Goal: Task Accomplishment & Management: Manage account settings

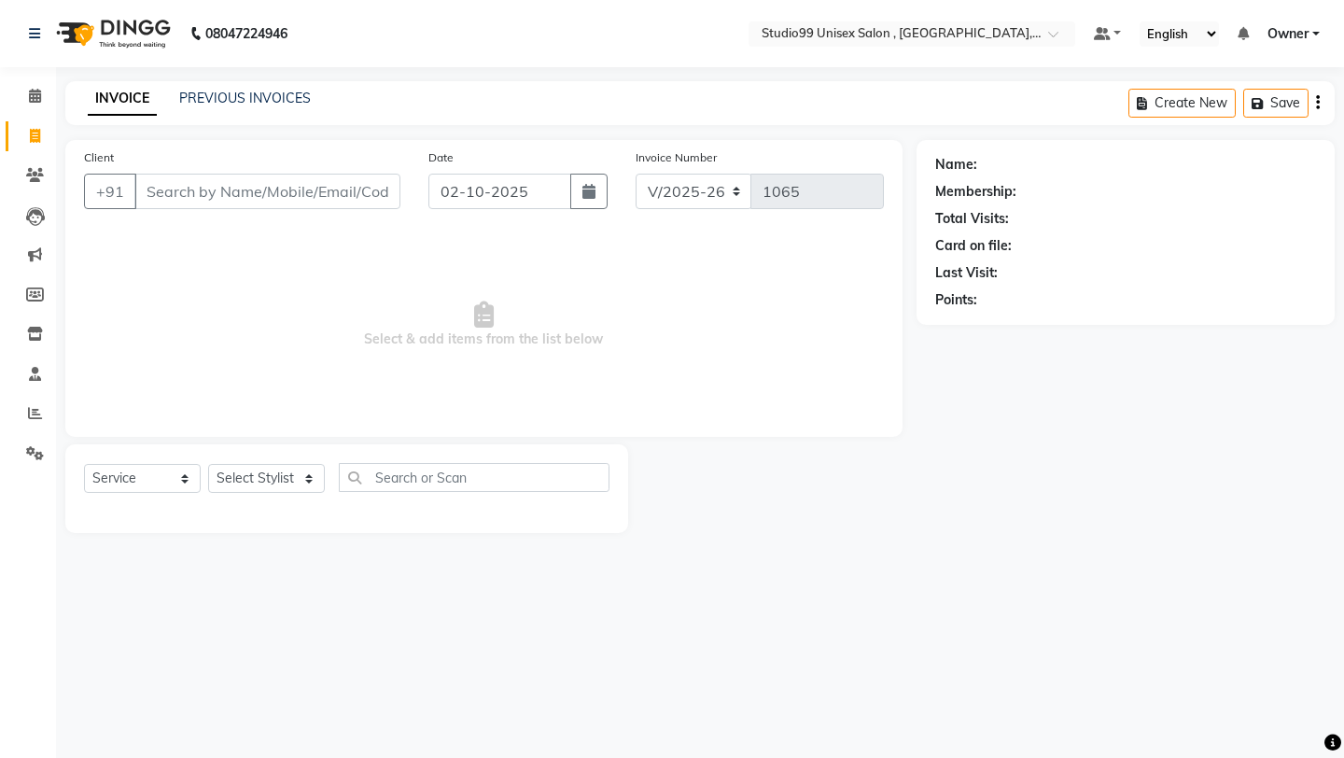
select select "8117"
select select "service"
click at [284, 95] on link "PREVIOUS INVOICES" at bounding box center [245, 98] width 132 height 17
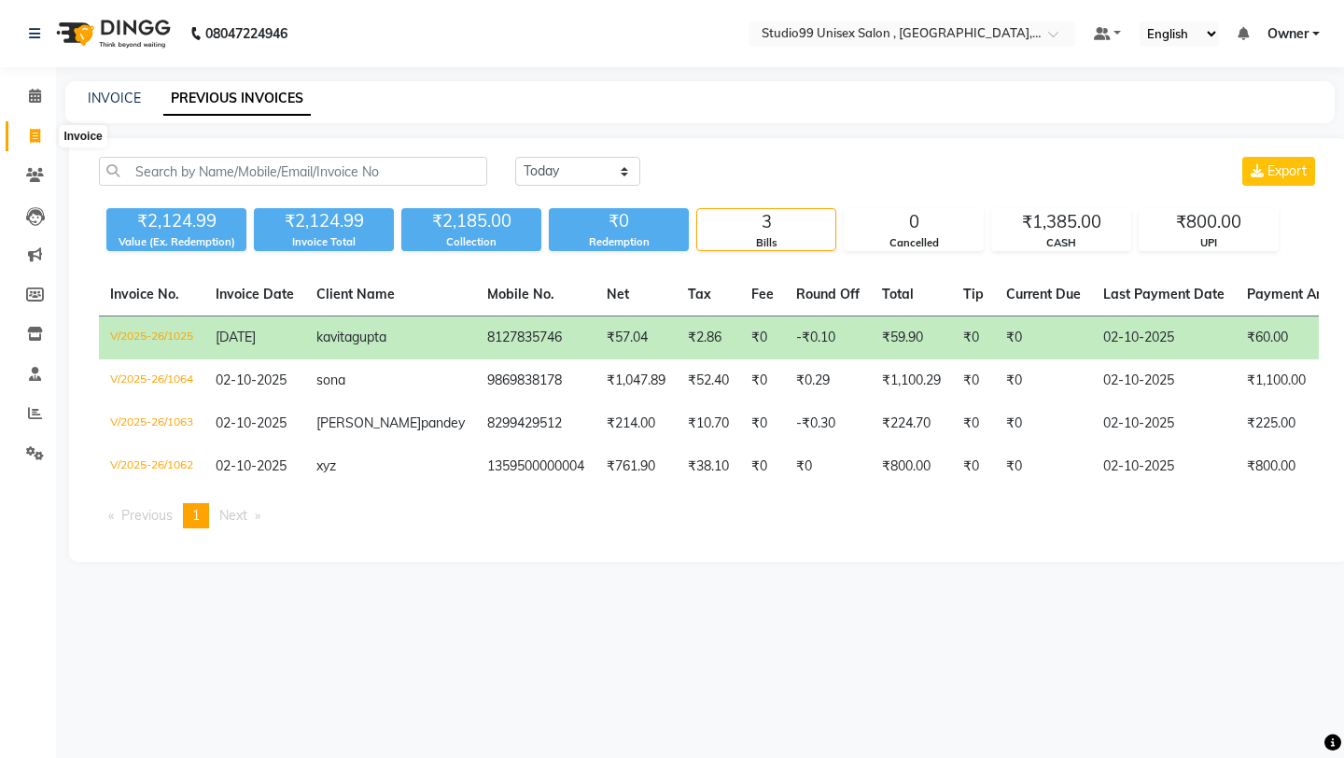
click at [22, 129] on span at bounding box center [35, 136] width 33 height 21
select select "service"
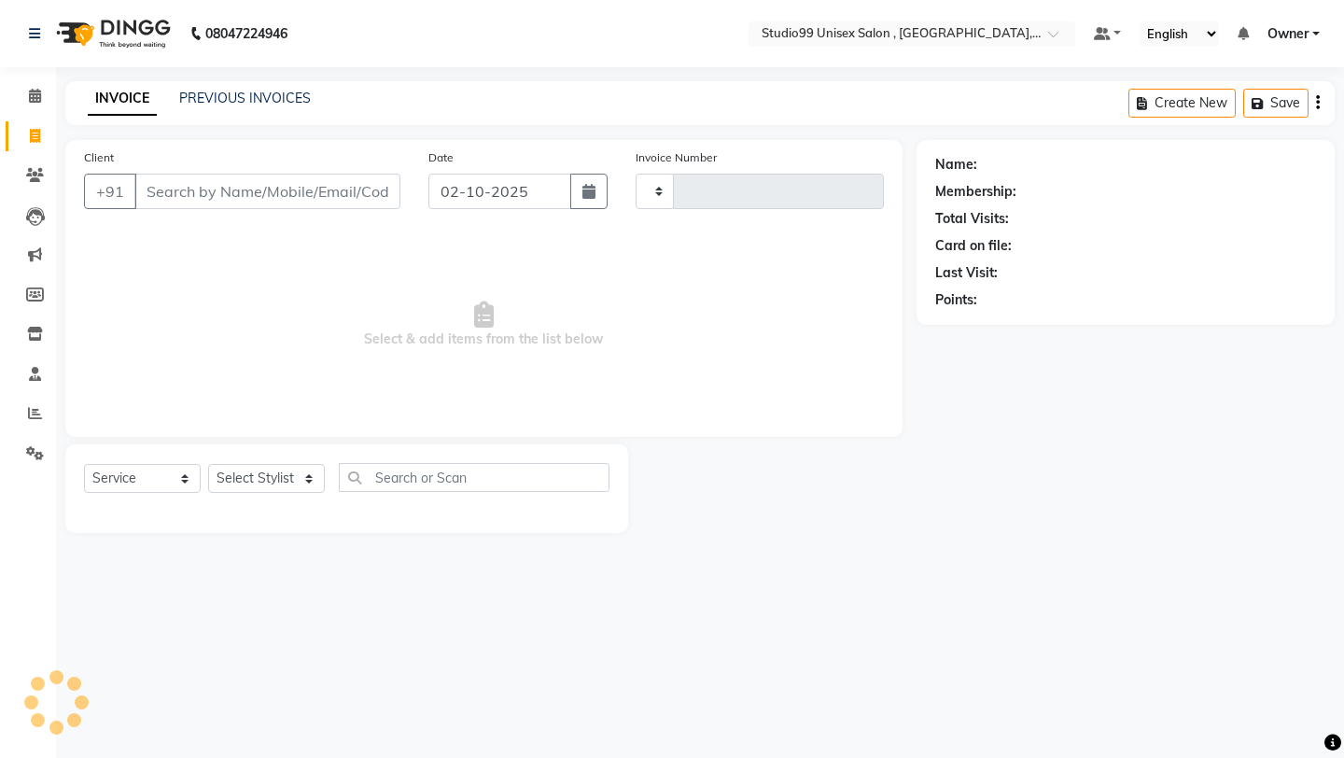
type input "1065"
select select "8117"
click at [199, 188] on input "Client" at bounding box center [267, 191] width 266 height 35
type input "811596653"
click at [344, 204] on button "Add Client" at bounding box center [352, 191] width 96 height 35
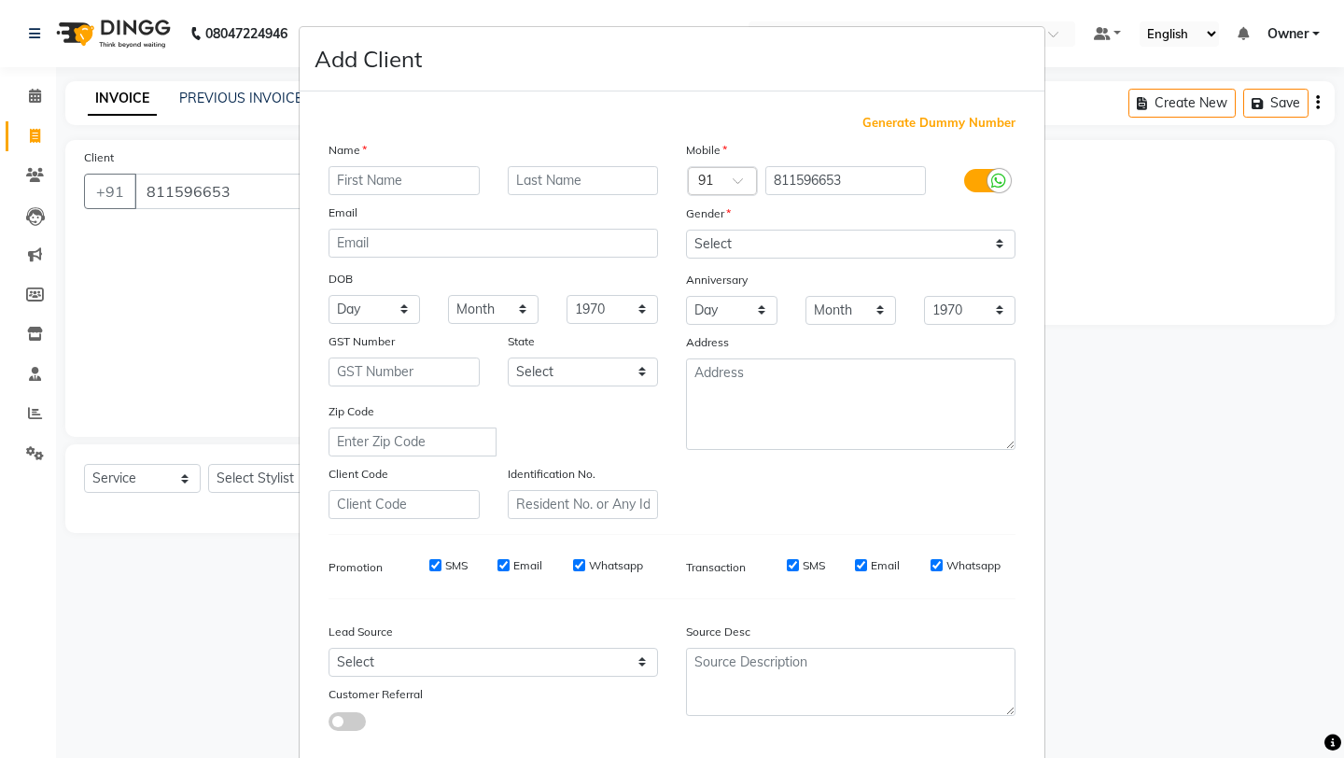
click at [858, 118] on div "Generate Dummy Number" at bounding box center [672, 123] width 687 height 19
click at [461, 187] on input "text" at bounding box center [404, 180] width 151 height 29
type input "pallavi"
click at [788, 234] on select "Select Male Female Other Prefer Not To Say" at bounding box center [851, 244] width 330 height 29
click at [775, 246] on select "Select Male Female Other Prefer Not To Say" at bounding box center [851, 244] width 330 height 29
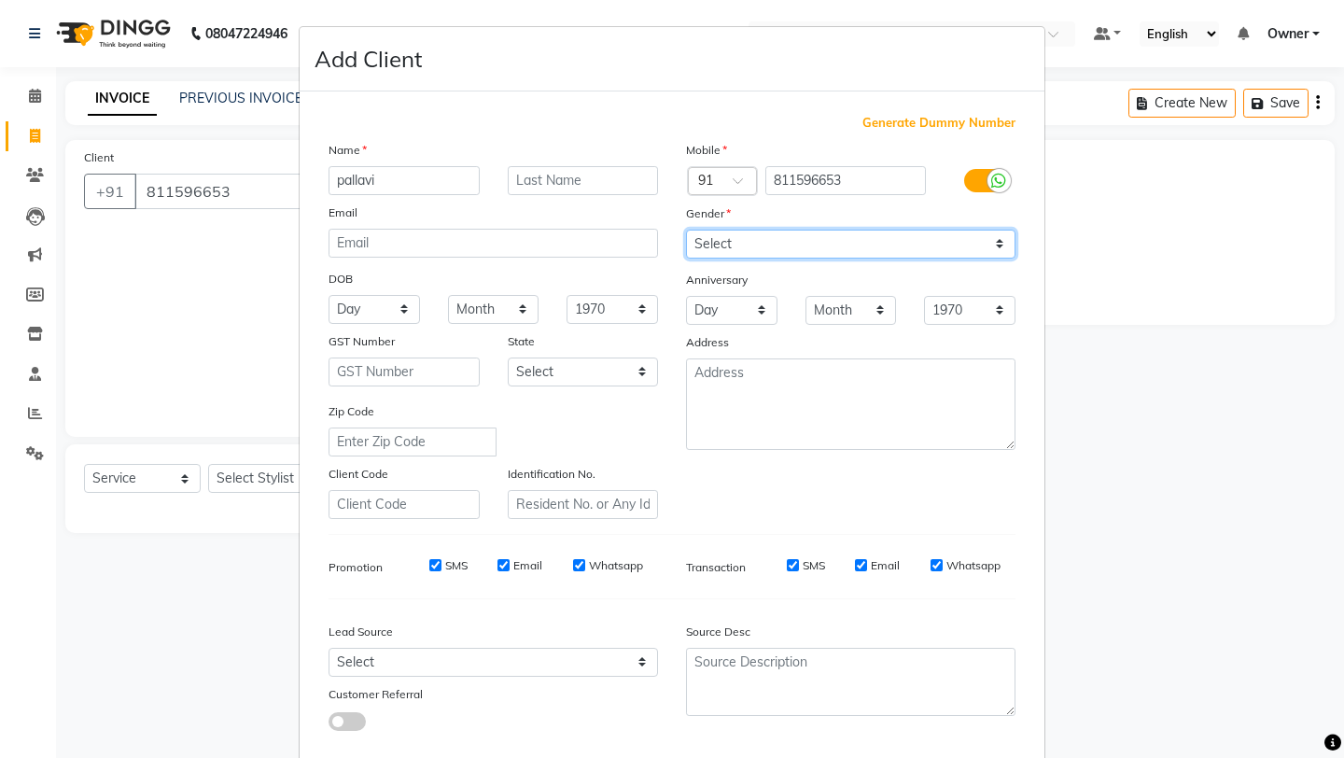
select select "female"
click at [669, 252] on div at bounding box center [494, 243] width 358 height 29
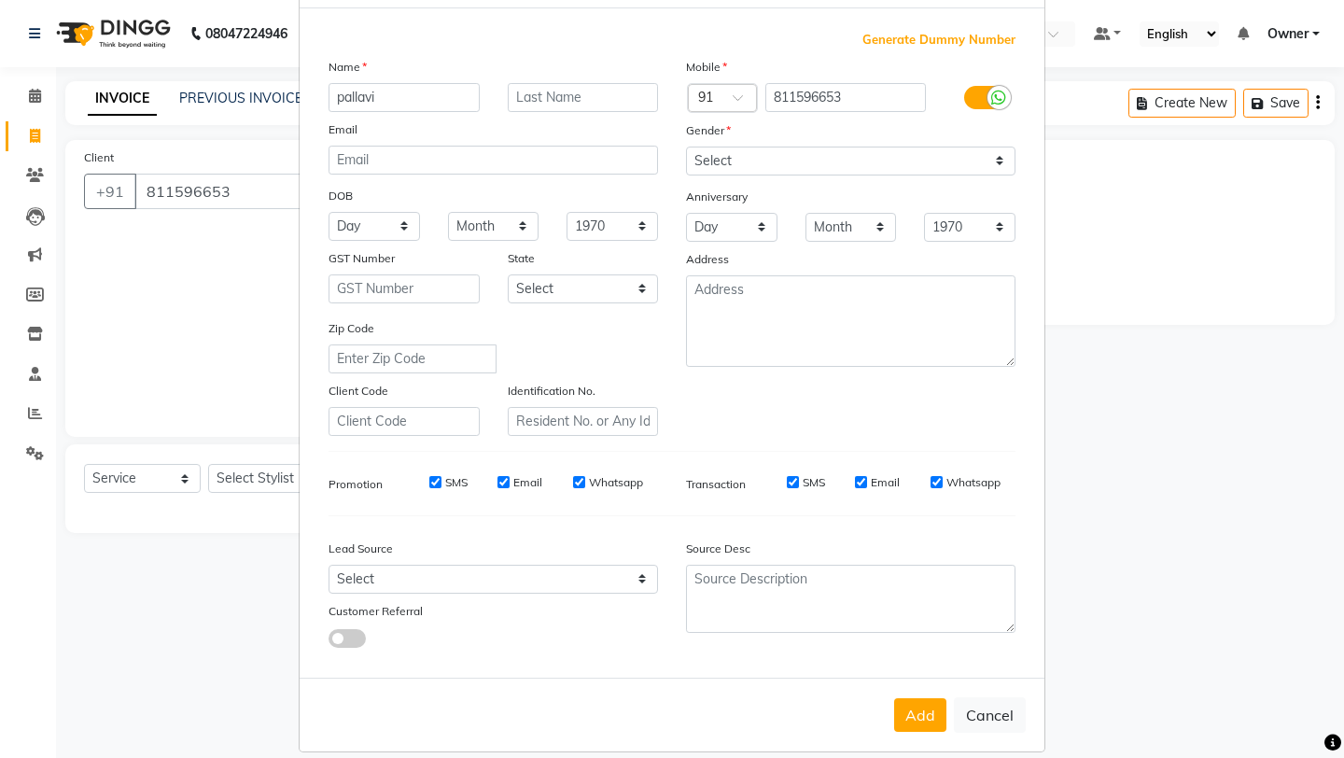
scroll to position [103, 0]
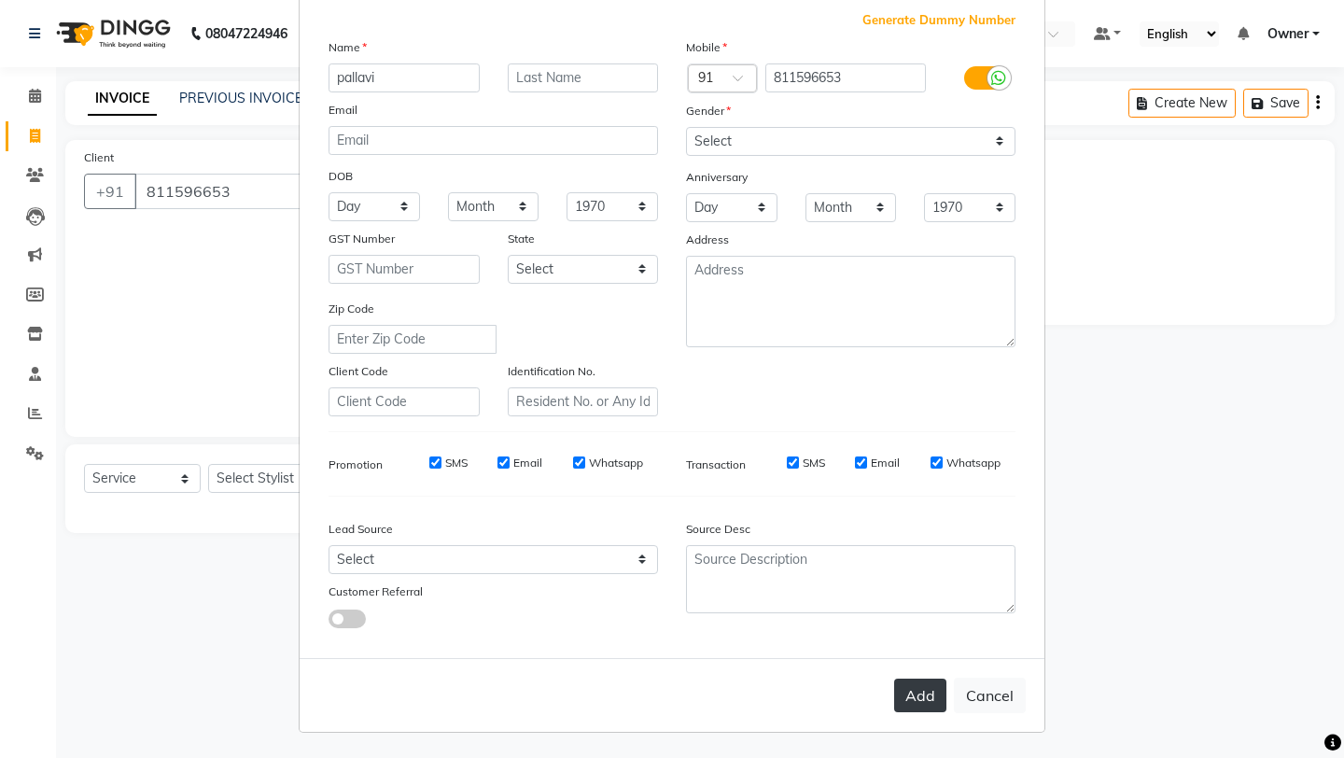
click at [901, 710] on button "Add" at bounding box center [920, 696] width 52 height 34
select select
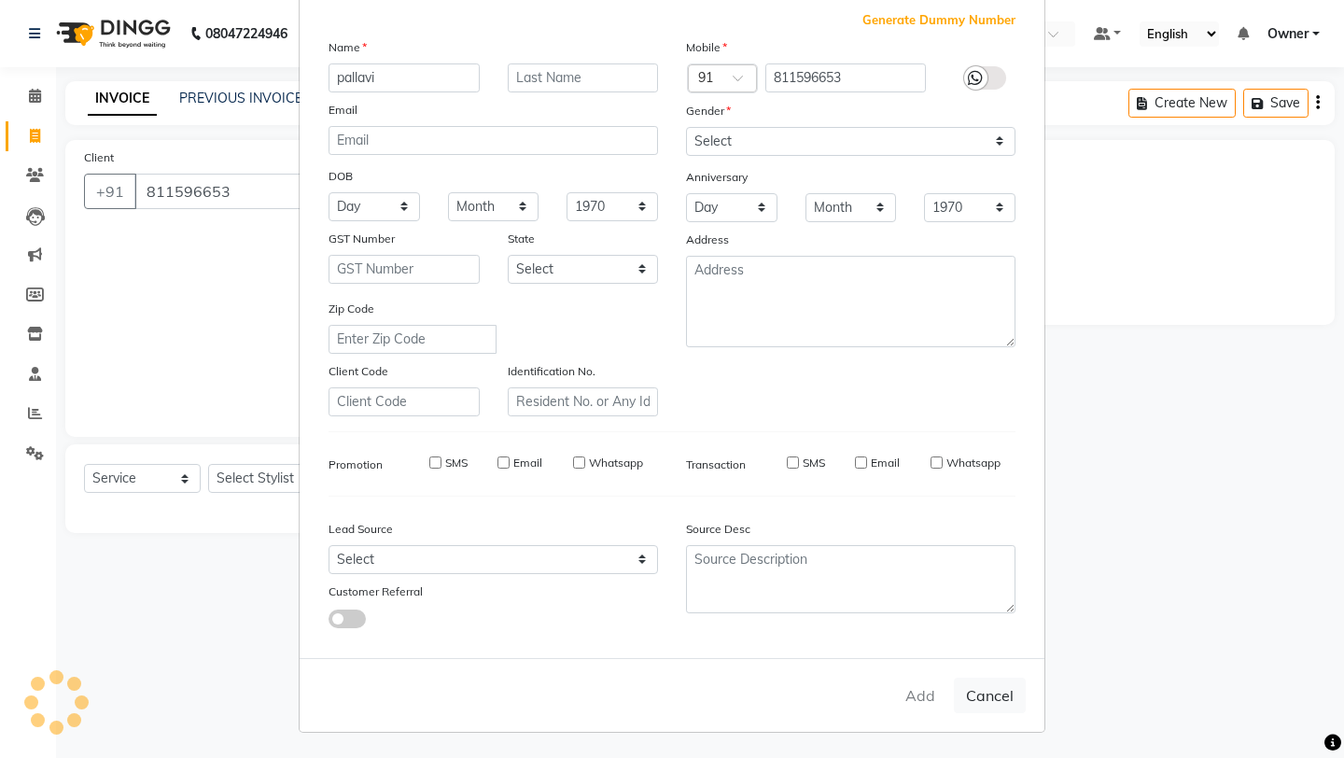
select select
checkbox input "false"
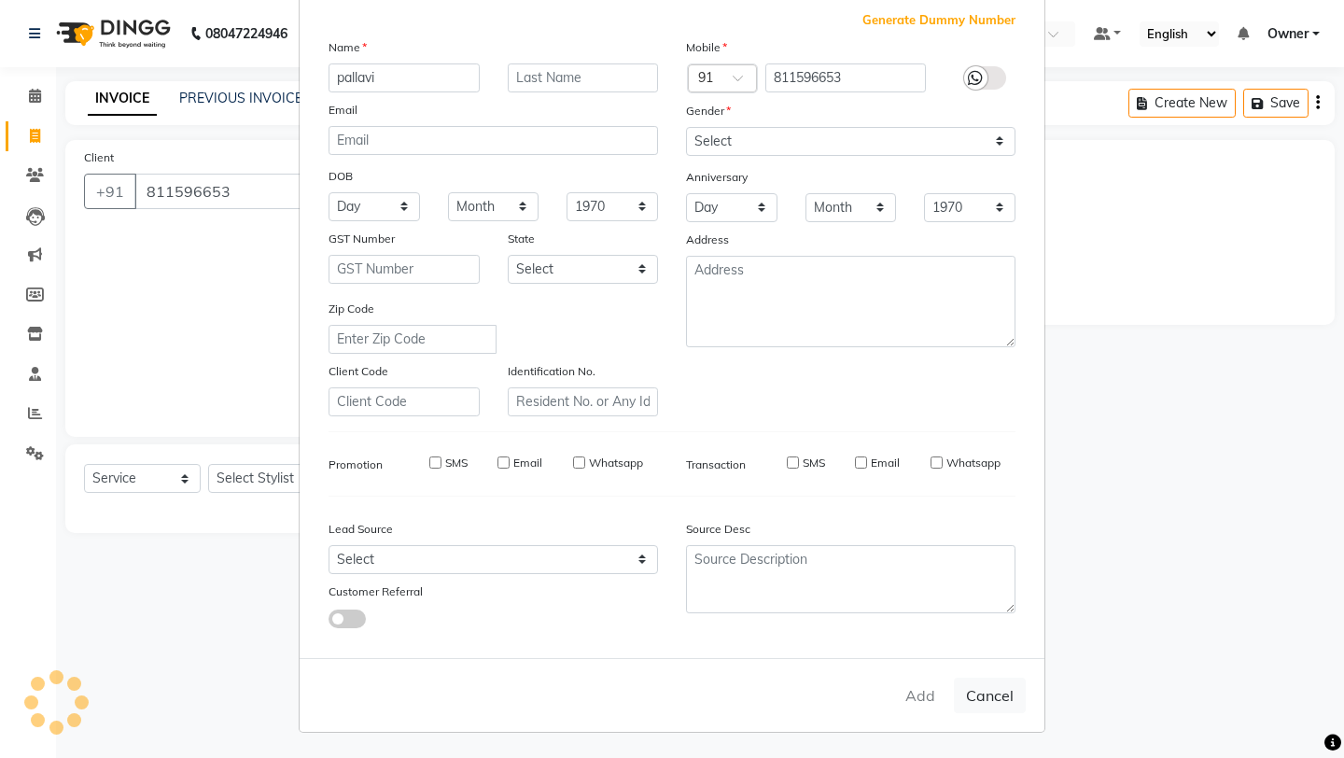
checkbox input "false"
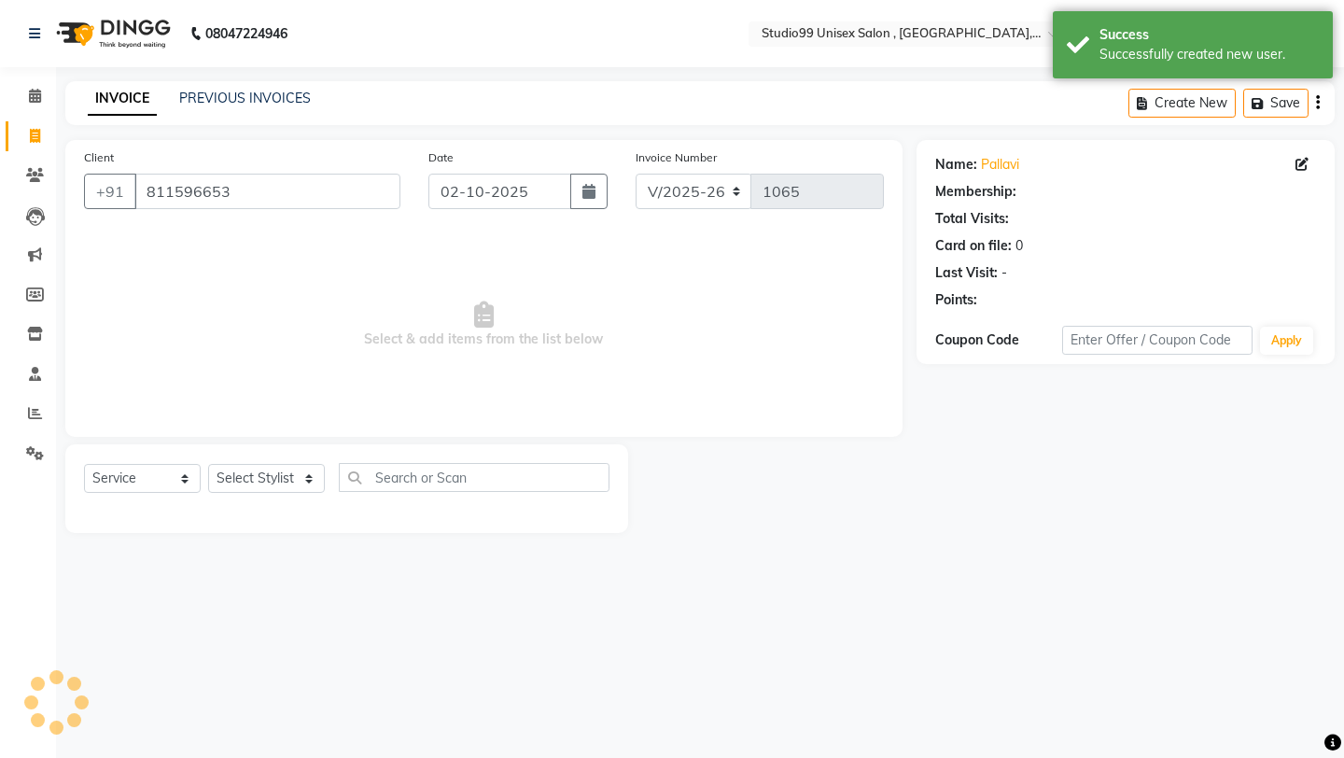
select select "1: Object"
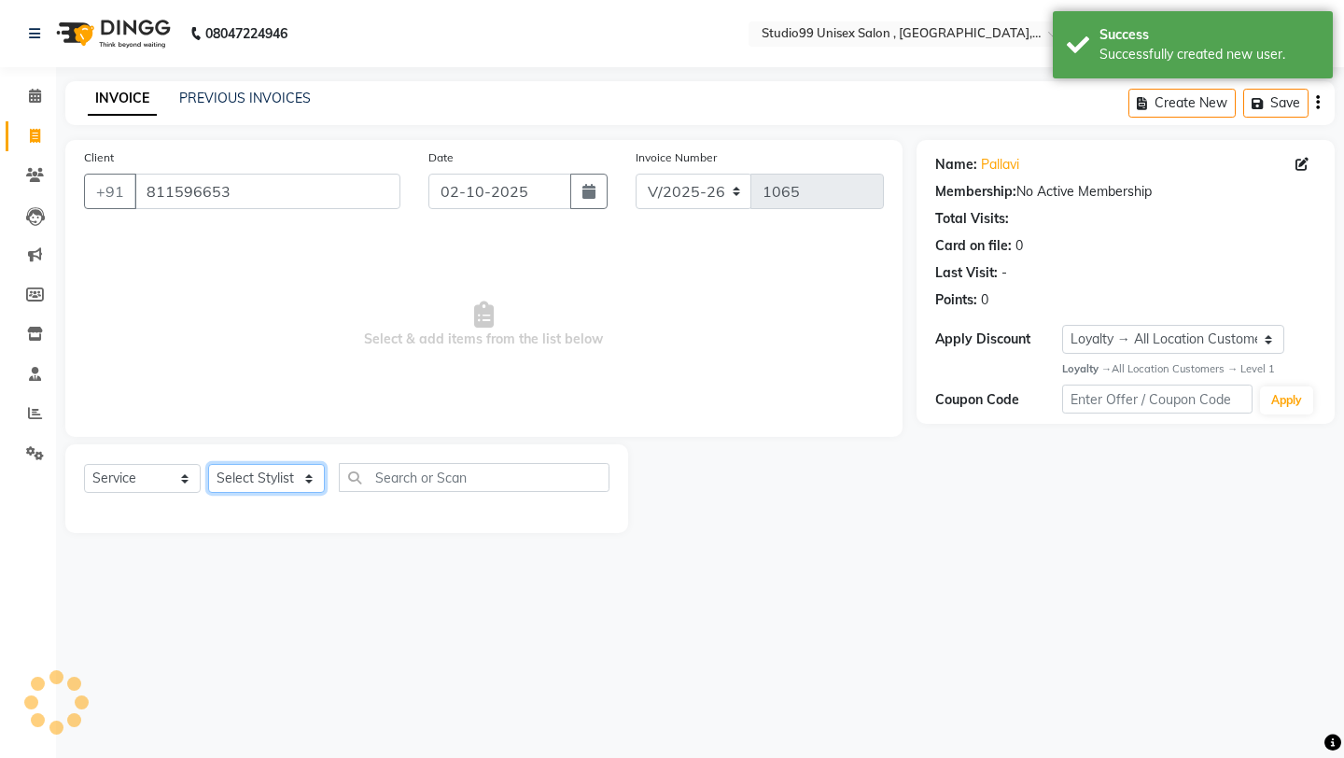
click at [273, 486] on select "Select Stylist Aarif anchal mubarakh Owner payal Prem rubina sahil samad shivam…" at bounding box center [266, 478] width 117 height 29
select select "76609"
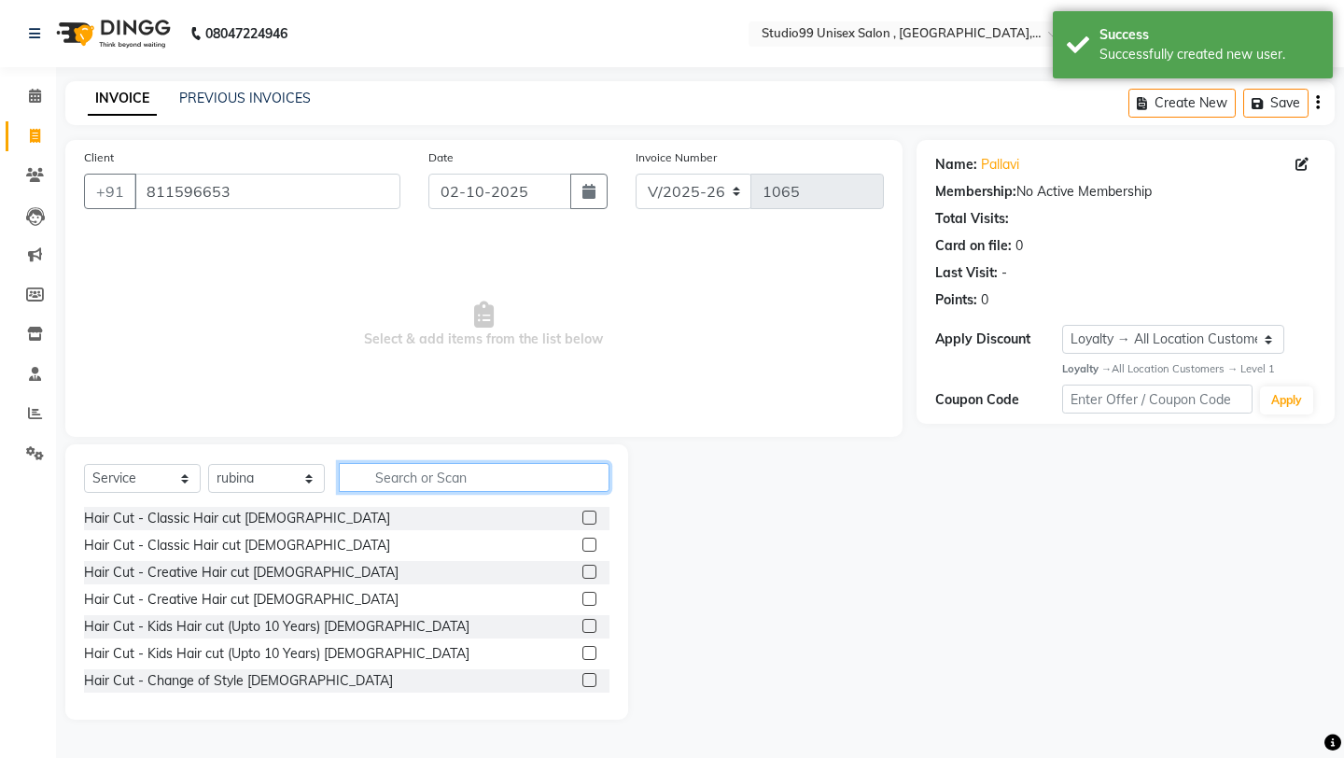
click at [429, 473] on input "text" at bounding box center [474, 477] width 271 height 29
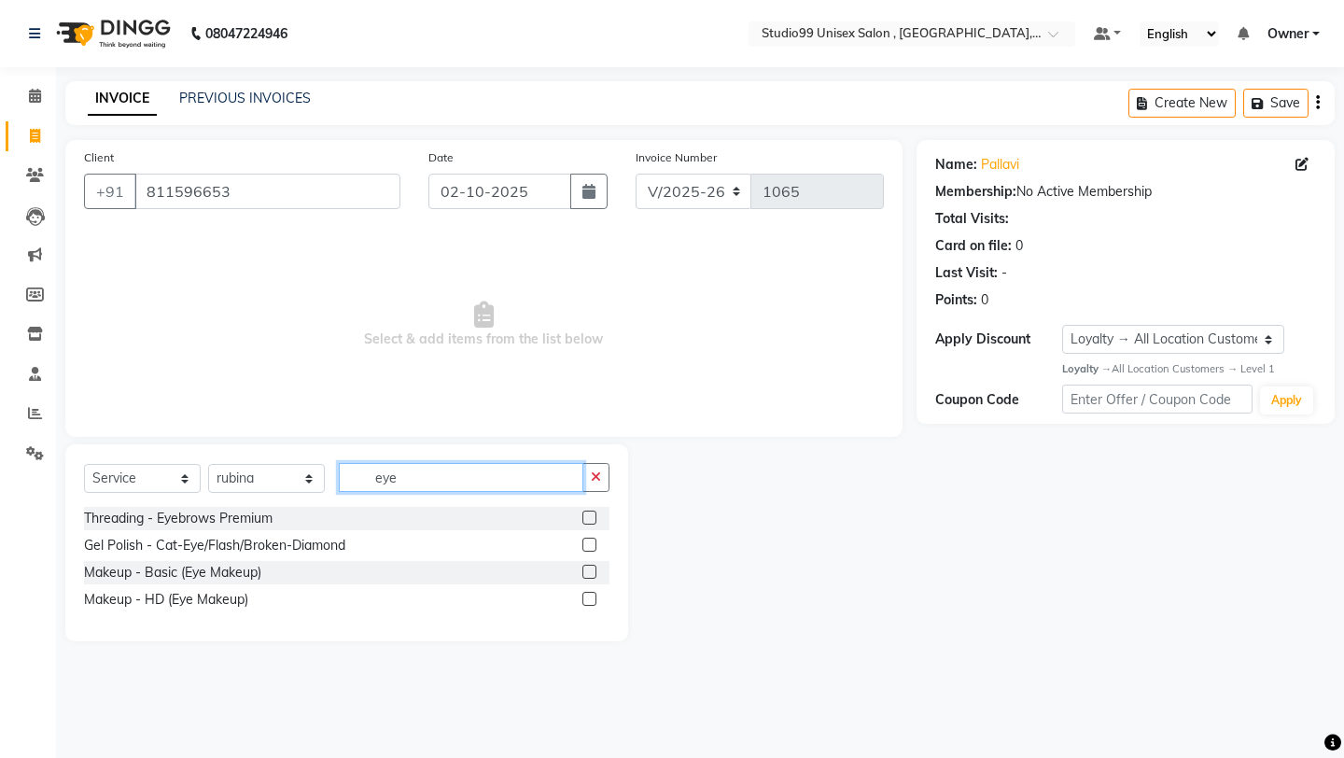
type input "eye"
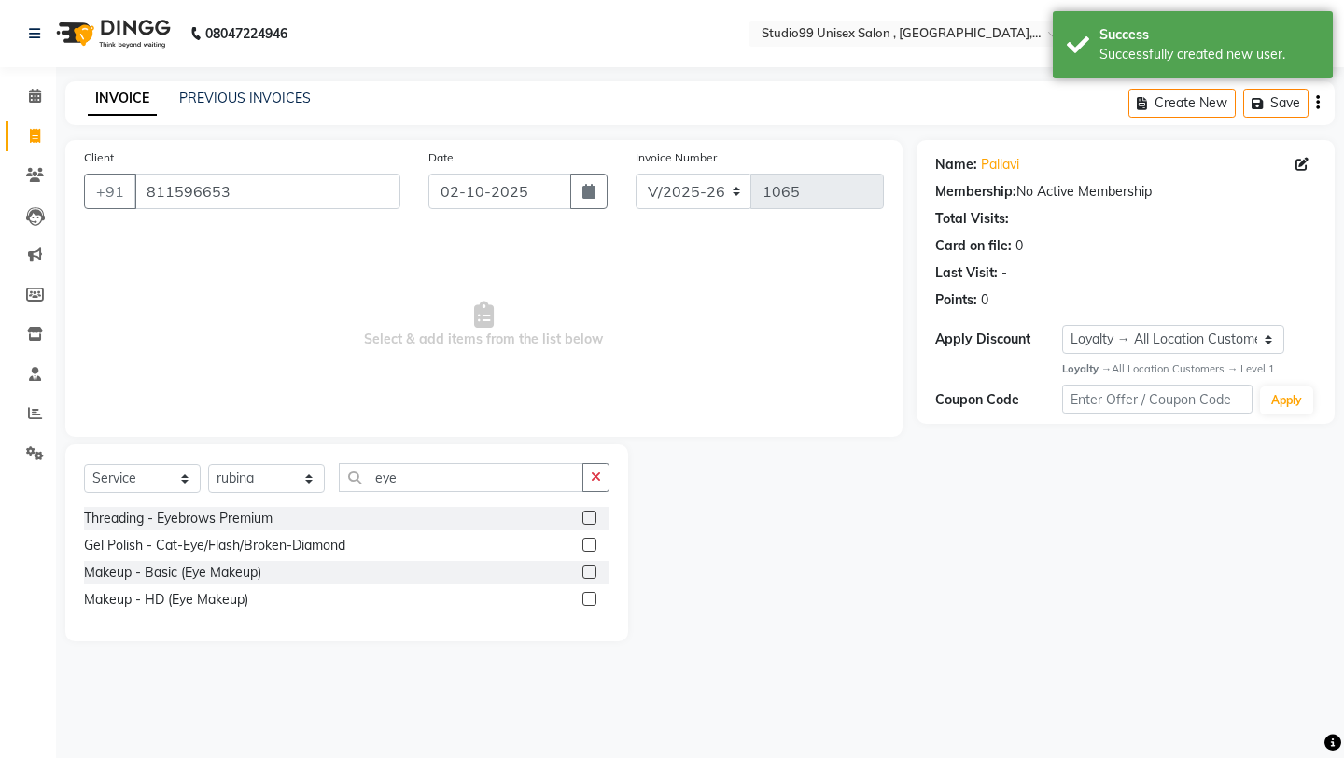
click at [591, 514] on label at bounding box center [590, 518] width 14 height 14
click at [591, 514] on input "checkbox" at bounding box center [589, 519] width 12 height 12
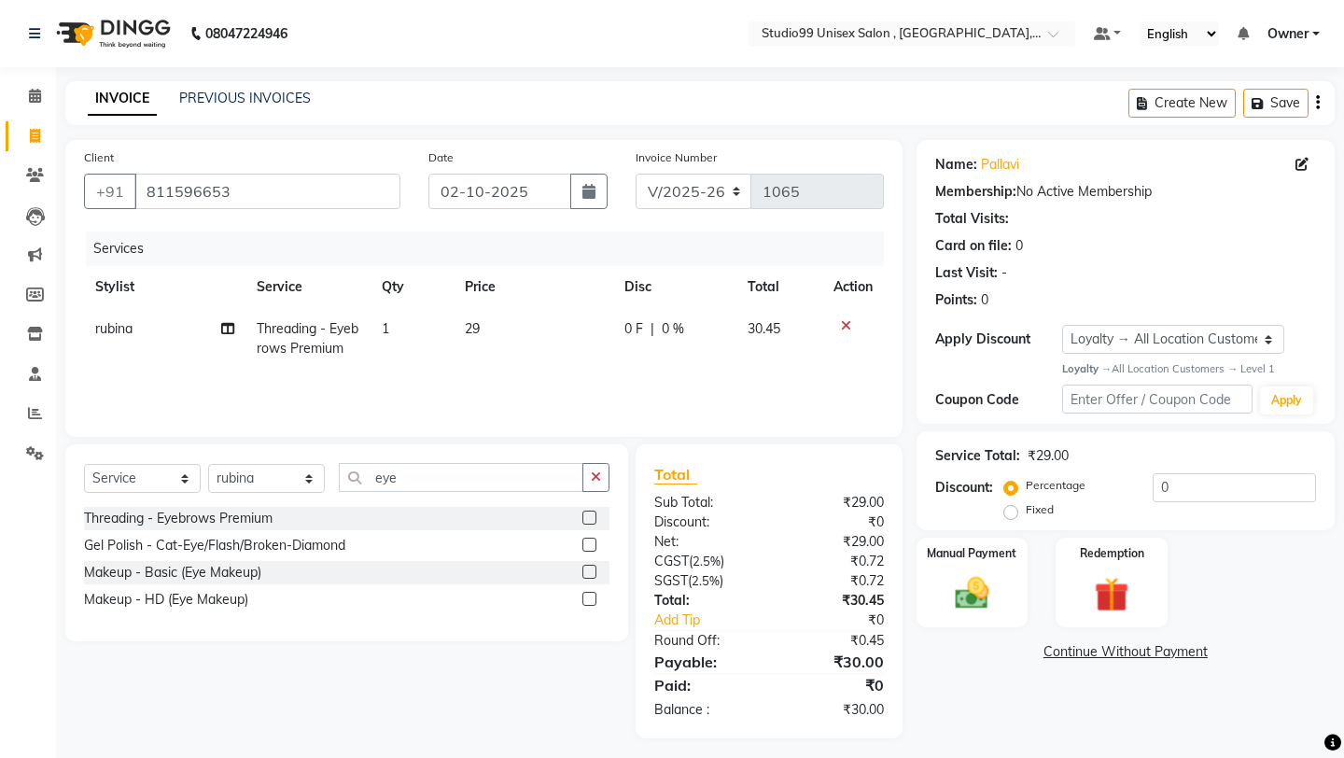
click at [590, 523] on label at bounding box center [590, 518] width 14 height 14
click at [590, 523] on input "checkbox" at bounding box center [589, 519] width 12 height 12
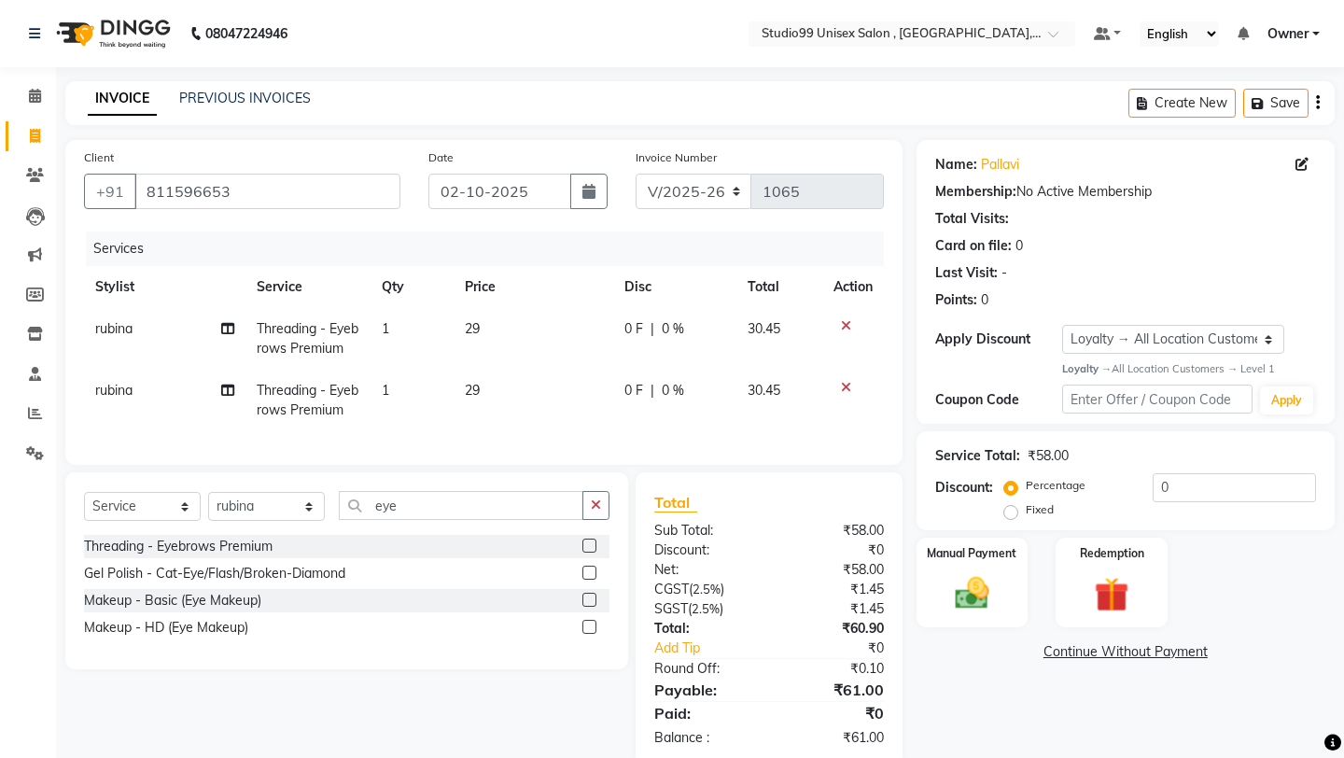
click at [590, 544] on label at bounding box center [590, 546] width 14 height 14
click at [590, 544] on input "checkbox" at bounding box center [589, 547] width 12 height 12
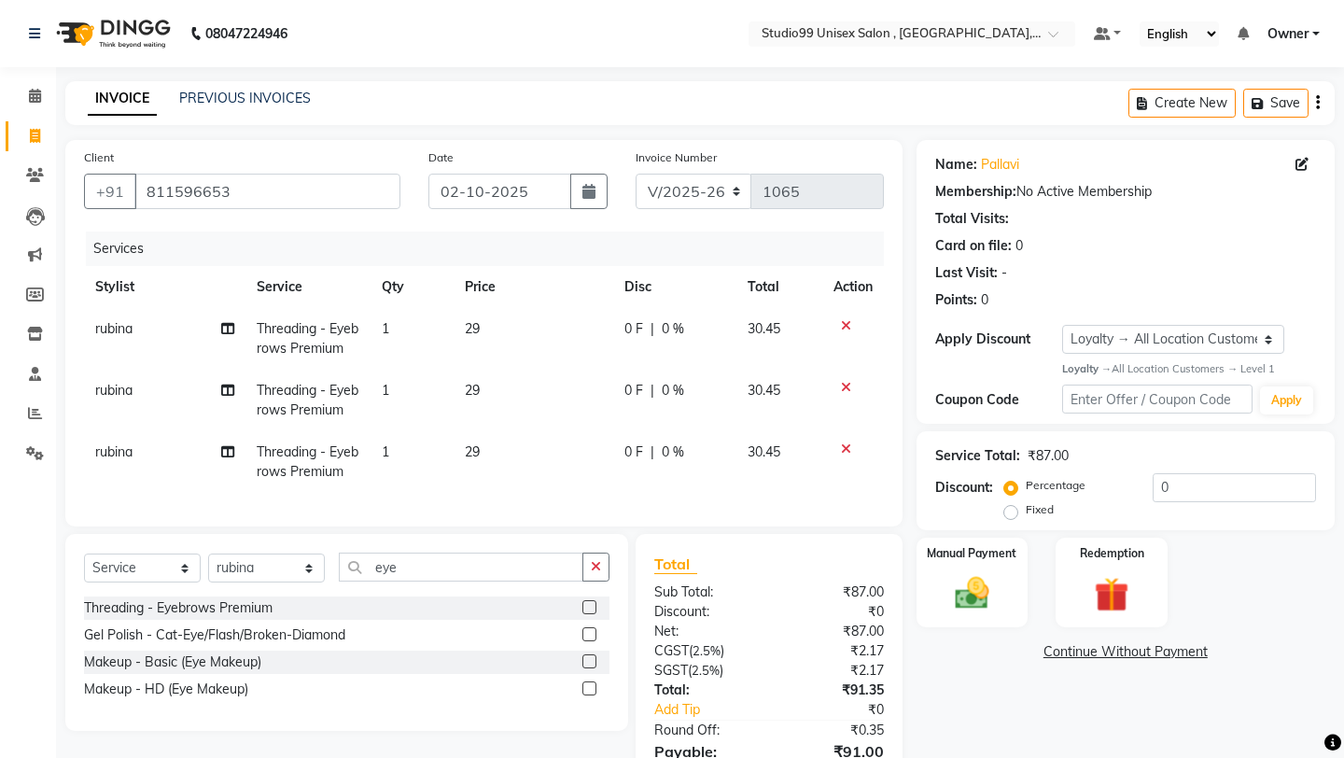
click at [591, 610] on label at bounding box center [590, 607] width 14 height 14
click at [591, 610] on input "checkbox" at bounding box center [589, 608] width 12 height 12
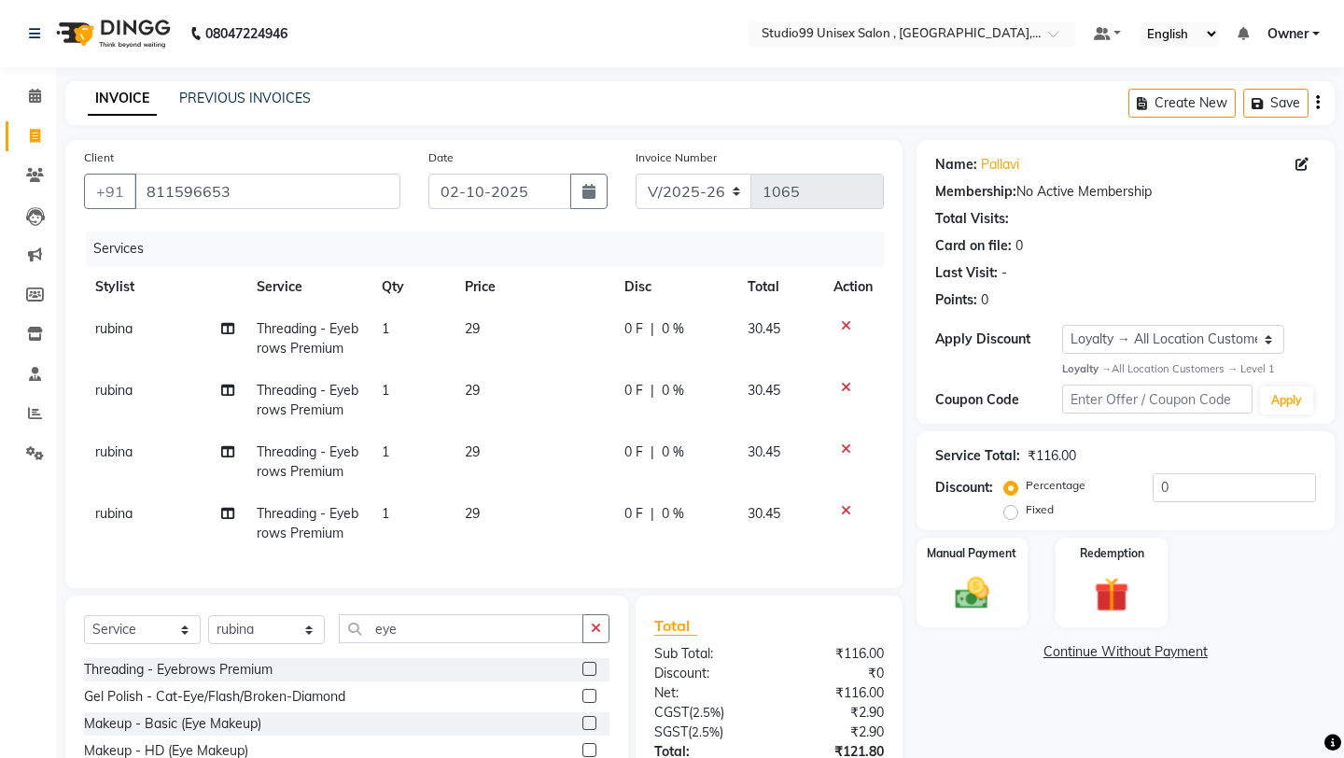
click at [585, 675] on label at bounding box center [590, 669] width 14 height 14
click at [585, 675] on input "checkbox" at bounding box center [589, 670] width 12 height 12
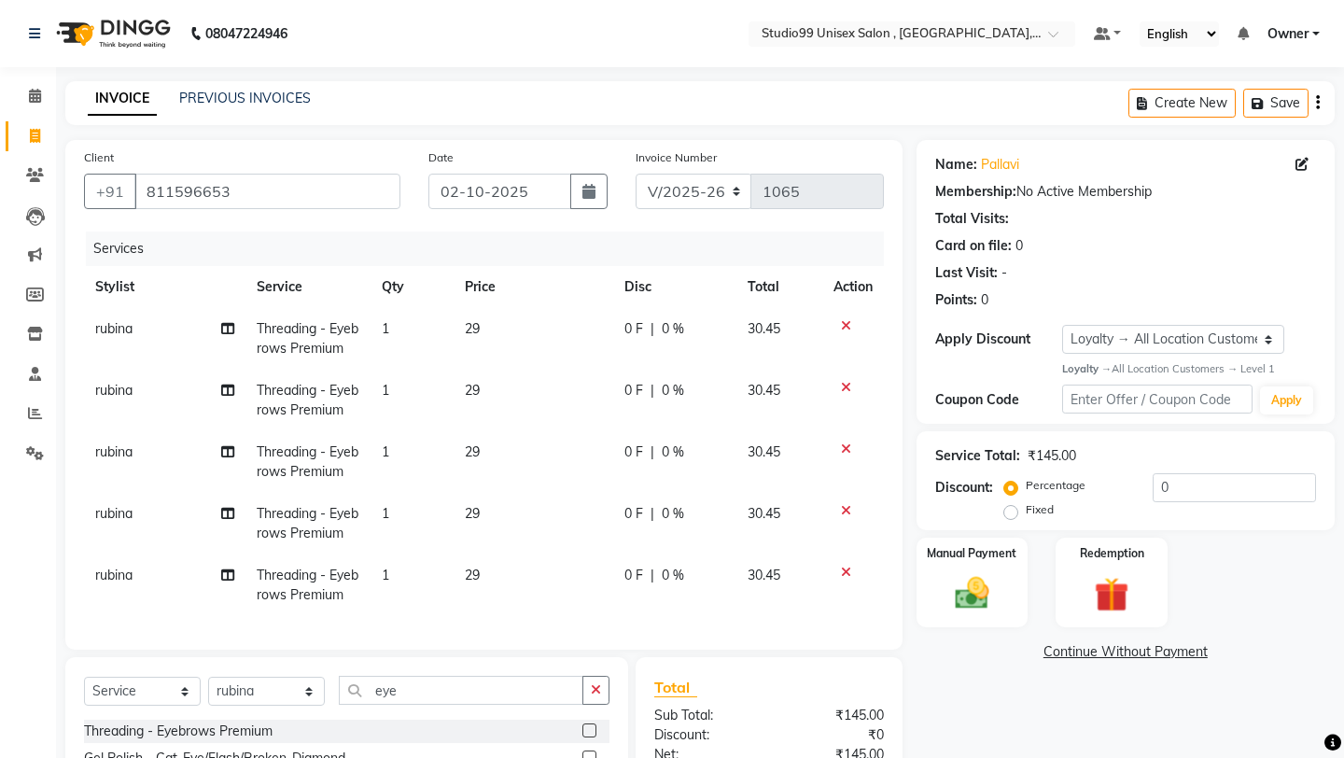
click at [589, 733] on label at bounding box center [590, 731] width 14 height 14
click at [589, 733] on input "checkbox" at bounding box center [589, 731] width 12 height 12
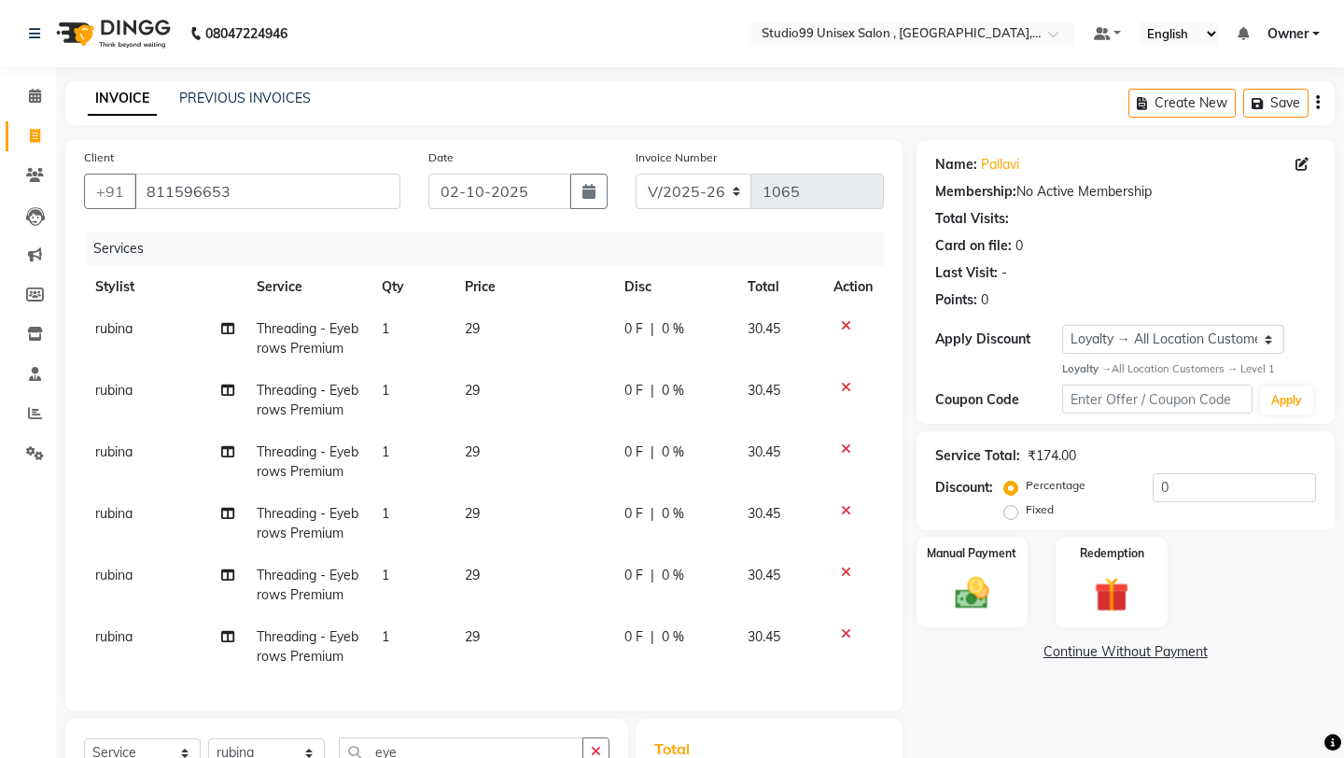
checkbox input "false"
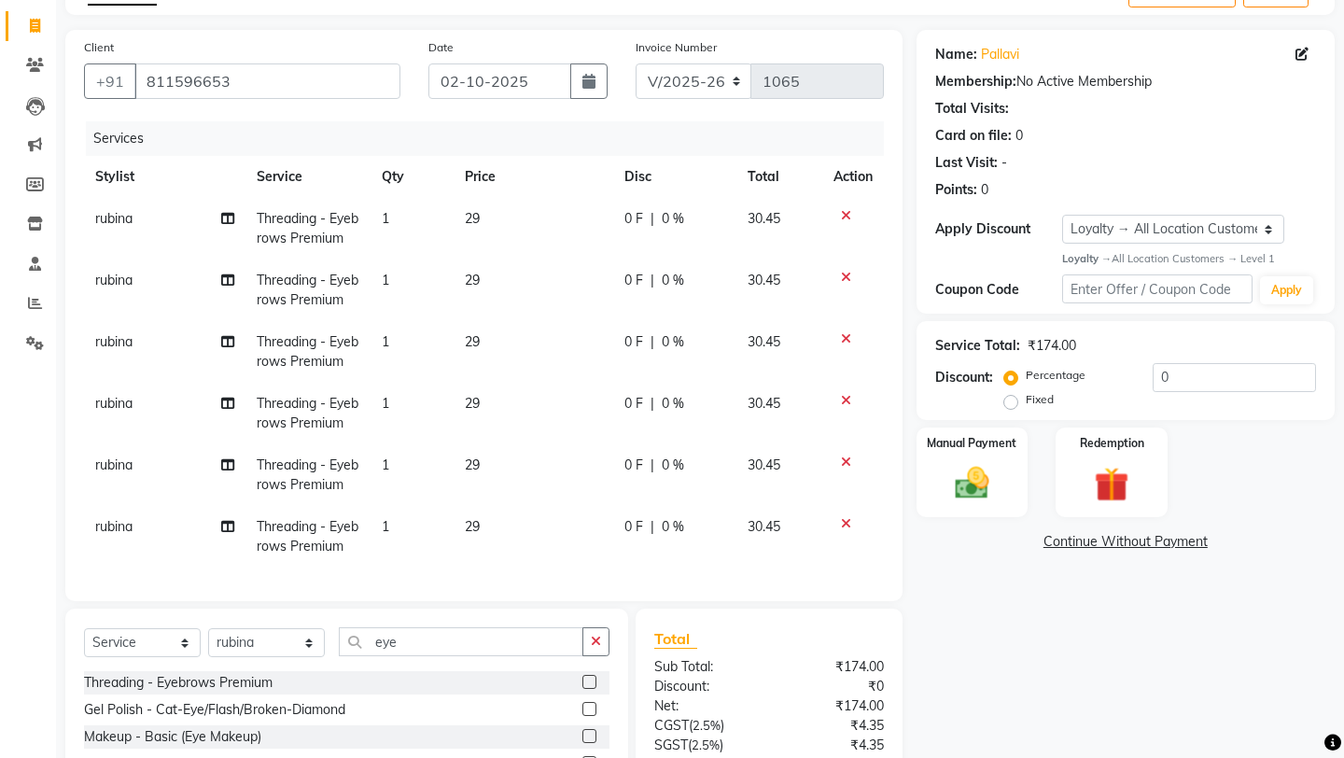
scroll to position [283, 0]
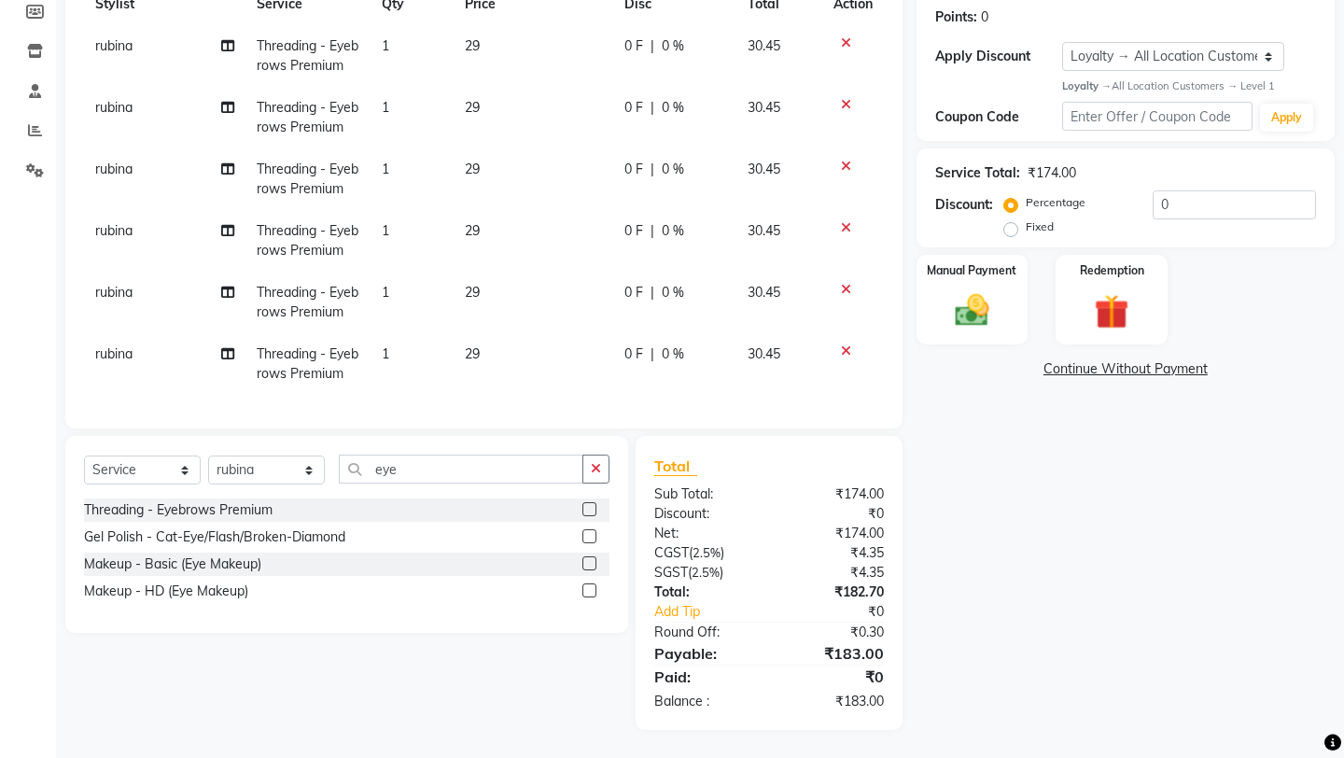
click at [1054, 218] on label "Fixed" at bounding box center [1040, 226] width 28 height 17
click at [1021, 220] on input "Fixed" at bounding box center [1014, 226] width 13 height 13
radio input "true"
click at [1184, 207] on input "0" at bounding box center [1234, 204] width 163 height 29
type input "3"
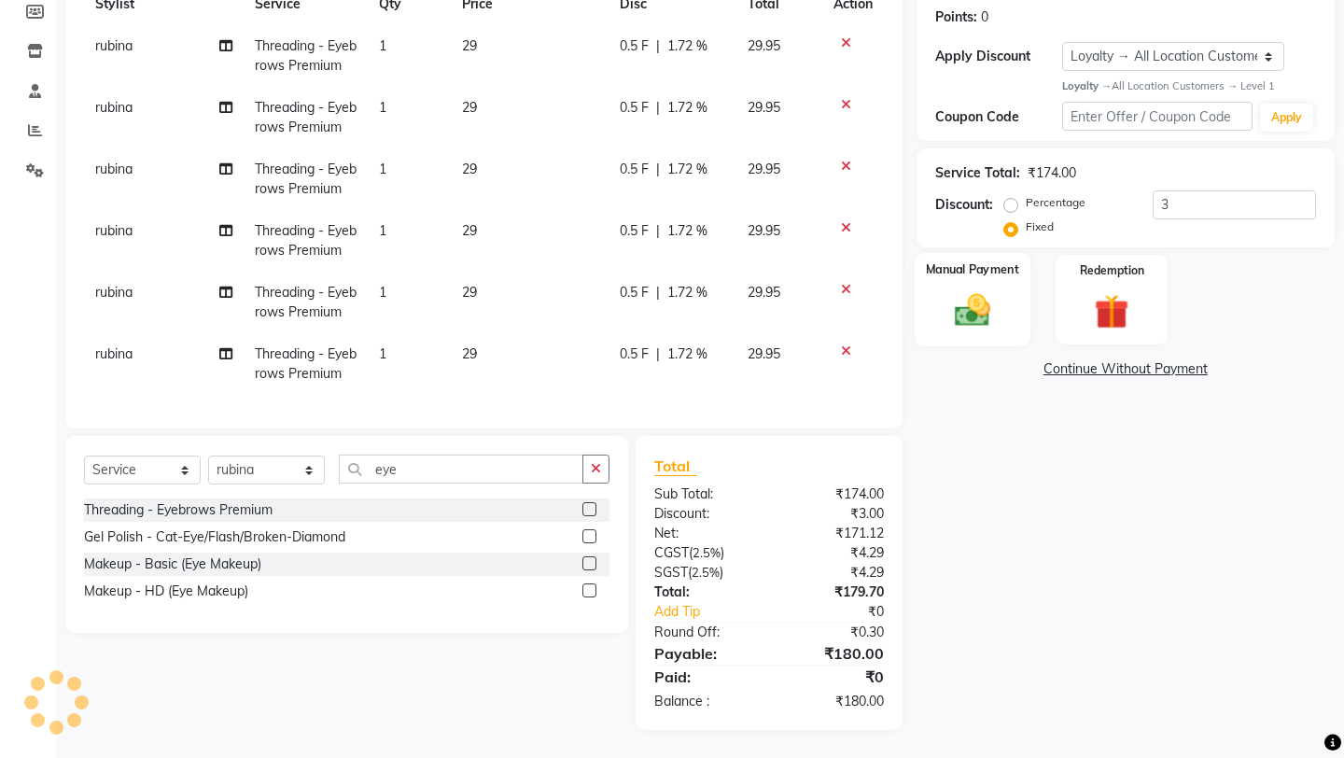
click at [928, 265] on div "Manual Payment" at bounding box center [972, 299] width 116 height 92
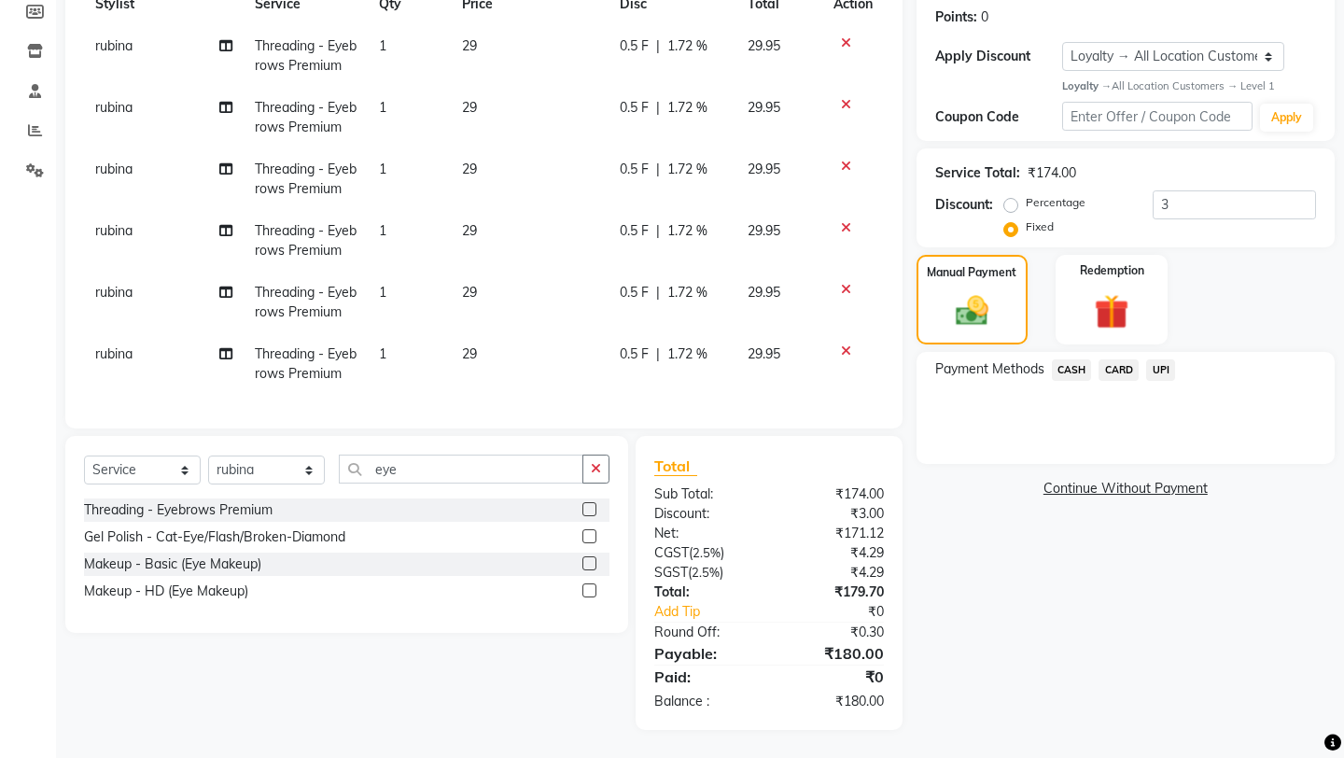
click at [1174, 359] on span "UPI" at bounding box center [1161, 369] width 29 height 21
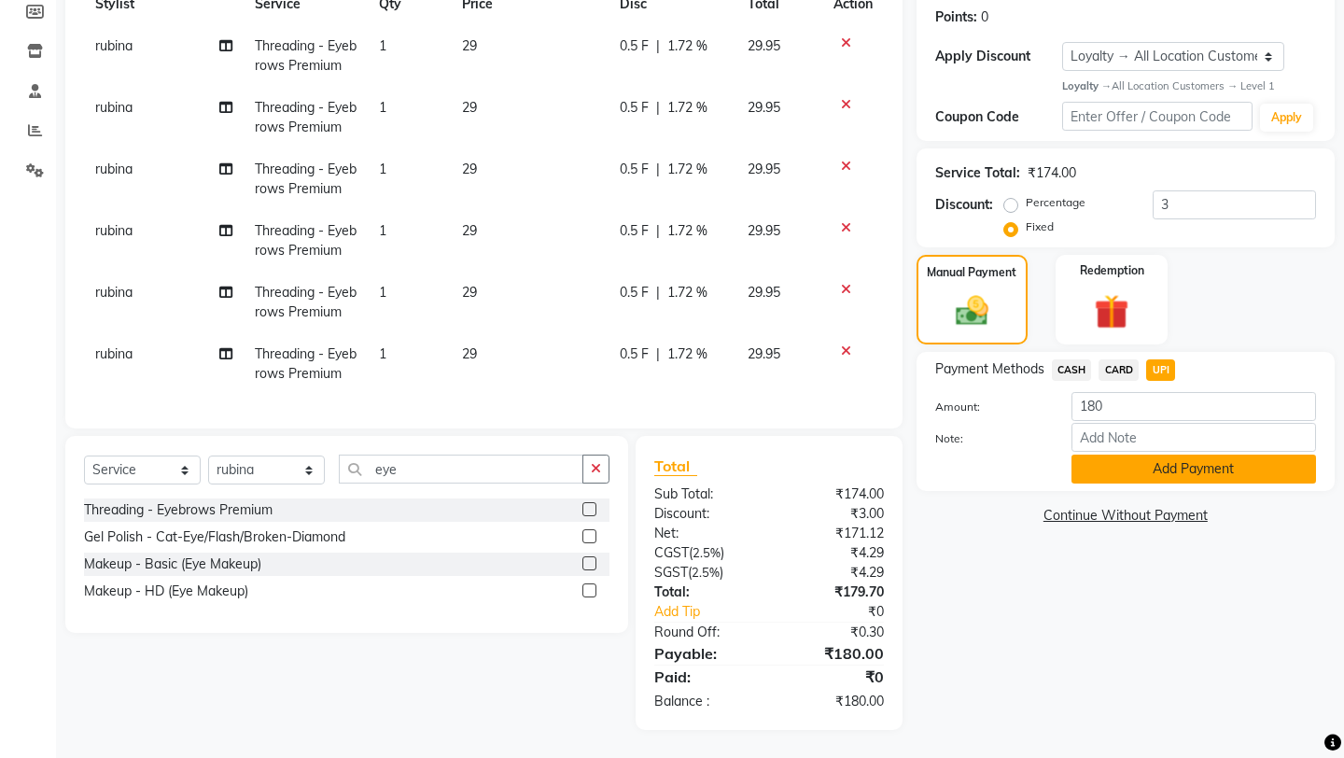
click at [1143, 455] on button "Add Payment" at bounding box center [1194, 469] width 245 height 29
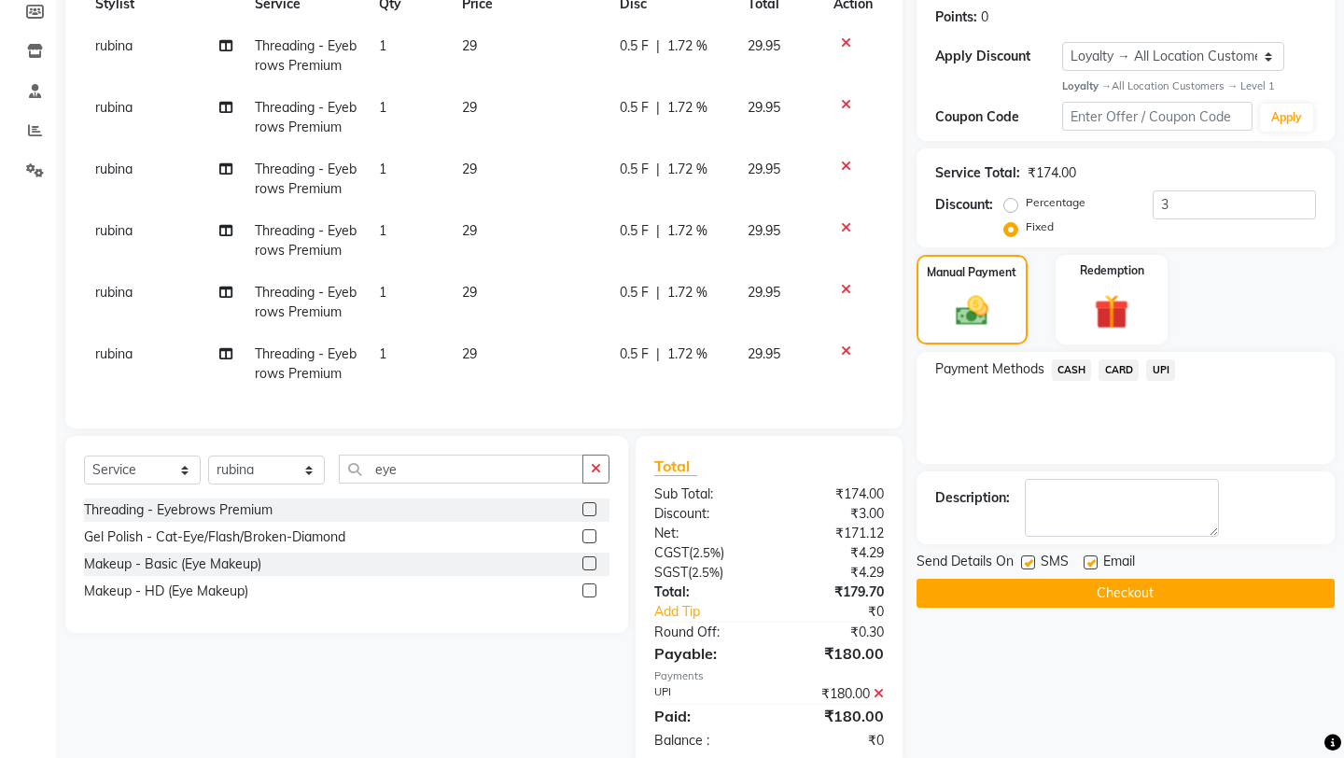
click at [1117, 434] on div "Payment Methods CASH CARD UPI" at bounding box center [1126, 408] width 418 height 112
click at [1108, 579] on button "Checkout" at bounding box center [1126, 593] width 418 height 29
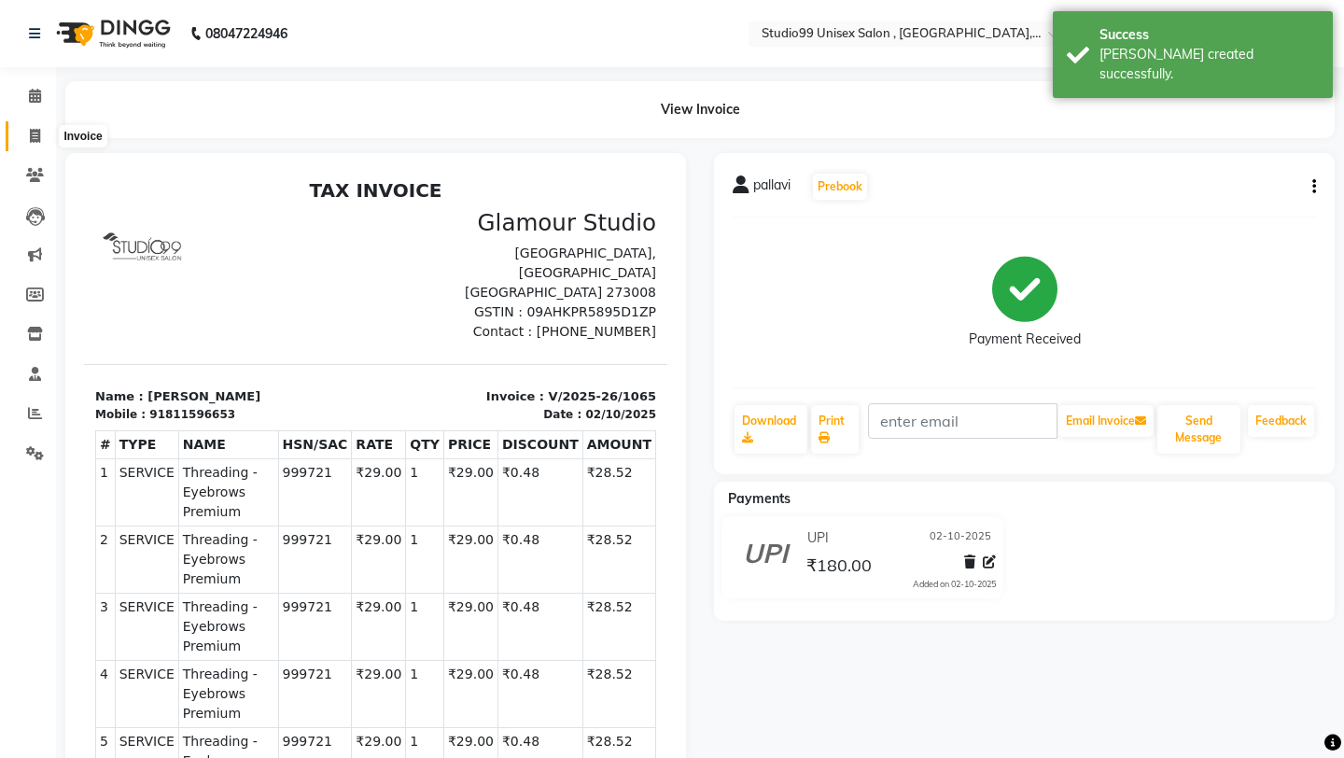
click at [35, 143] on span at bounding box center [35, 136] width 33 height 21
select select "service"
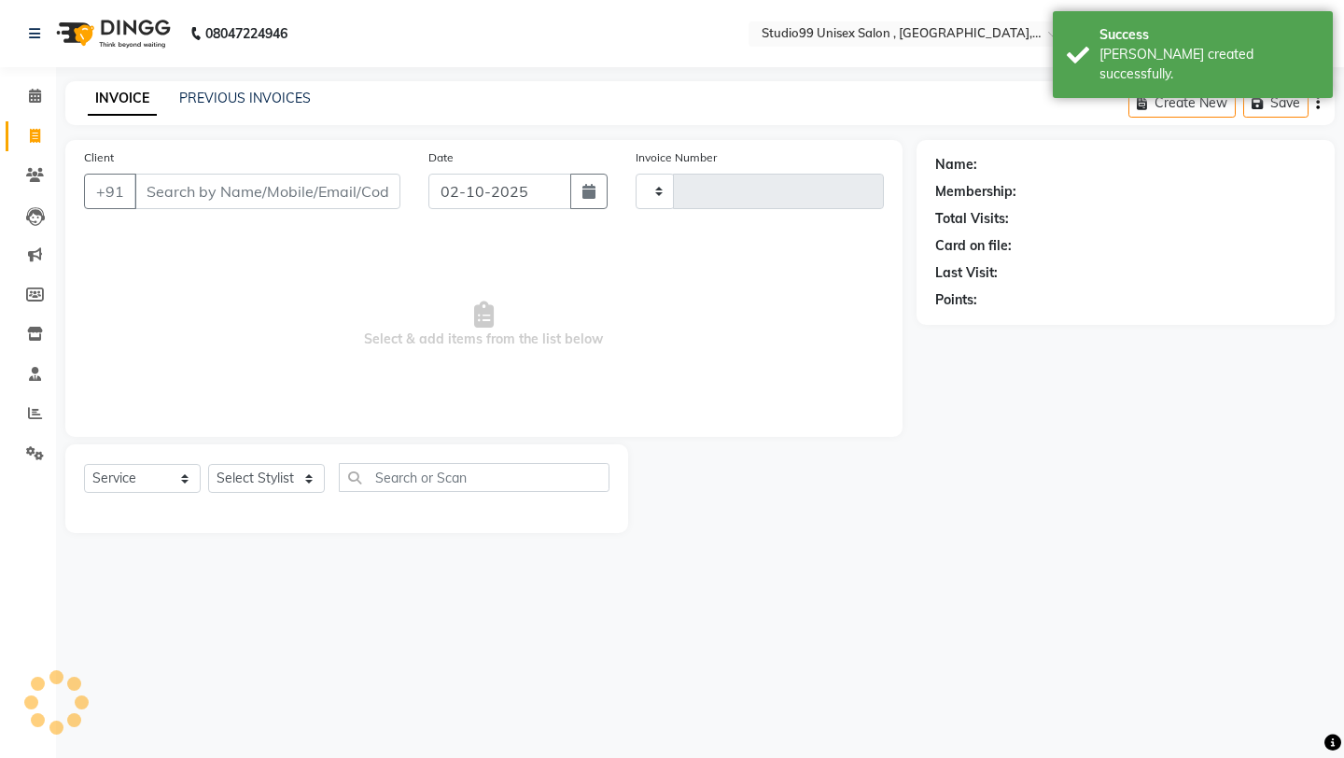
type input "1066"
select select "8117"
click at [206, 100] on link "PREVIOUS INVOICES" at bounding box center [245, 98] width 132 height 17
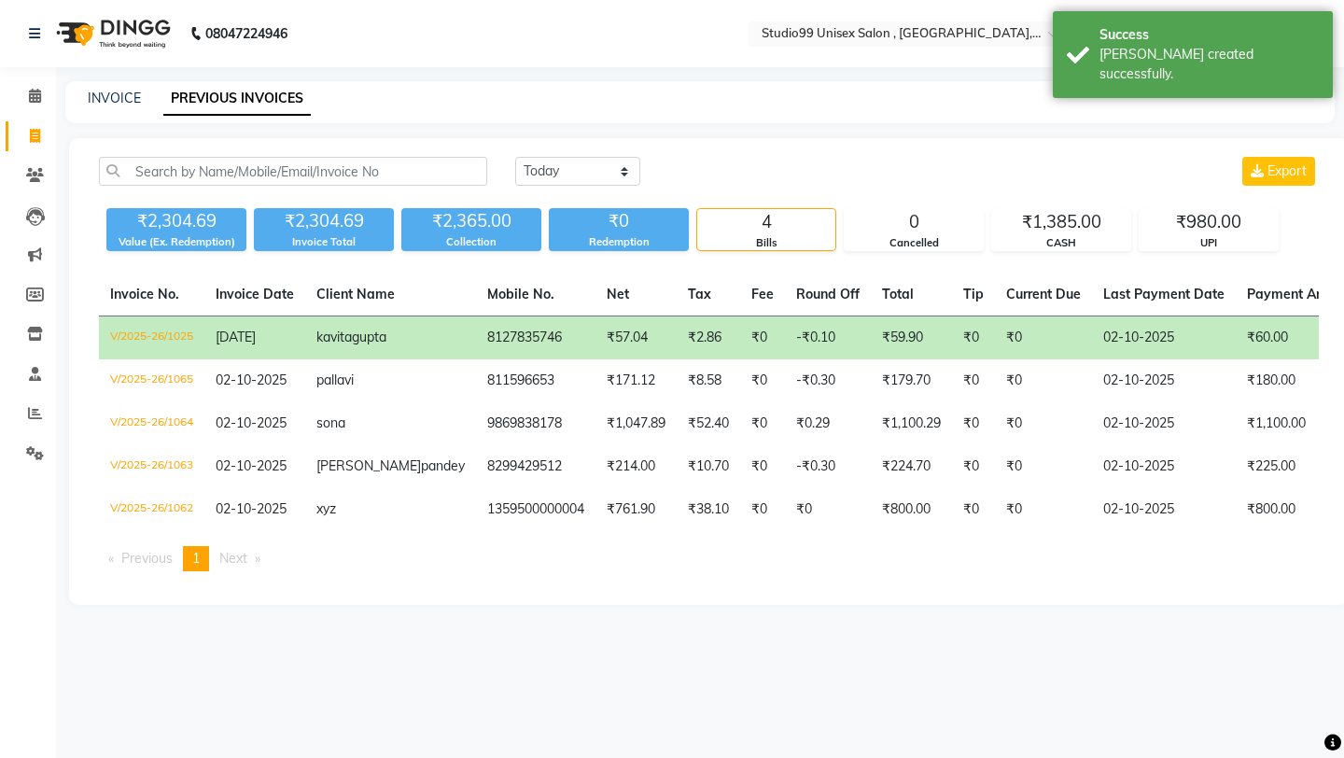
click at [612, 328] on td "₹57.04" at bounding box center [636, 339] width 81 height 44
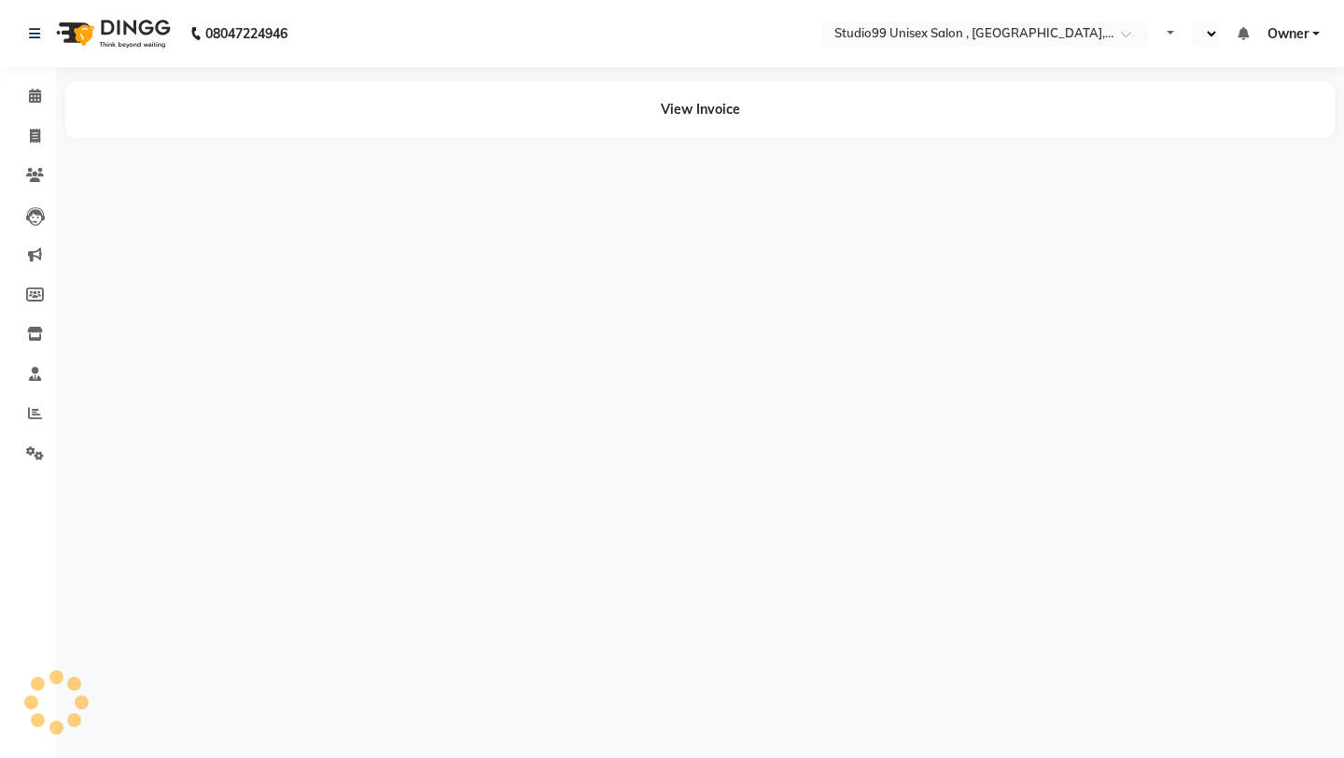
select select "en"
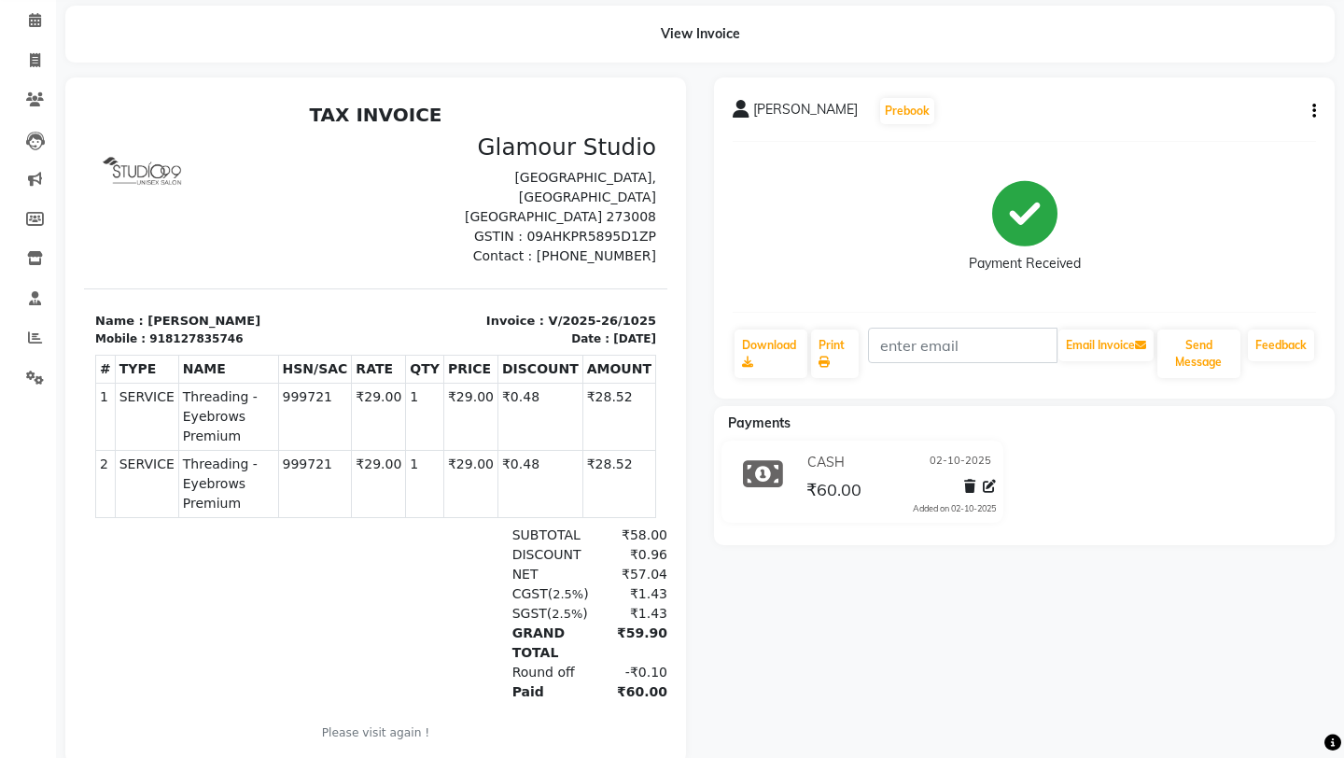
scroll to position [71, 0]
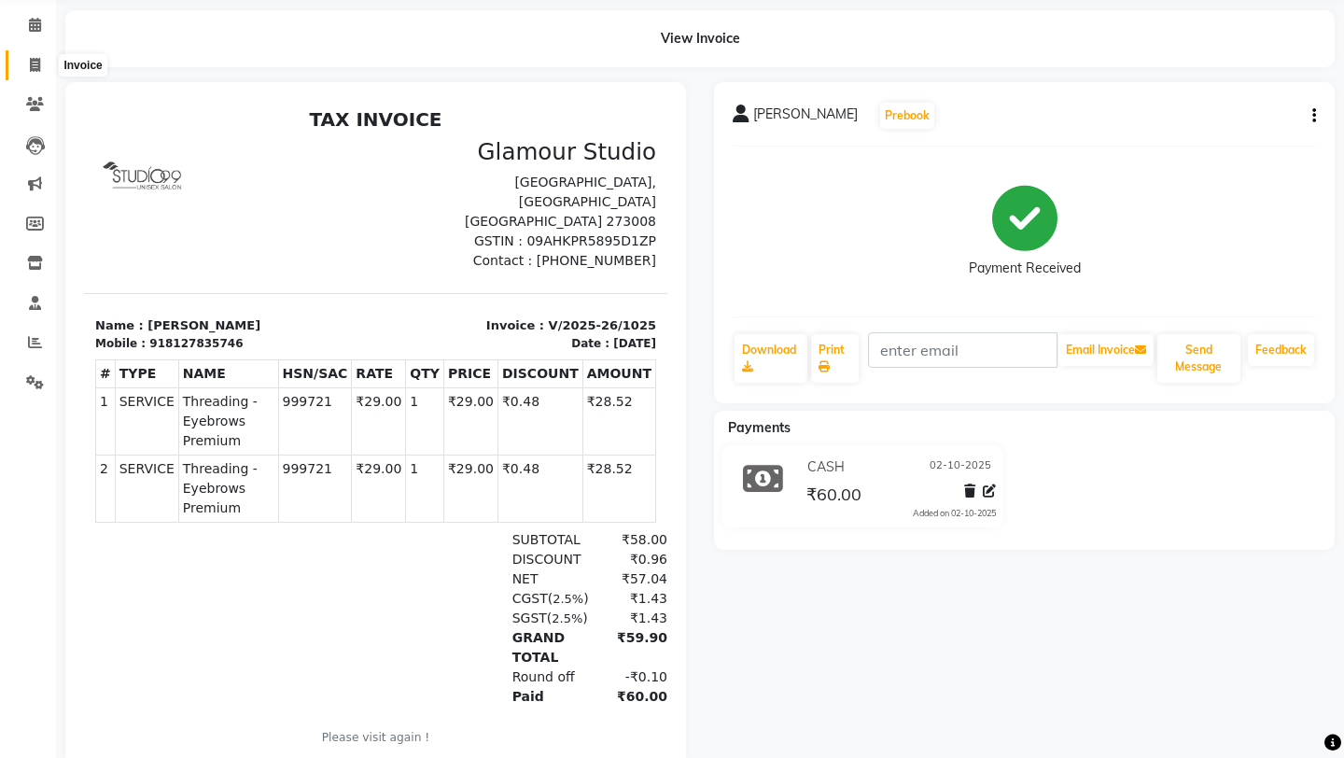
click at [42, 68] on span at bounding box center [35, 65] width 33 height 21
select select "service"
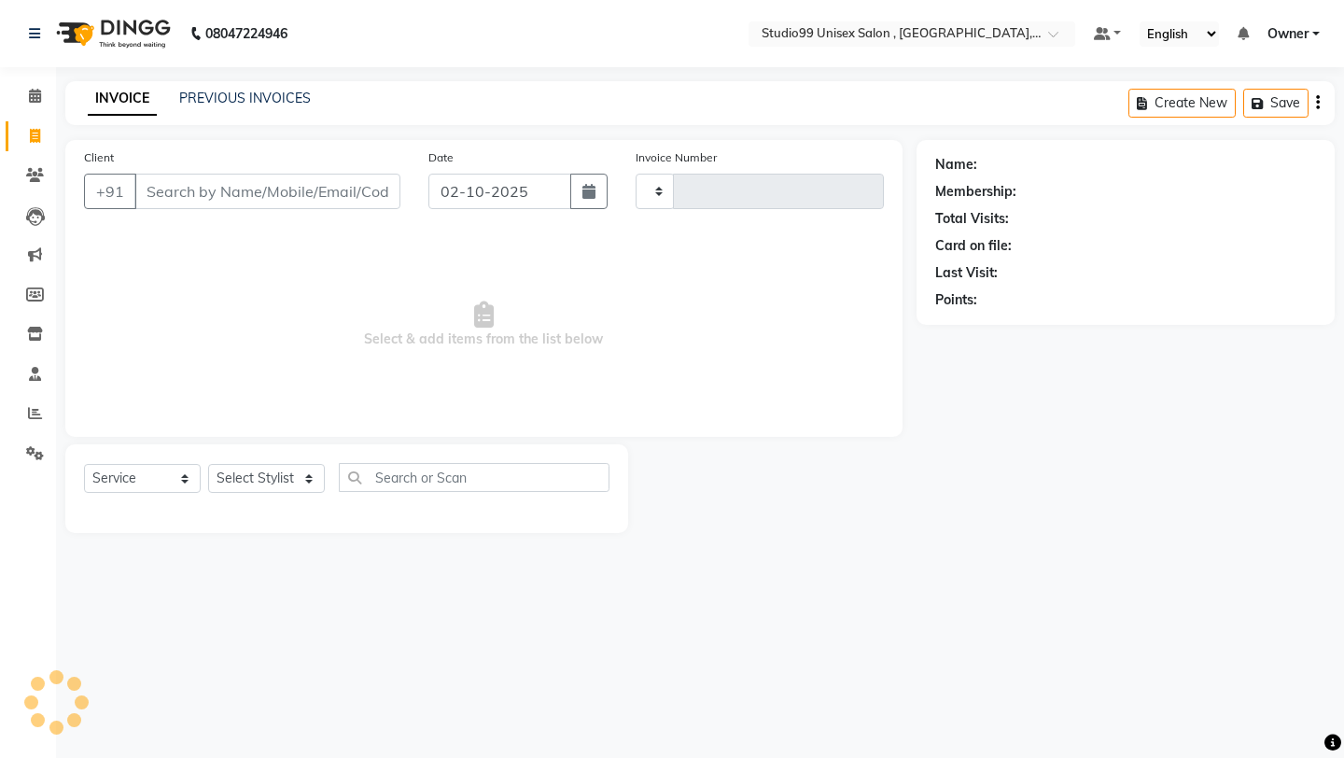
type input "1066"
select select "8117"
click at [278, 94] on link "PREVIOUS INVOICES" at bounding box center [245, 98] width 132 height 17
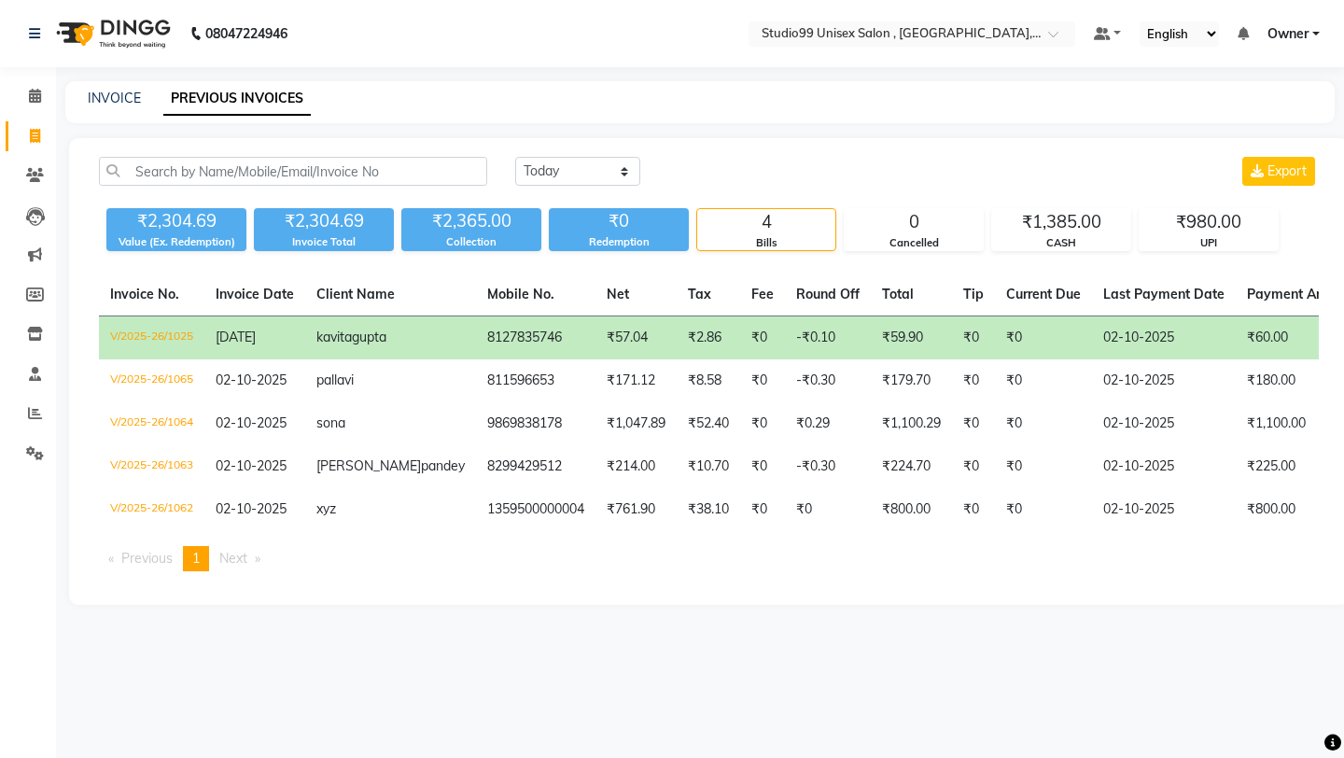
click at [1166, 283] on th "Last Payment Date" at bounding box center [1164, 295] width 144 height 43
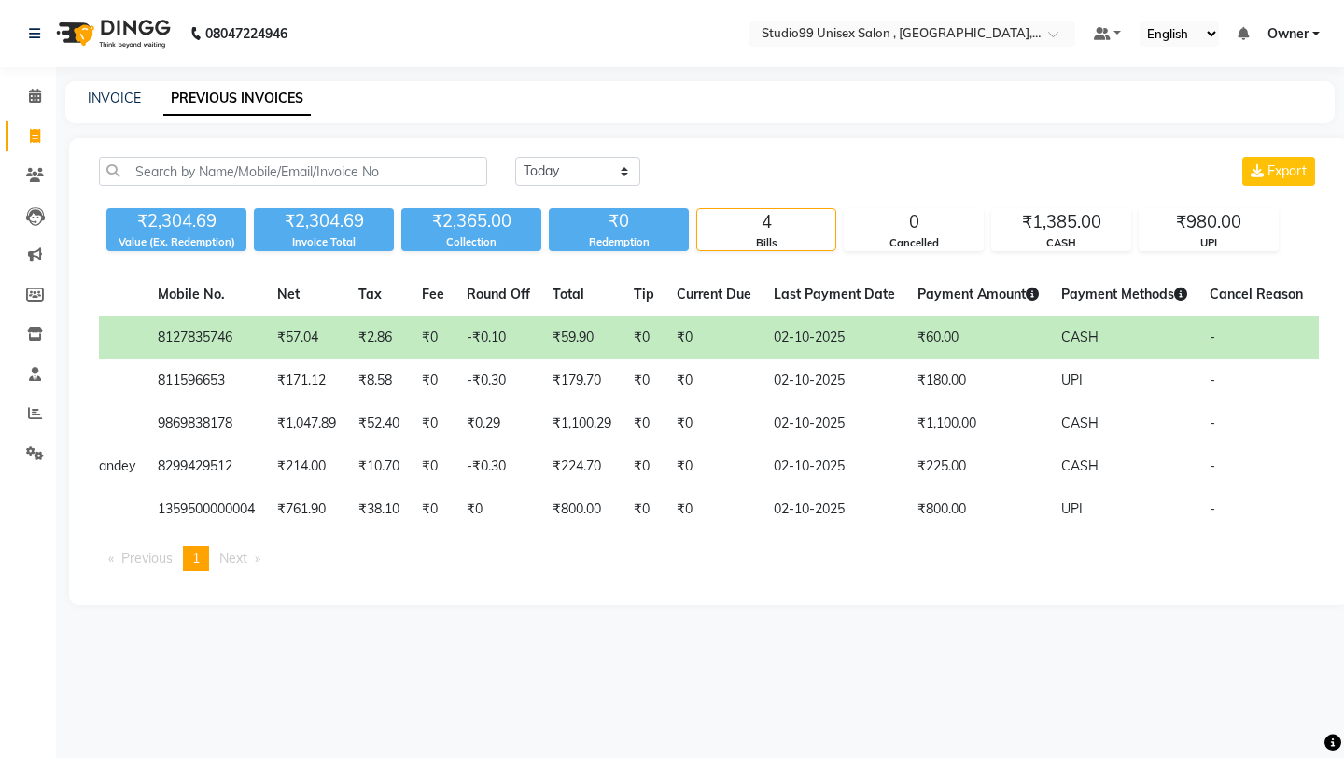
scroll to position [0, 331]
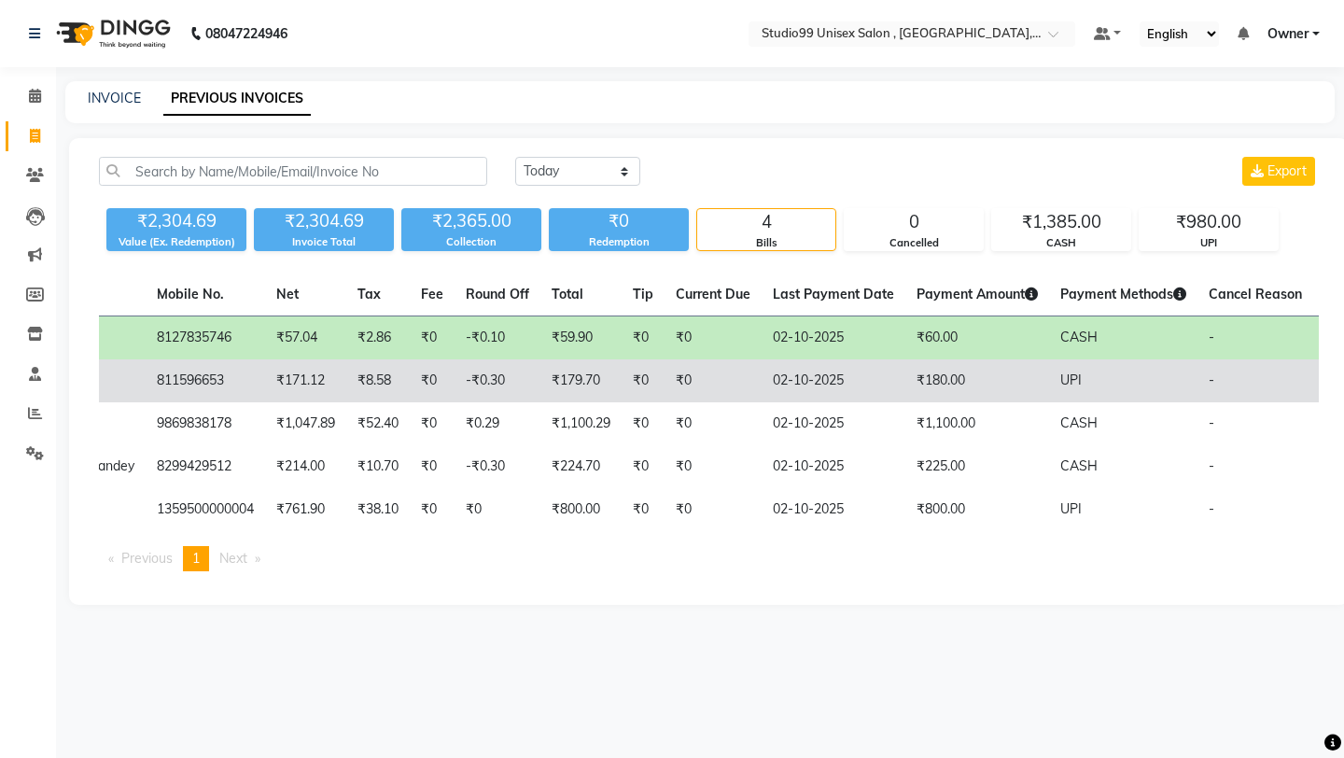
click at [1128, 386] on td "UPI" at bounding box center [1123, 380] width 148 height 43
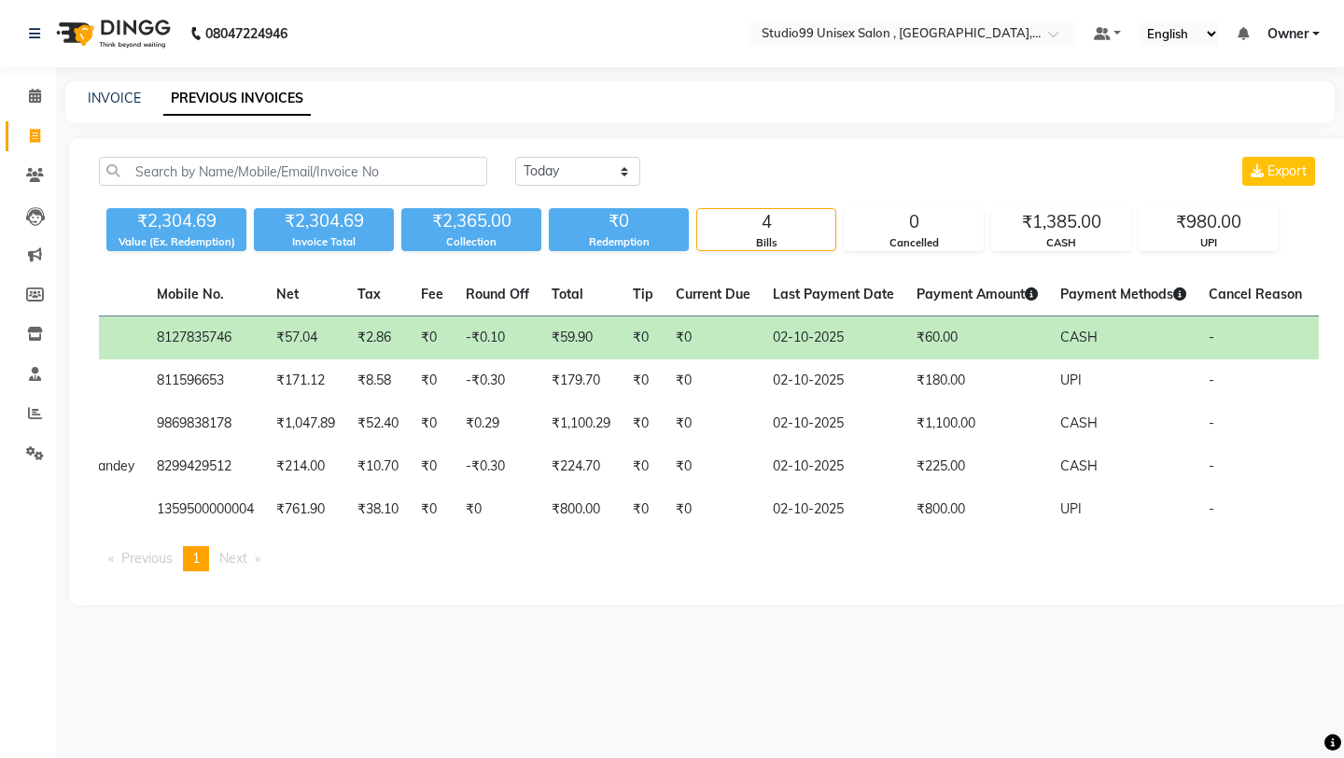
click at [795, 349] on td "02-10-2025" at bounding box center [834, 339] width 144 height 44
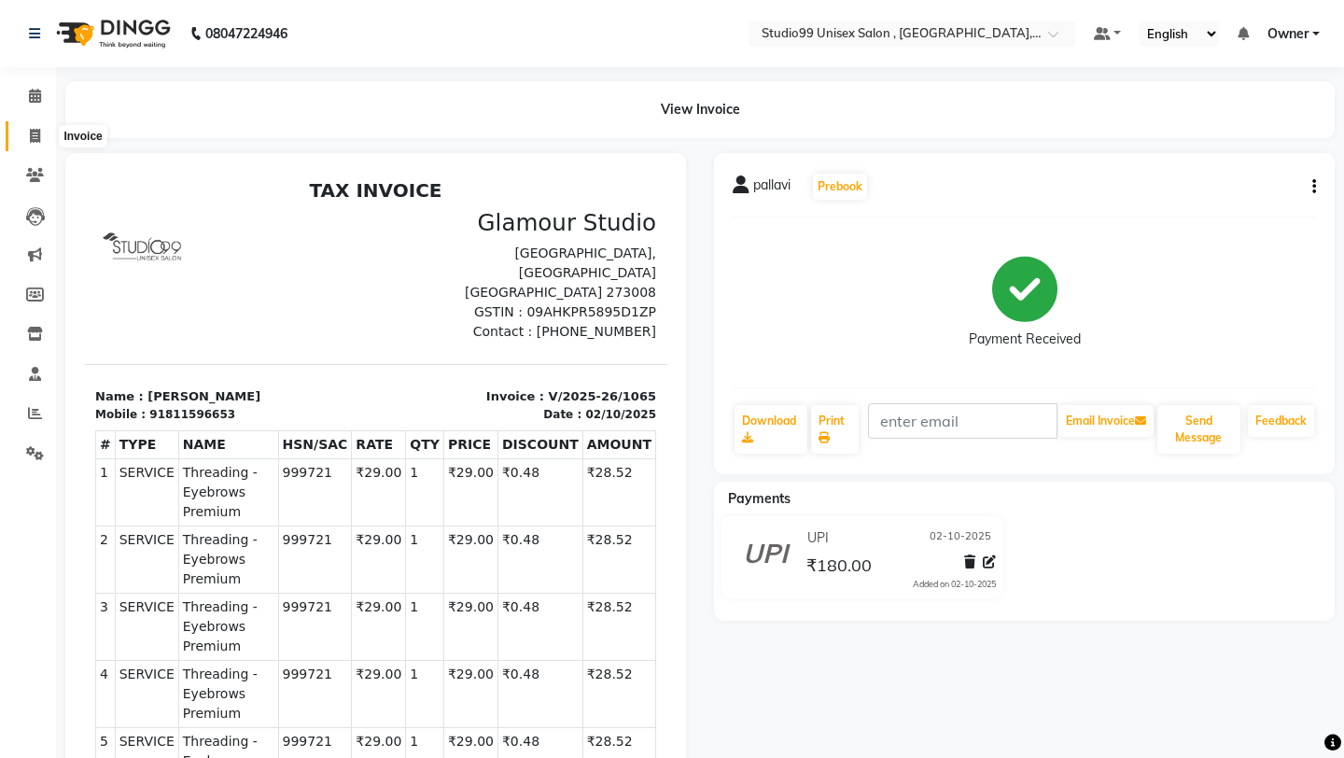
click at [33, 132] on icon at bounding box center [35, 136] width 10 height 14
select select "service"
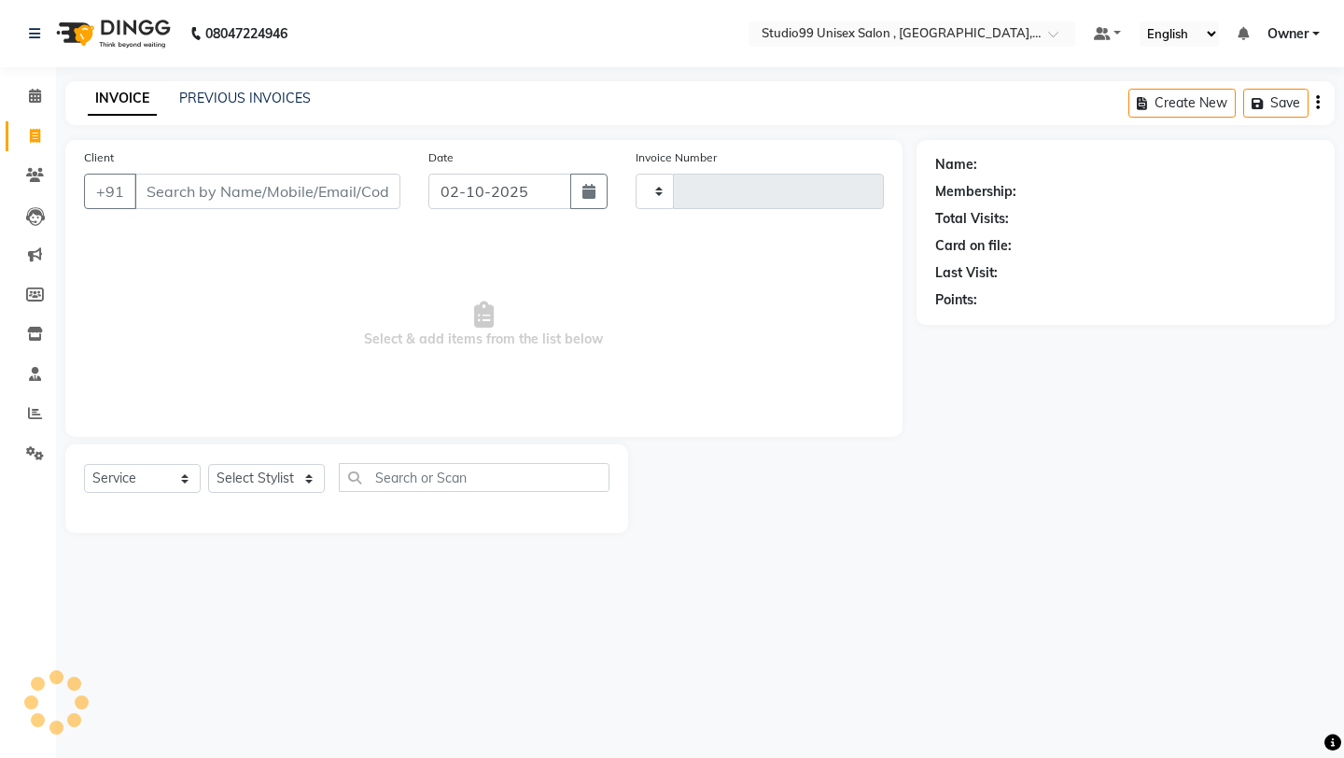
type input "1066"
select select "8117"
click at [260, 100] on link "PREVIOUS INVOICES" at bounding box center [245, 98] width 132 height 17
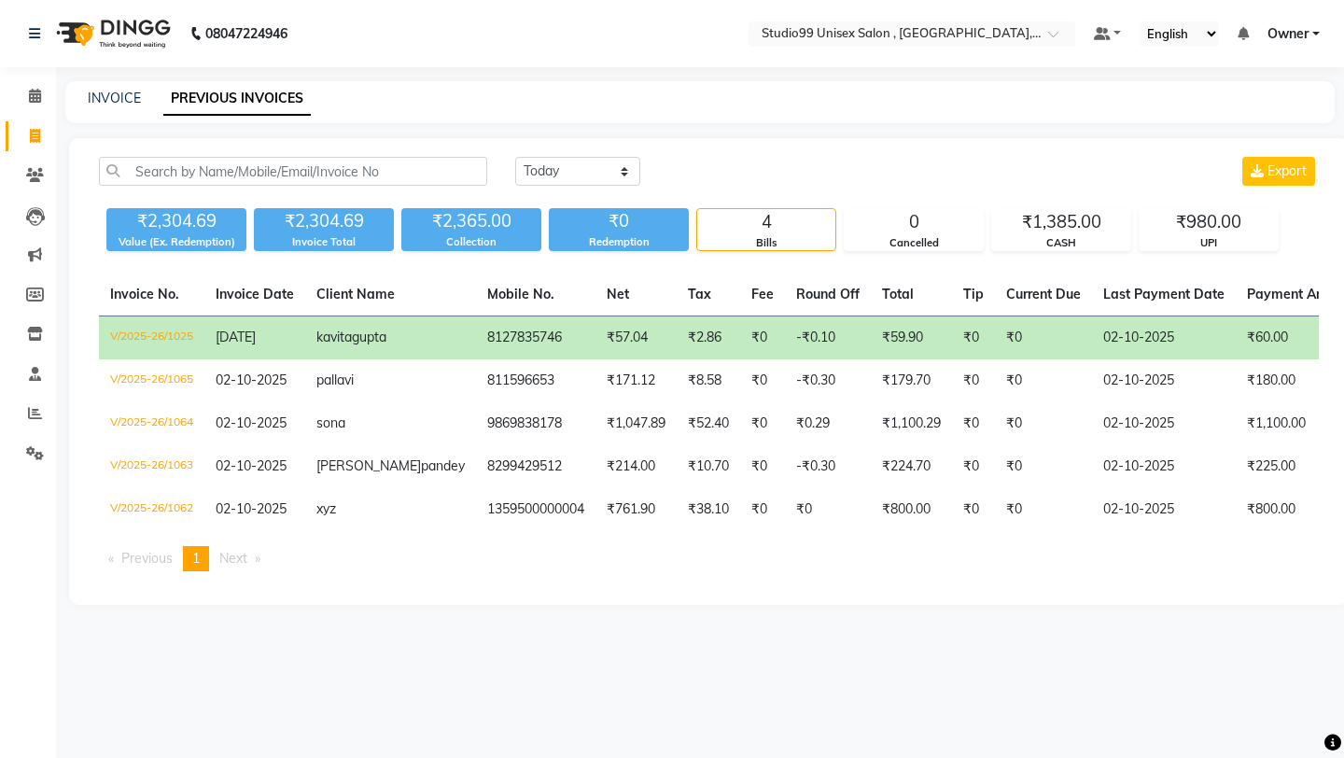
click at [476, 328] on td "8127835746" at bounding box center [536, 339] width 120 height 44
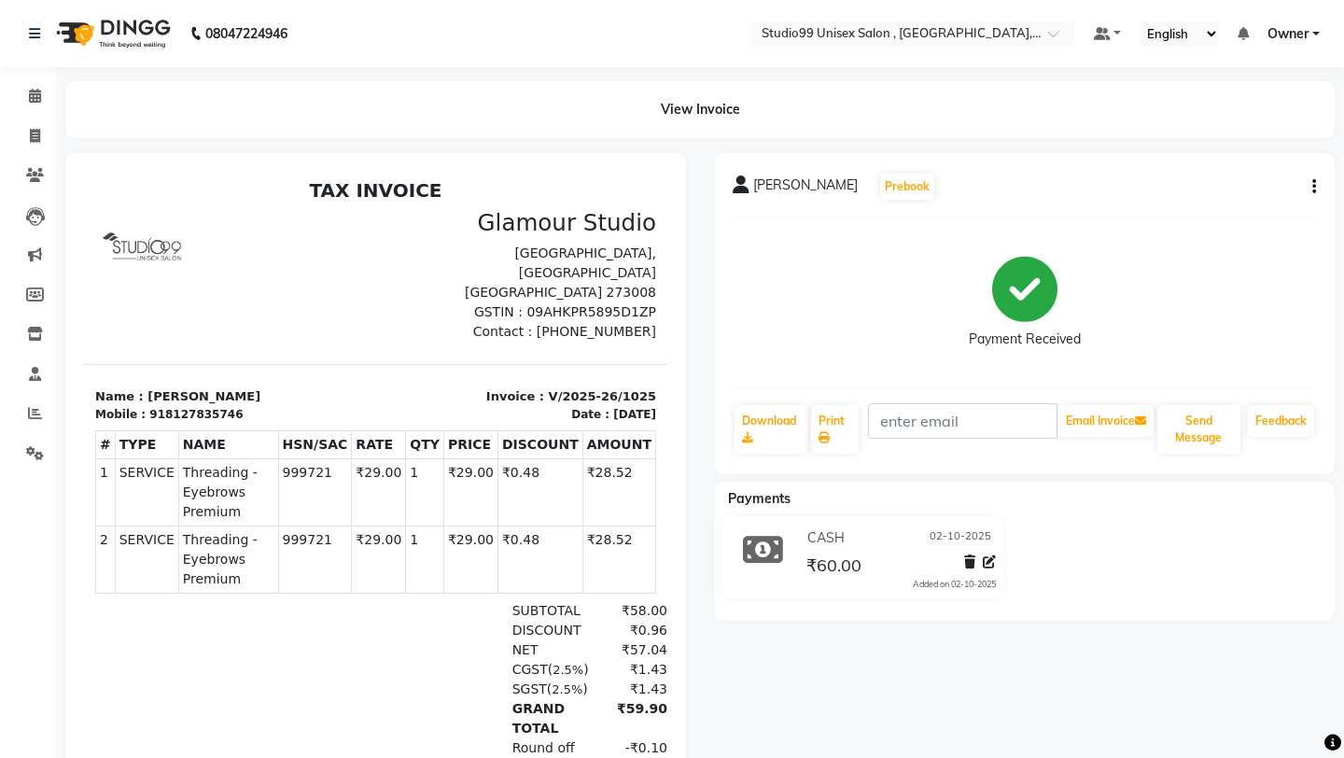
click at [1316, 183] on div "kavita gupta Prebook Payment Received Download Print Email Invoice Send Message…" at bounding box center [1024, 313] width 621 height 321
click at [1314, 187] on icon "button" at bounding box center [1315, 187] width 4 height 1
click at [922, 248] on div "Payment Received" at bounding box center [1025, 302] width 584 height 140
click at [1315, 188] on icon "button" at bounding box center [1315, 187] width 4 height 1
click at [1055, 204] on div "kavita gupta Prebook Payment Received Download Print Email Invoice Send Message…" at bounding box center [1024, 313] width 621 height 321
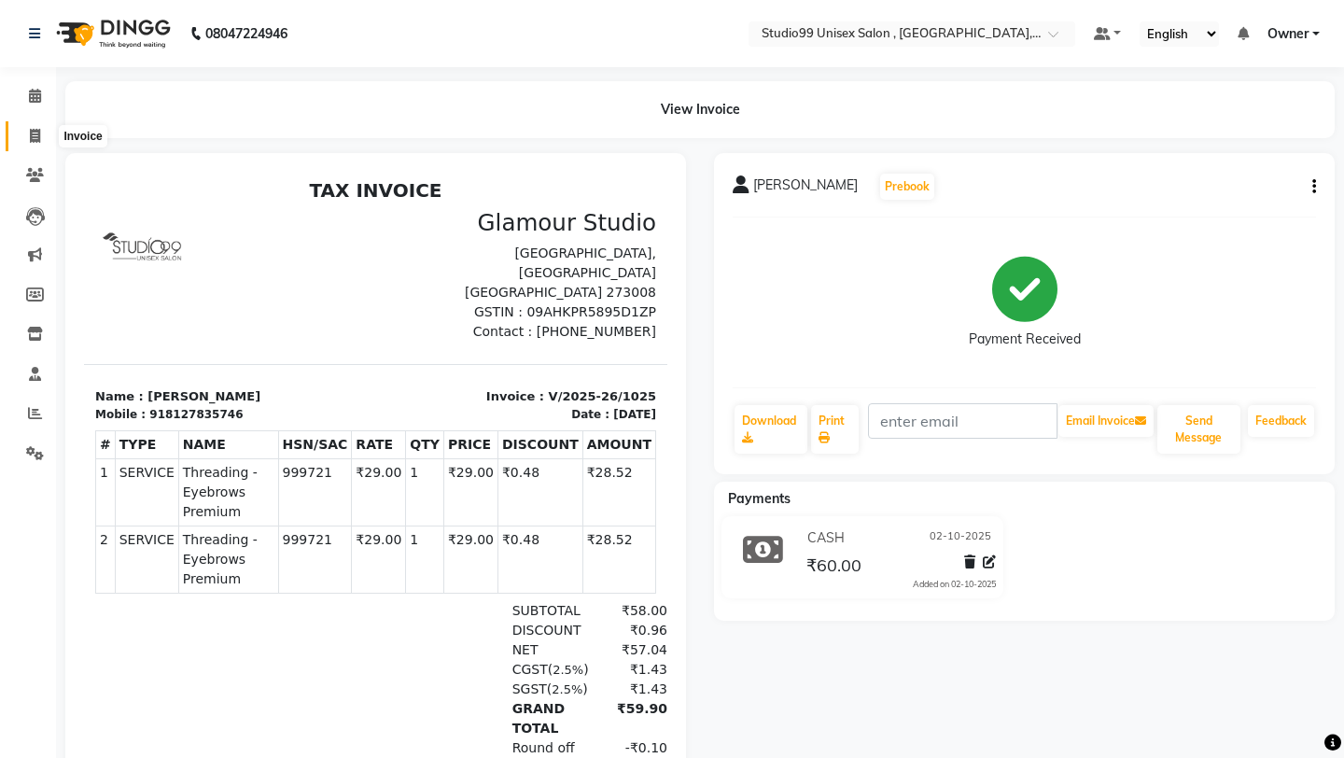
click at [27, 136] on span at bounding box center [35, 136] width 33 height 21
select select "service"
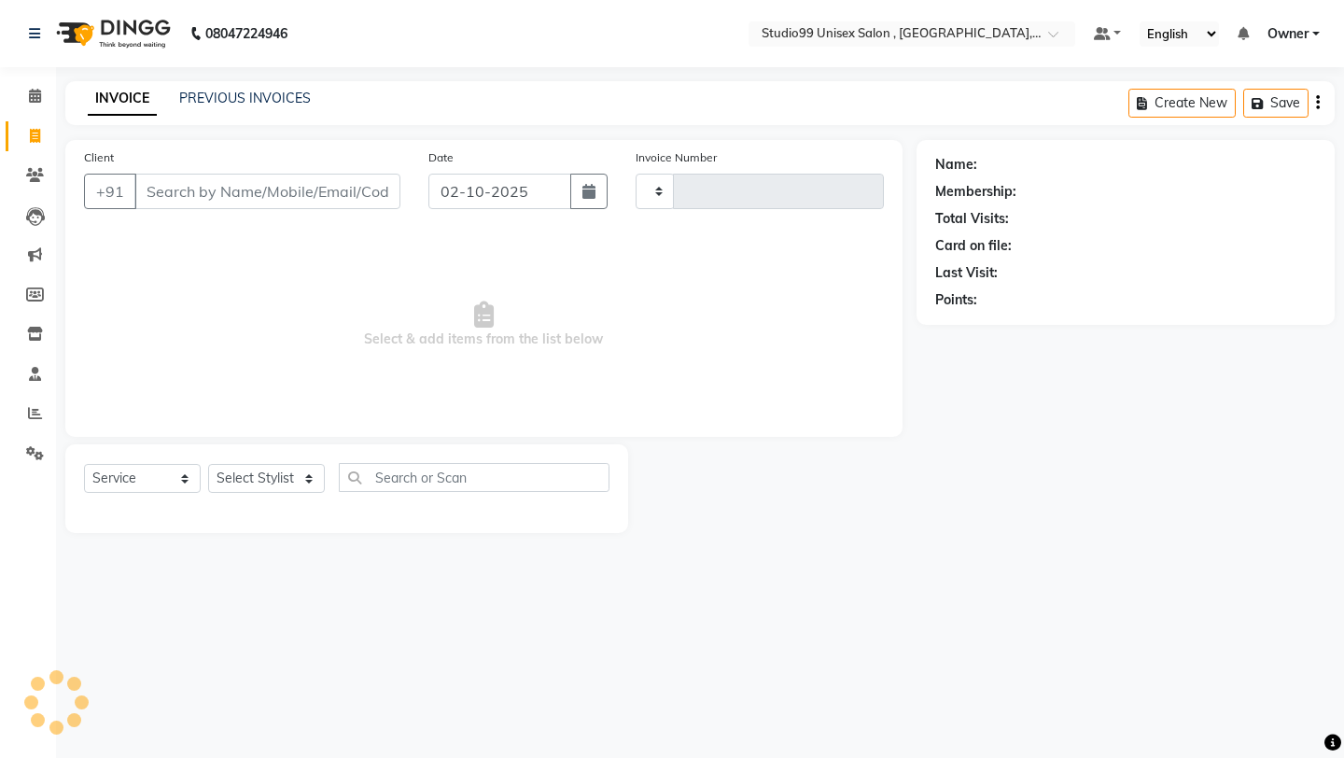
type input "1066"
select select "8117"
click at [233, 86] on div "INVOICE PREVIOUS INVOICES Create New Save" at bounding box center [700, 103] width 1270 height 44
click at [234, 94] on link "PREVIOUS INVOICES" at bounding box center [245, 98] width 132 height 17
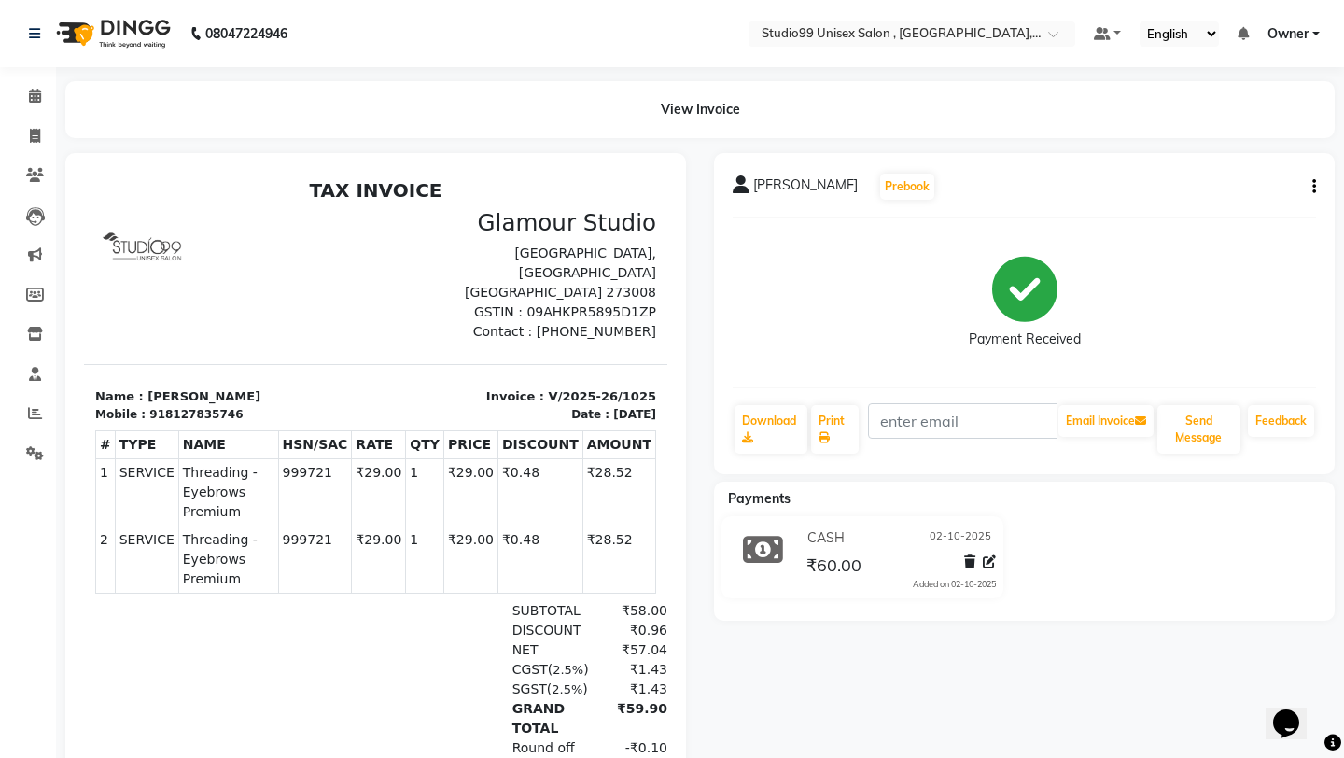
click at [851, 272] on div "Payment Received" at bounding box center [1025, 302] width 584 height 140
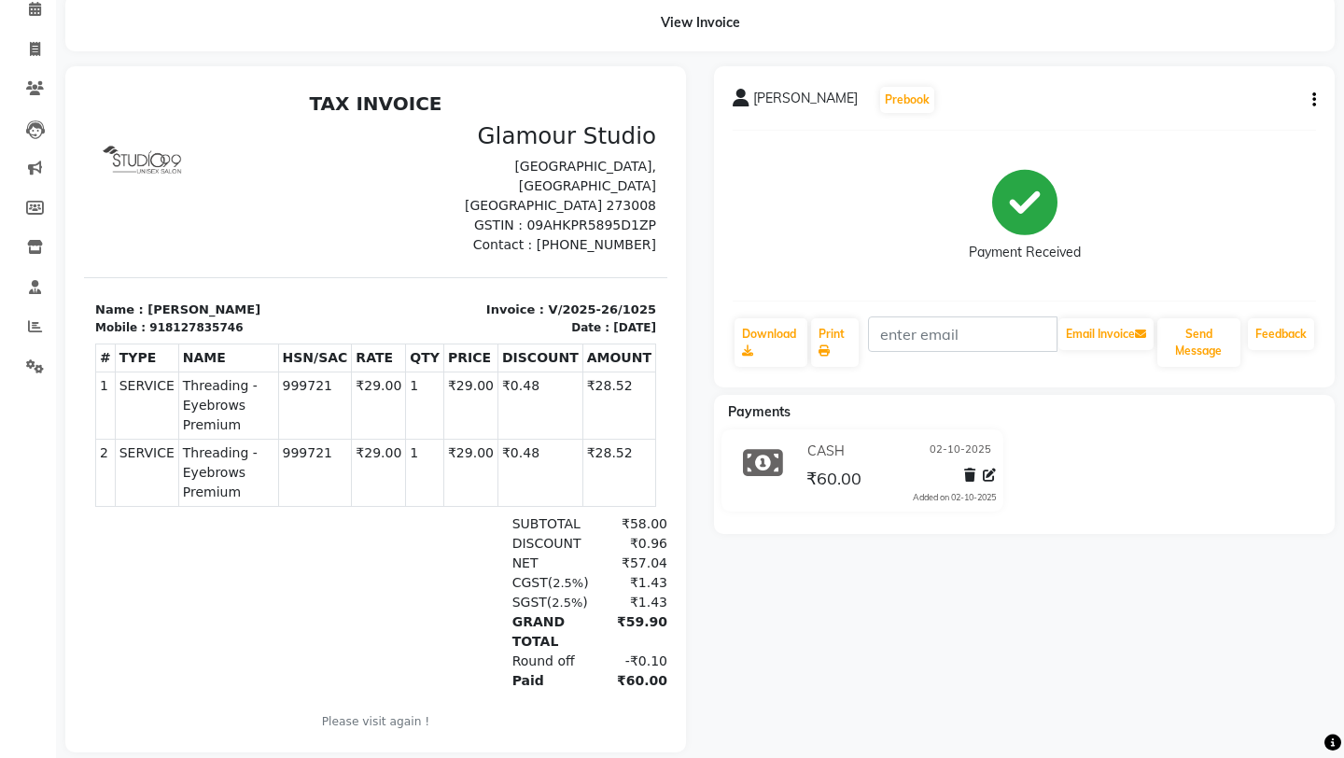
scroll to position [108, 0]
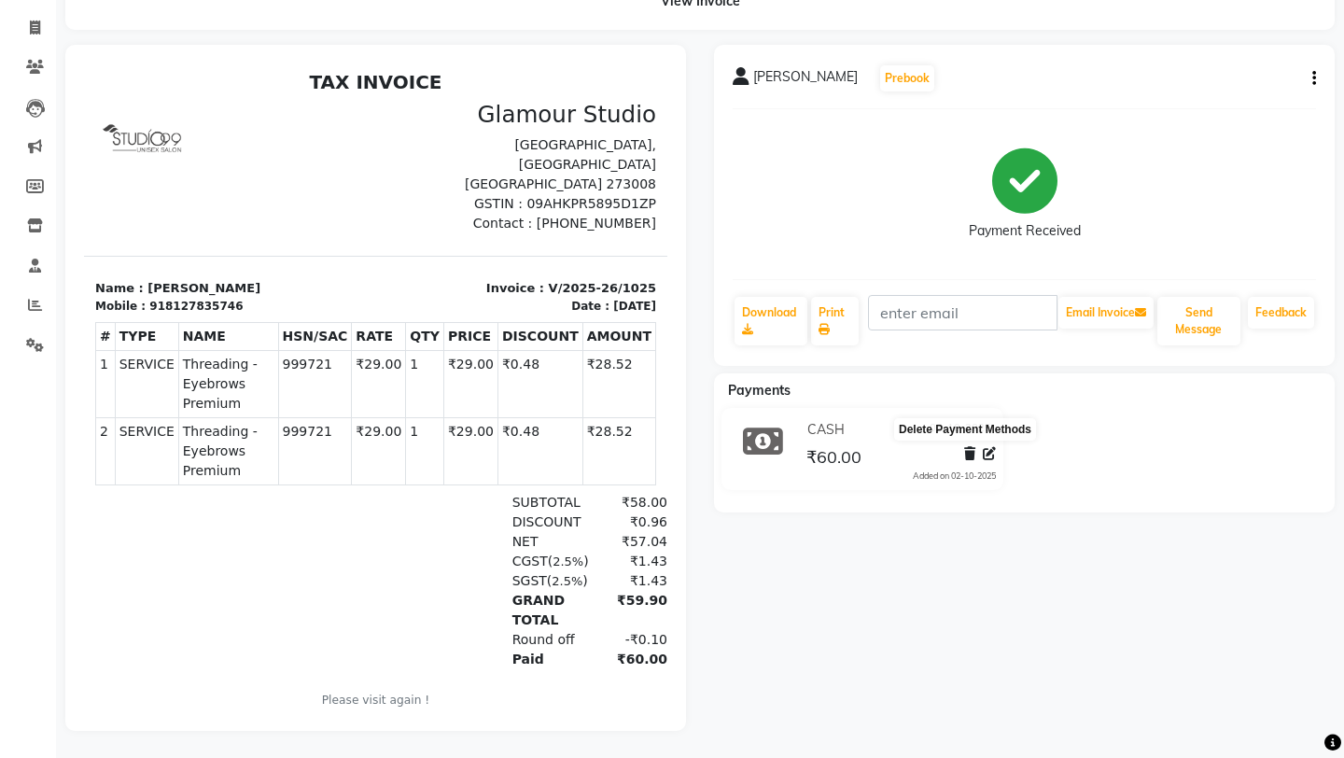
click at [970, 461] on span at bounding box center [969, 454] width 11 height 20
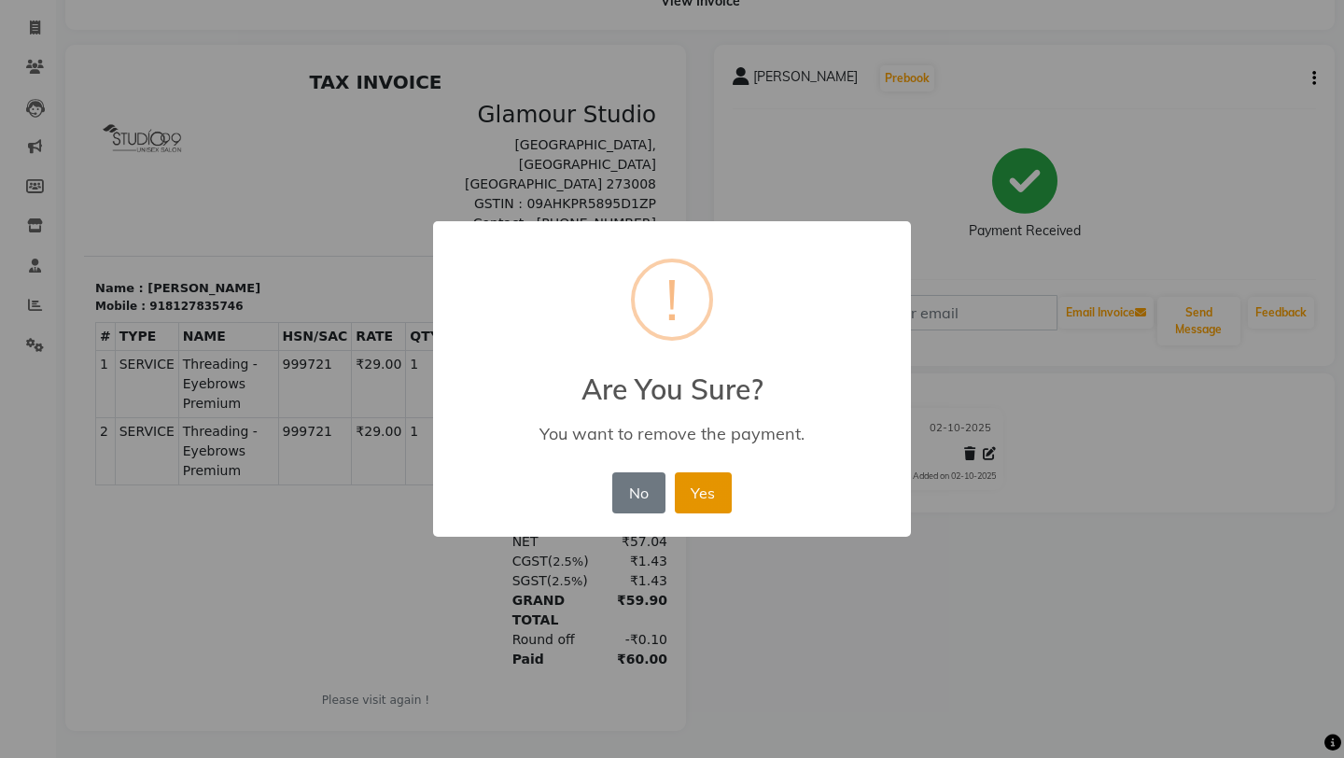
click at [689, 484] on button "Yes" at bounding box center [703, 492] width 57 height 41
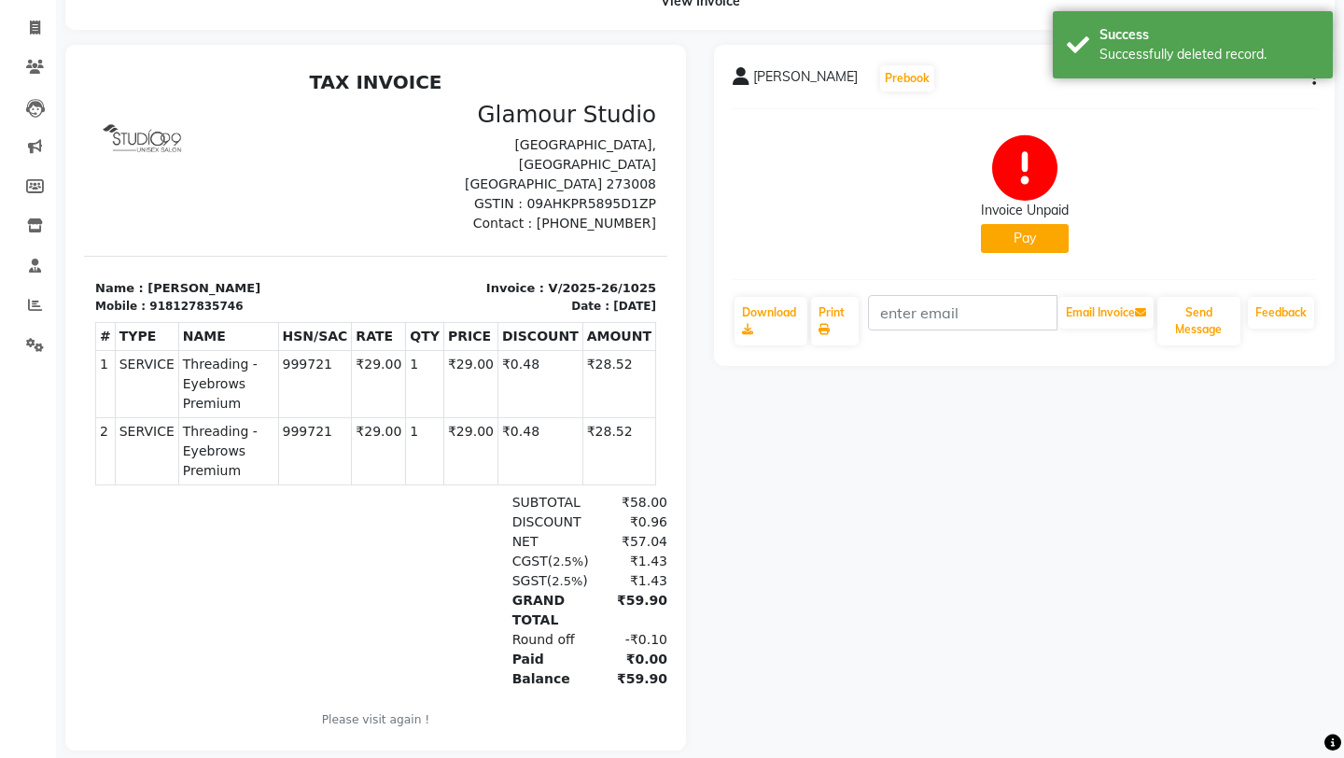
click at [899, 230] on div "Invoice Unpaid Pay" at bounding box center [1025, 194] width 584 height 140
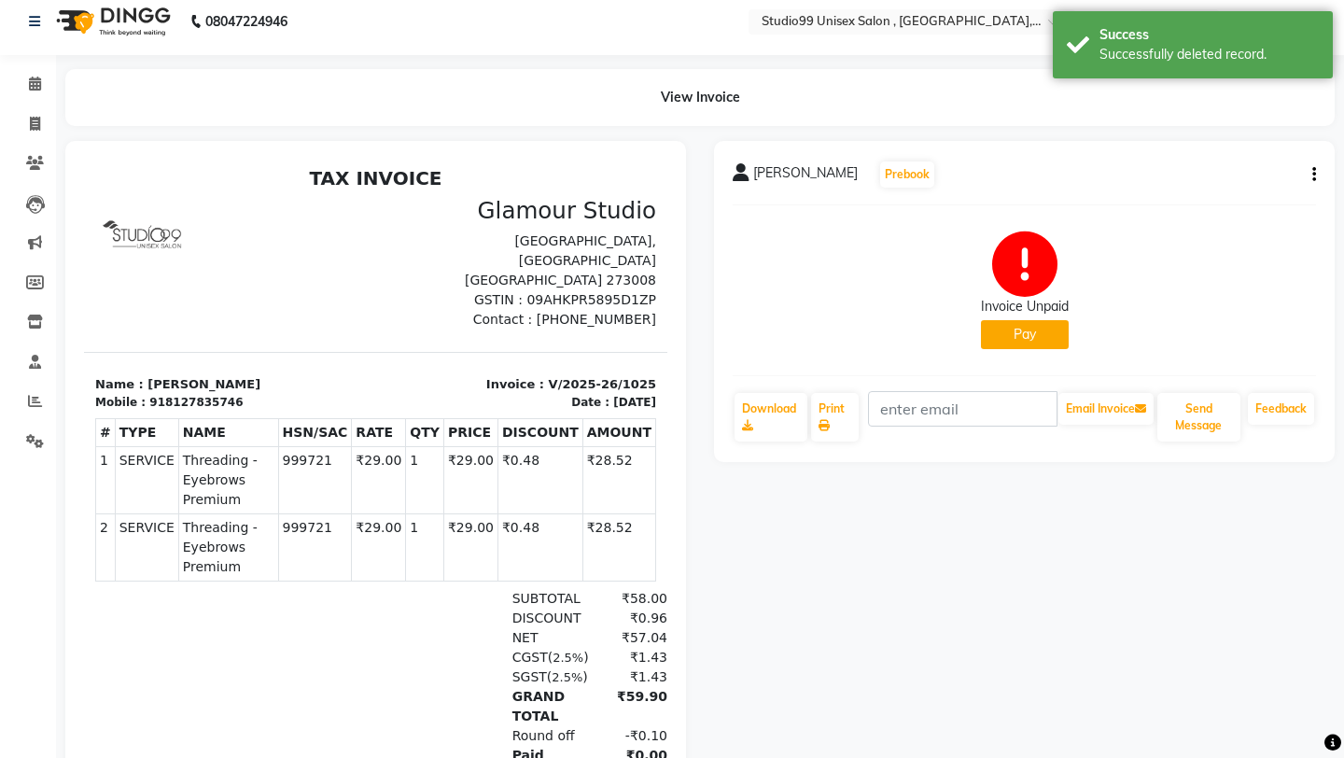
scroll to position [0, 0]
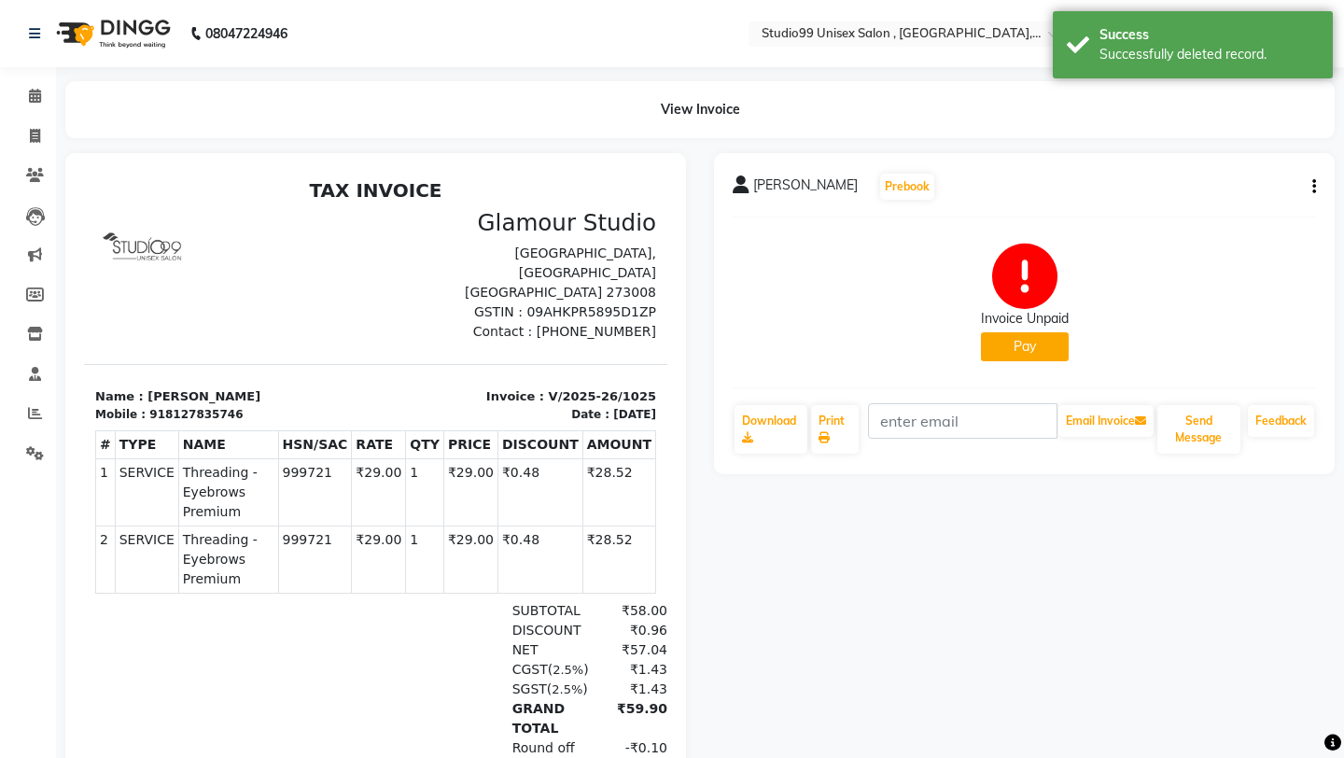
click at [1310, 190] on button "button" at bounding box center [1310, 187] width 11 height 20
click at [1259, 131] on div "Cancel Invoice" at bounding box center [1221, 140] width 128 height 23
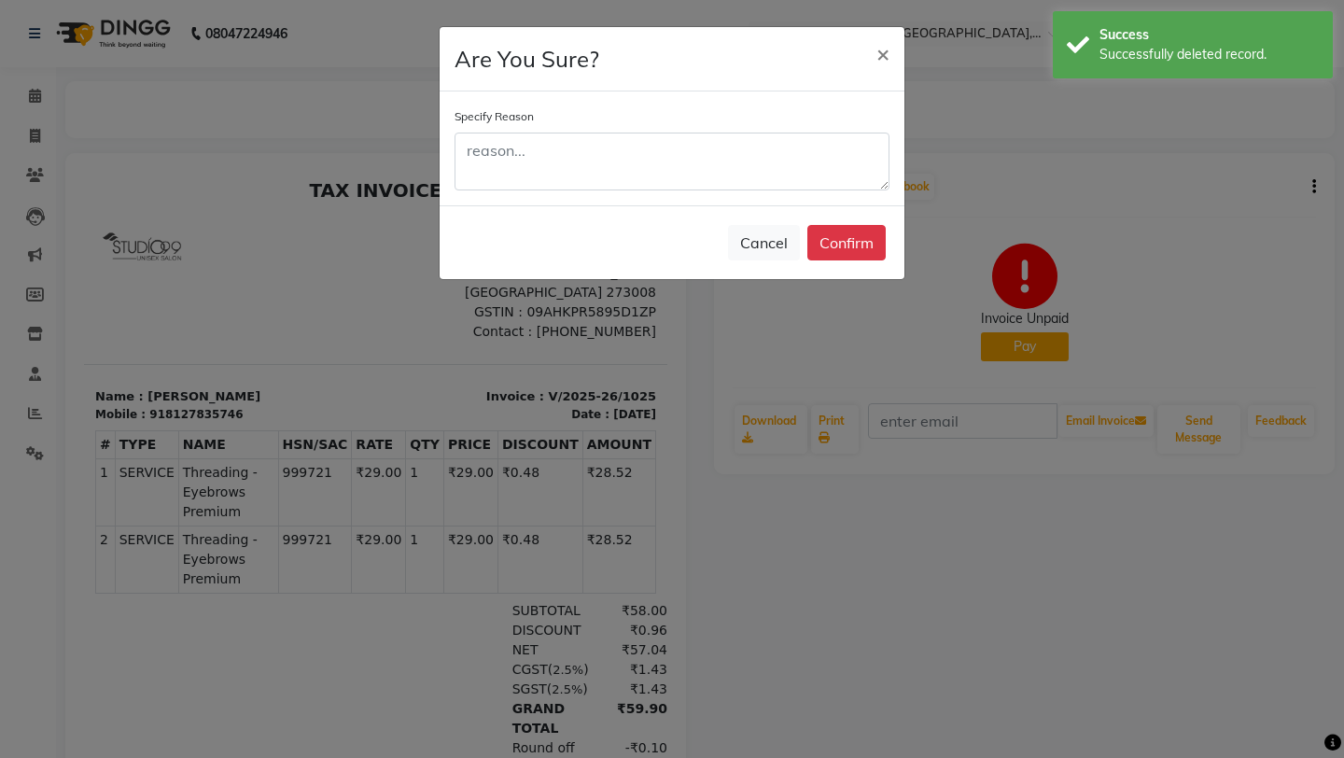
click at [823, 120] on div "Specify Reason" at bounding box center [672, 148] width 435 height 84
click at [820, 133] on textarea at bounding box center [672, 162] width 435 height 58
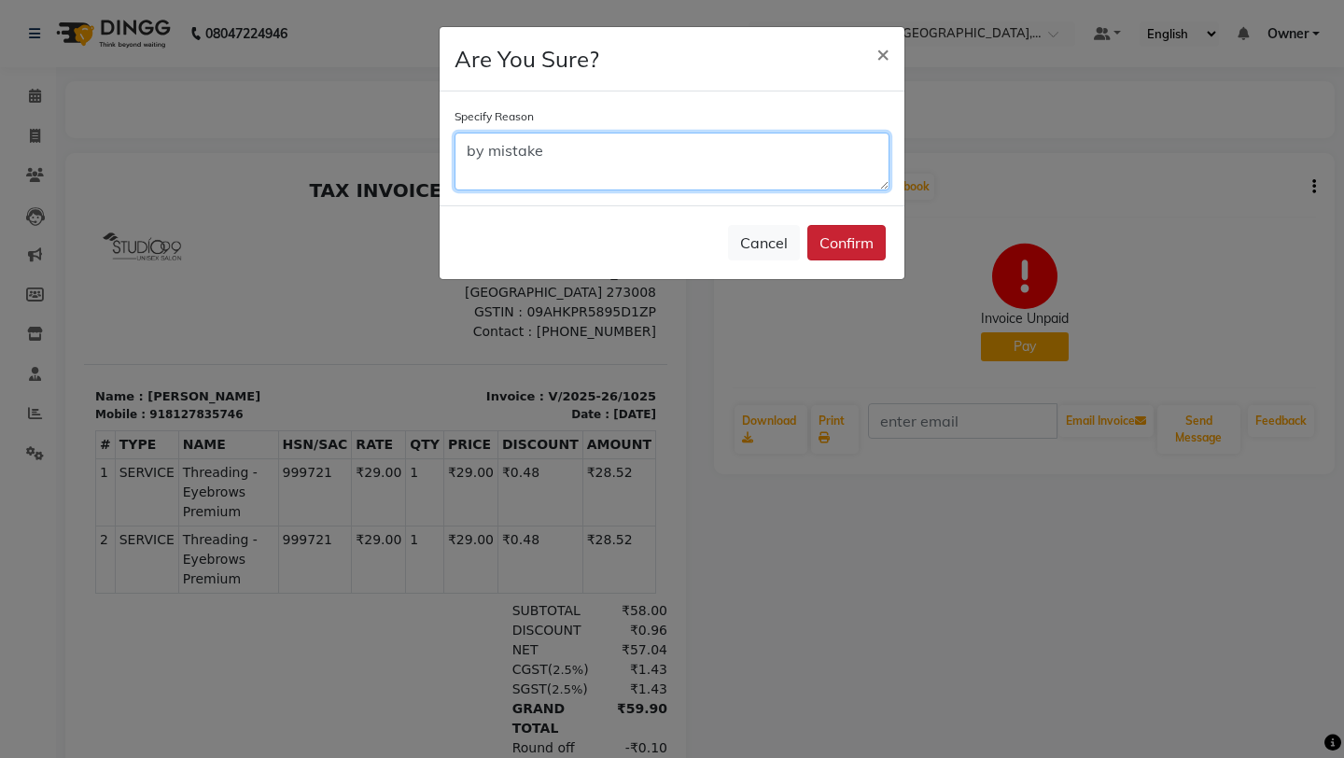
type textarea "by mistake"
click at [867, 246] on button "Confirm" at bounding box center [847, 242] width 78 height 35
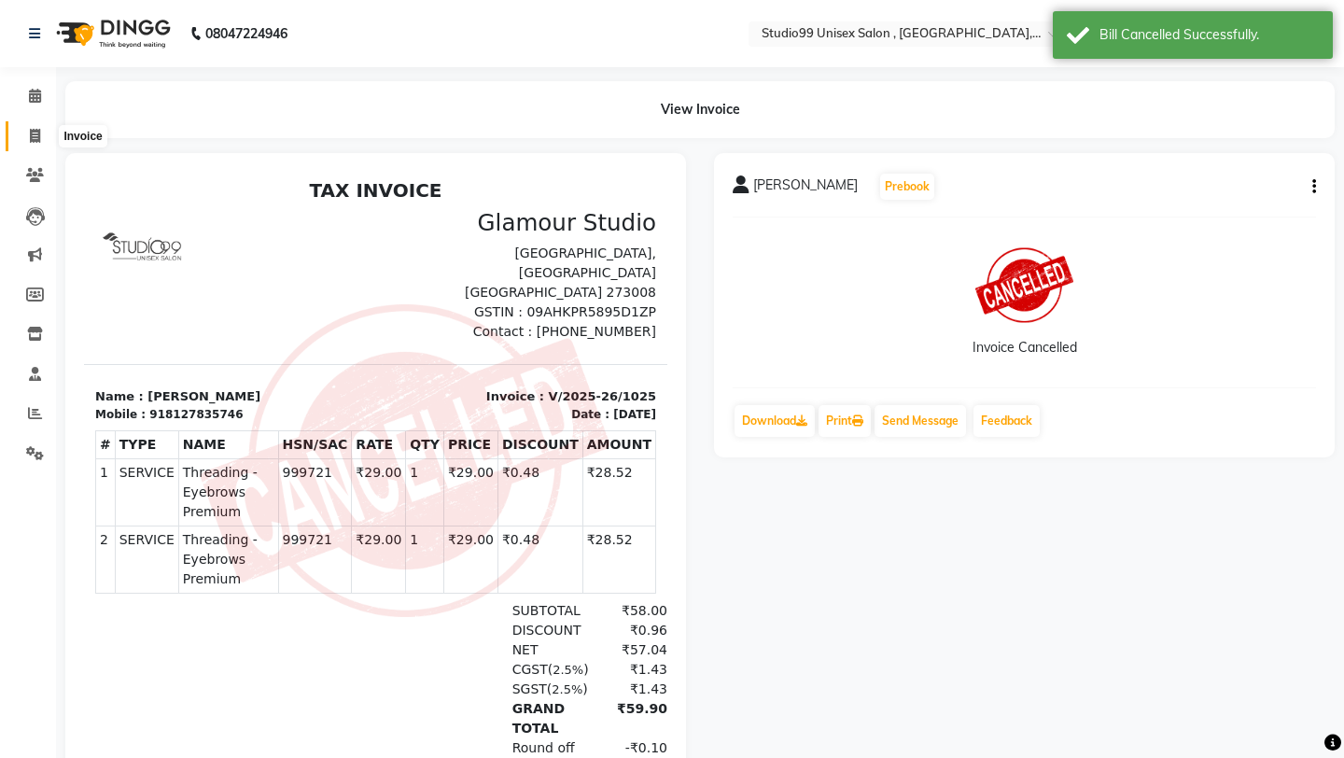
click at [47, 135] on span at bounding box center [35, 136] width 33 height 21
select select "service"
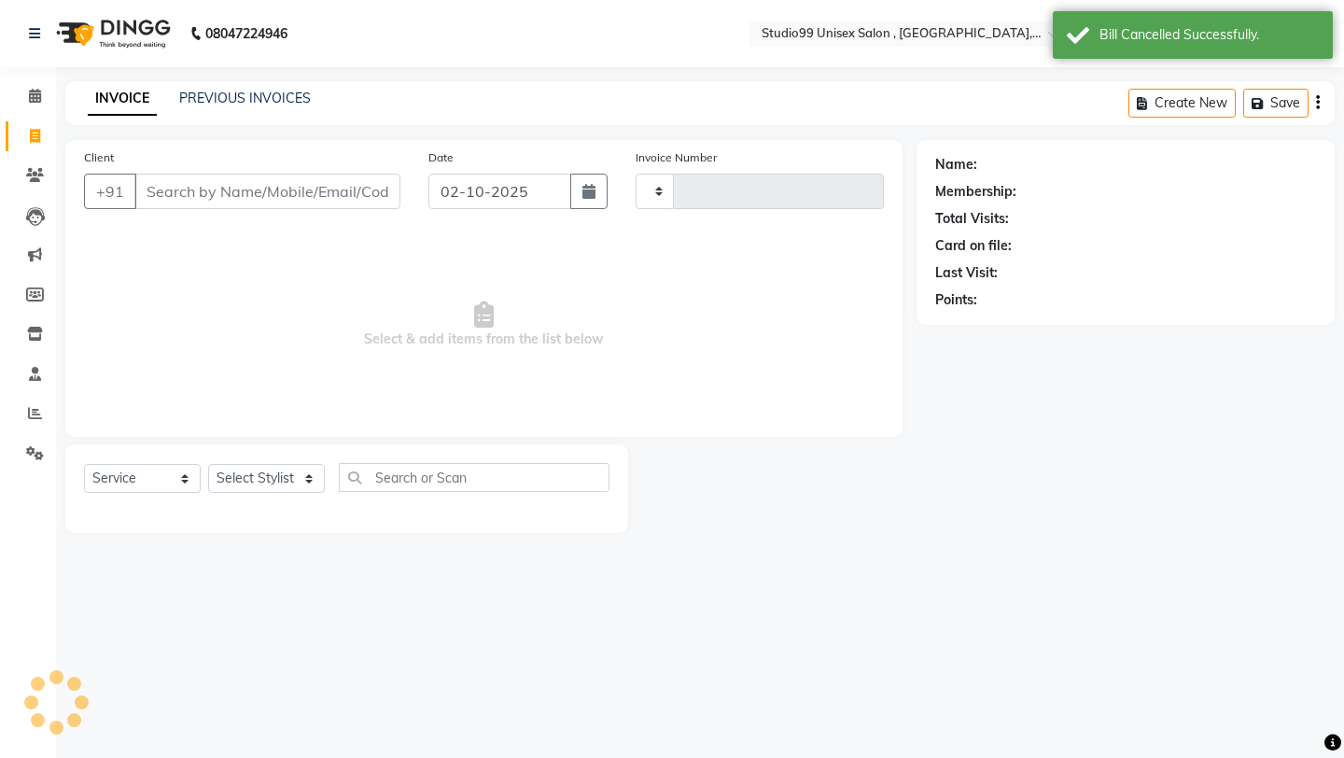
type input "1066"
select select "8117"
click at [251, 94] on link "PREVIOUS INVOICES" at bounding box center [245, 98] width 132 height 17
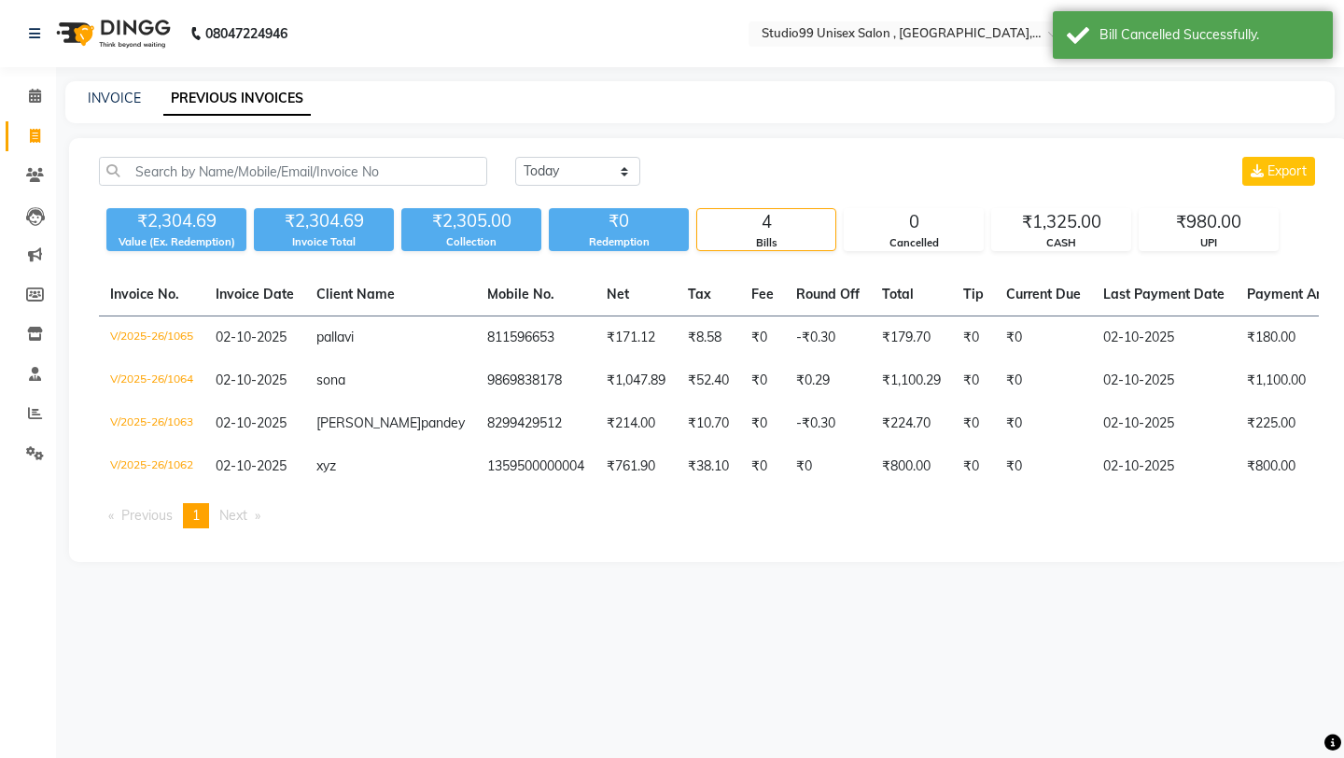
click at [685, 159] on div "[DATE] [DATE] Custom Range Export" at bounding box center [917, 171] width 804 height 29
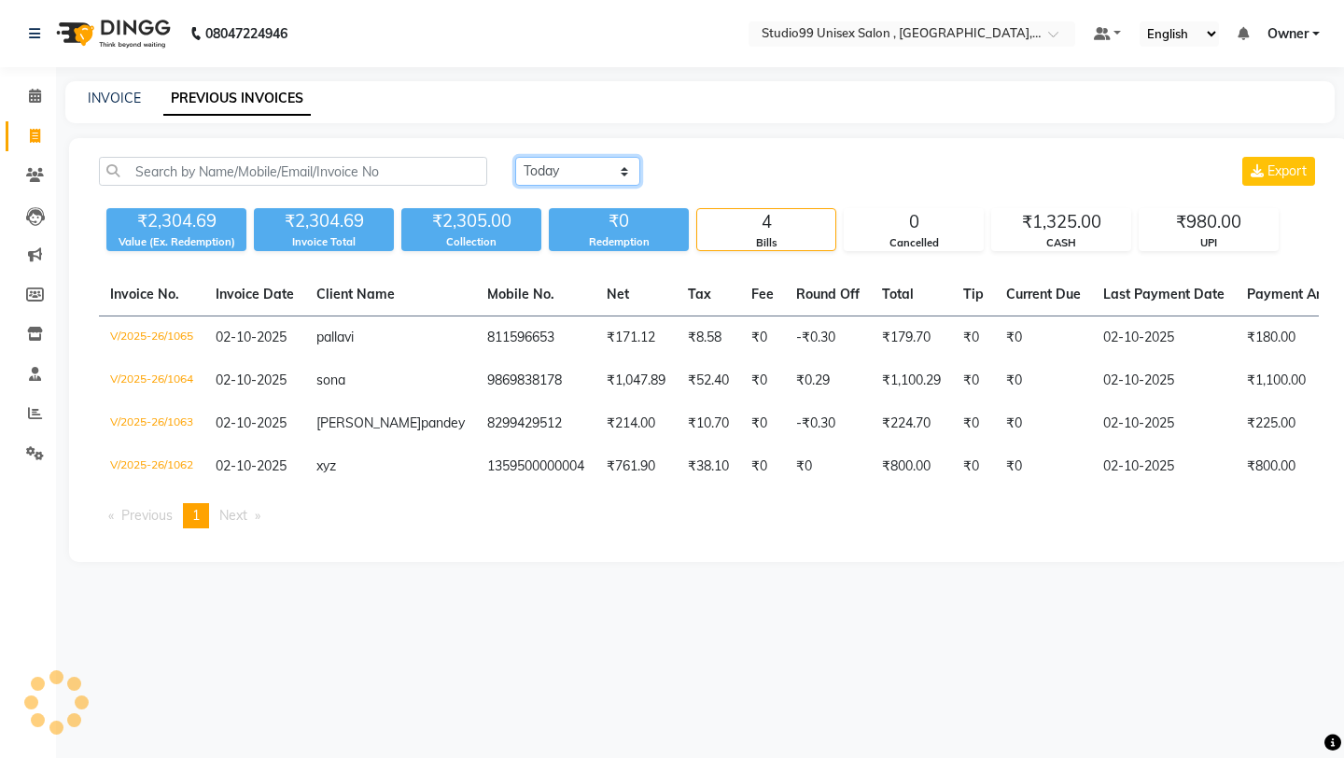
click at [585, 174] on select "[DATE] [DATE] Custom Range" at bounding box center [577, 171] width 125 height 29
select select "range"
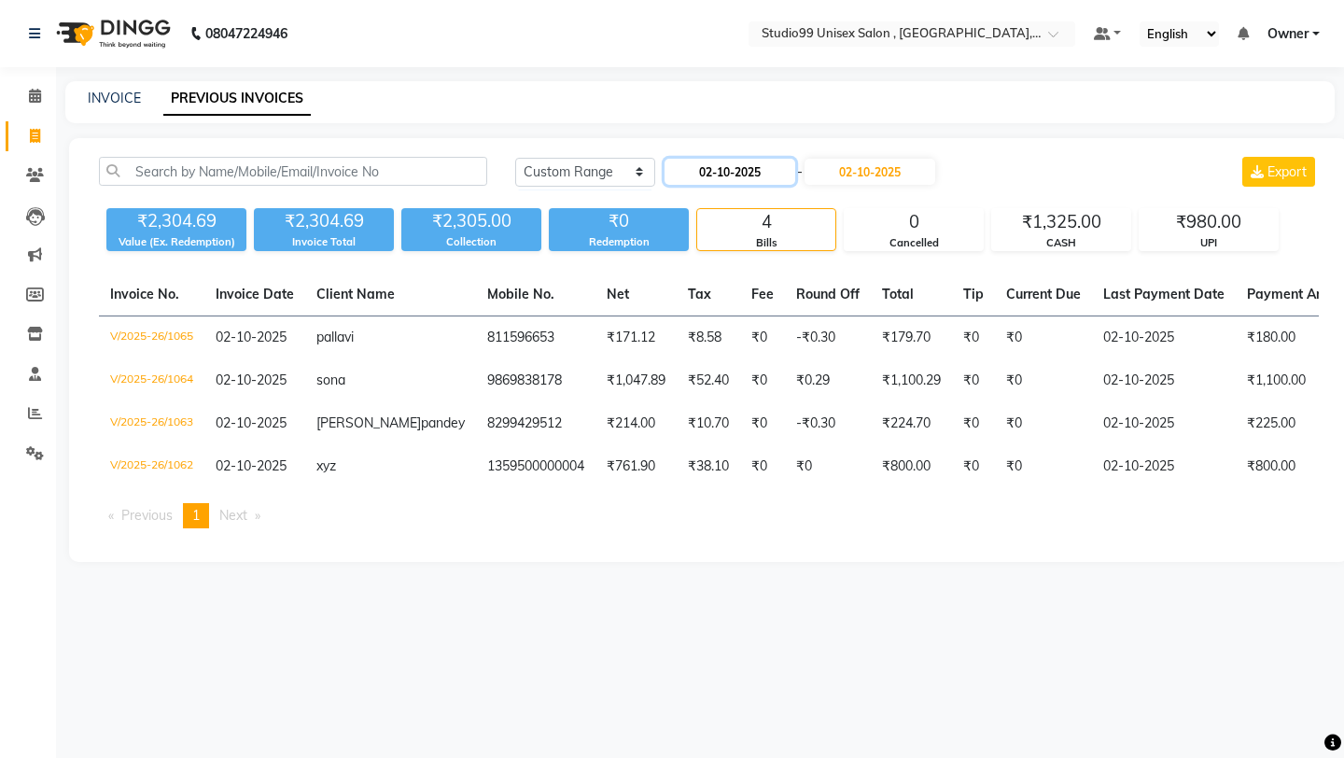
click at [695, 177] on input "02-10-2025" at bounding box center [730, 172] width 131 height 26
select select "10"
select select "2025"
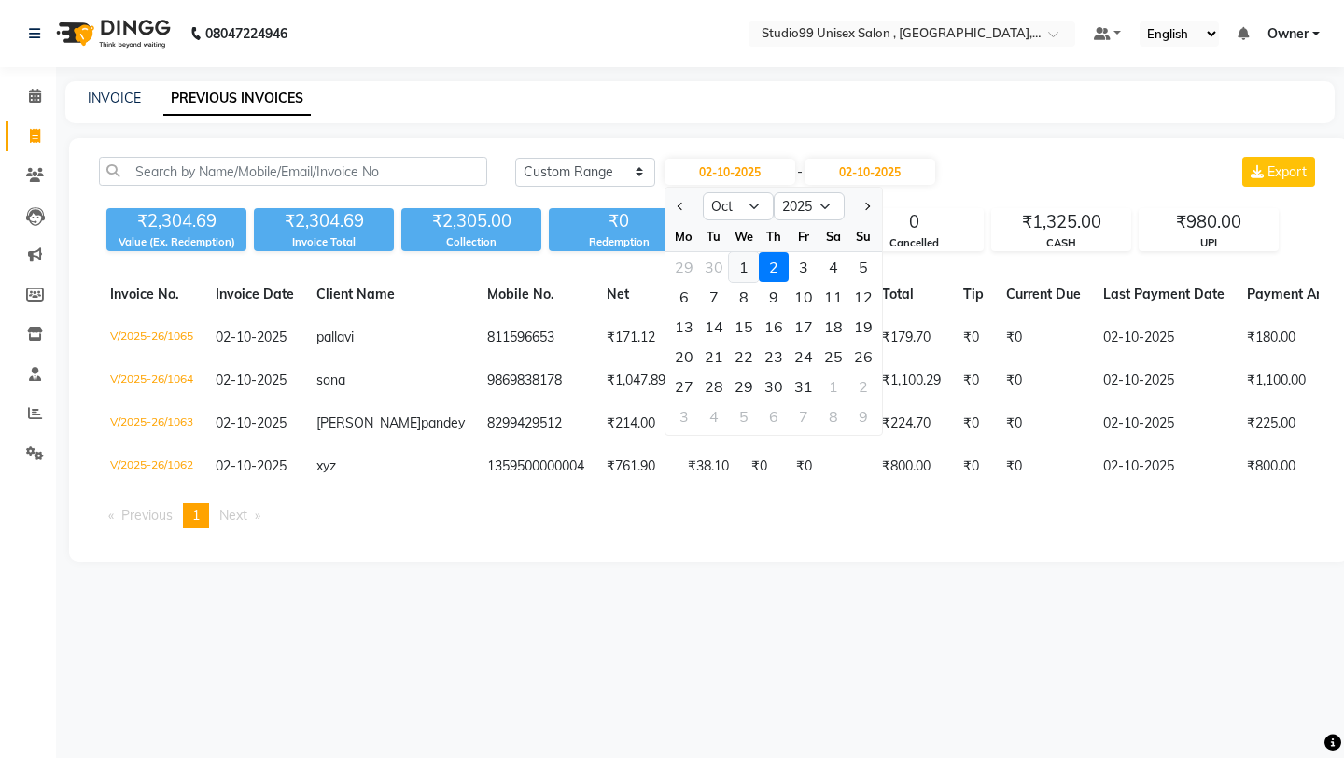
click at [748, 260] on div "1" at bounding box center [744, 267] width 30 height 30
type input "01-10-2025"
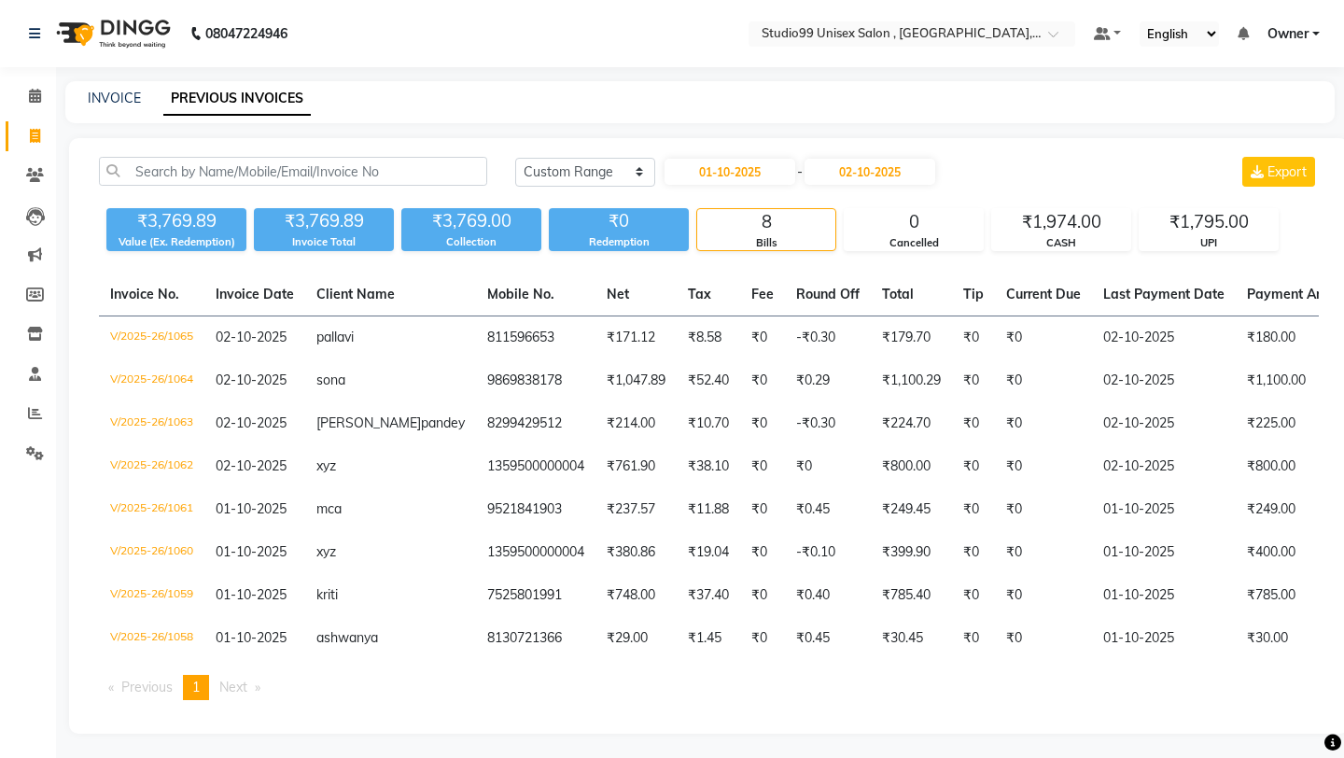
click at [893, 158] on div "[DATE] - [DATE]" at bounding box center [800, 172] width 274 height 30
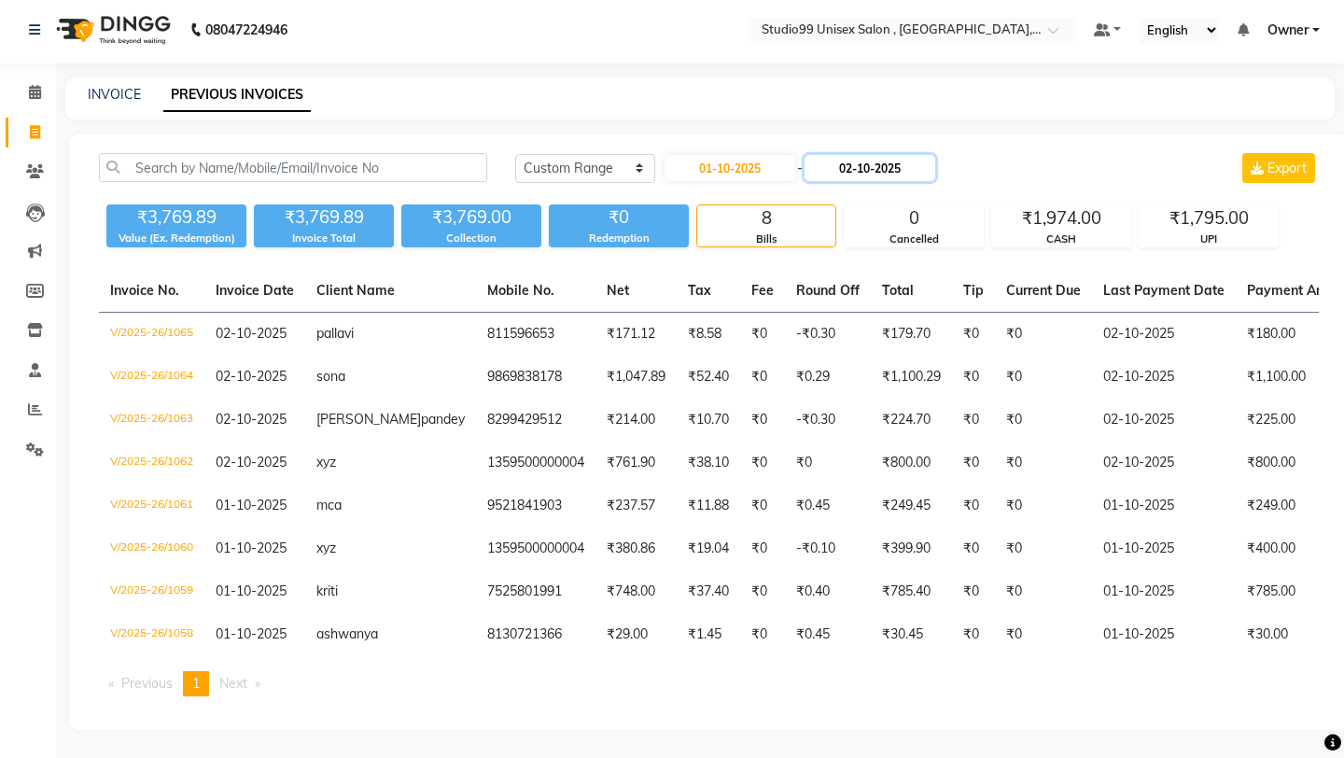
click at [861, 155] on input "02-10-2025" at bounding box center [870, 168] width 131 height 26
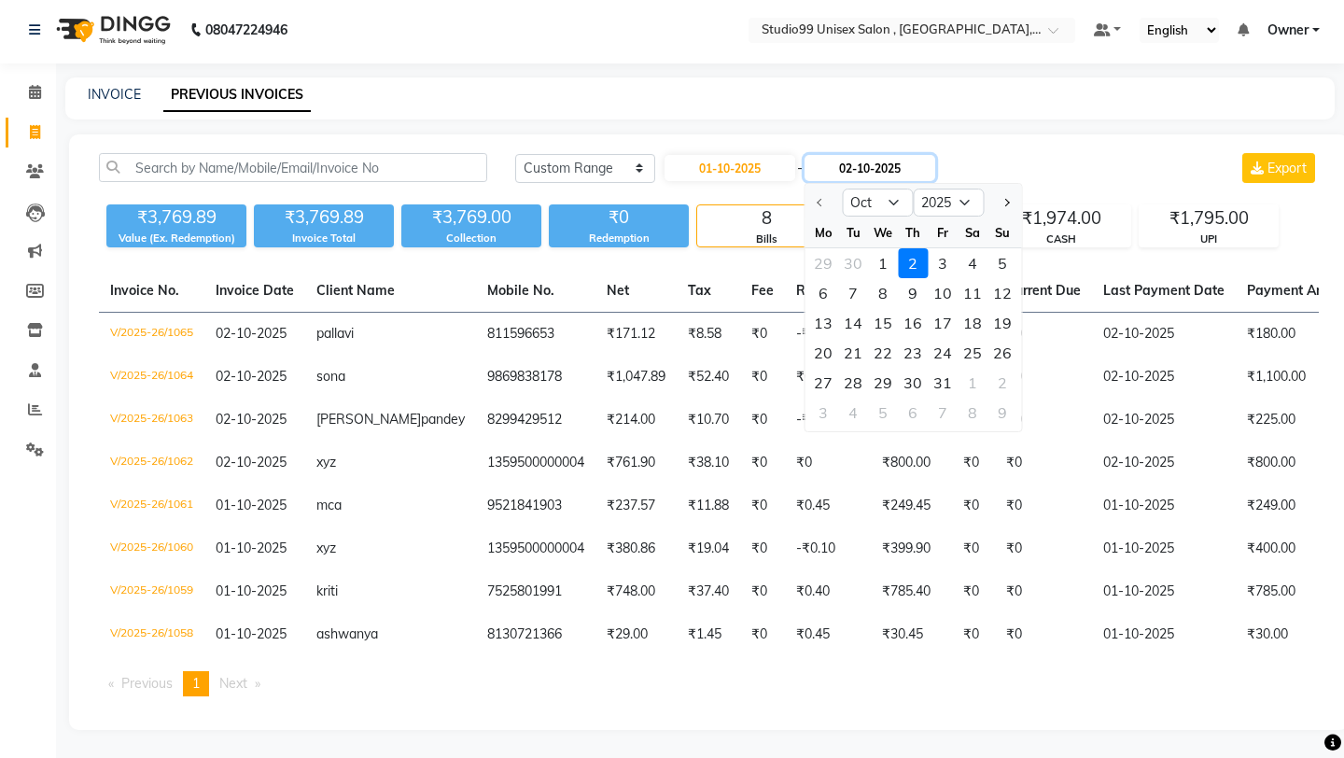
click at [889, 155] on input "02-10-2025" at bounding box center [870, 168] width 131 height 26
click at [882, 248] on div "1" at bounding box center [883, 263] width 30 height 30
type input "01-10-2025"
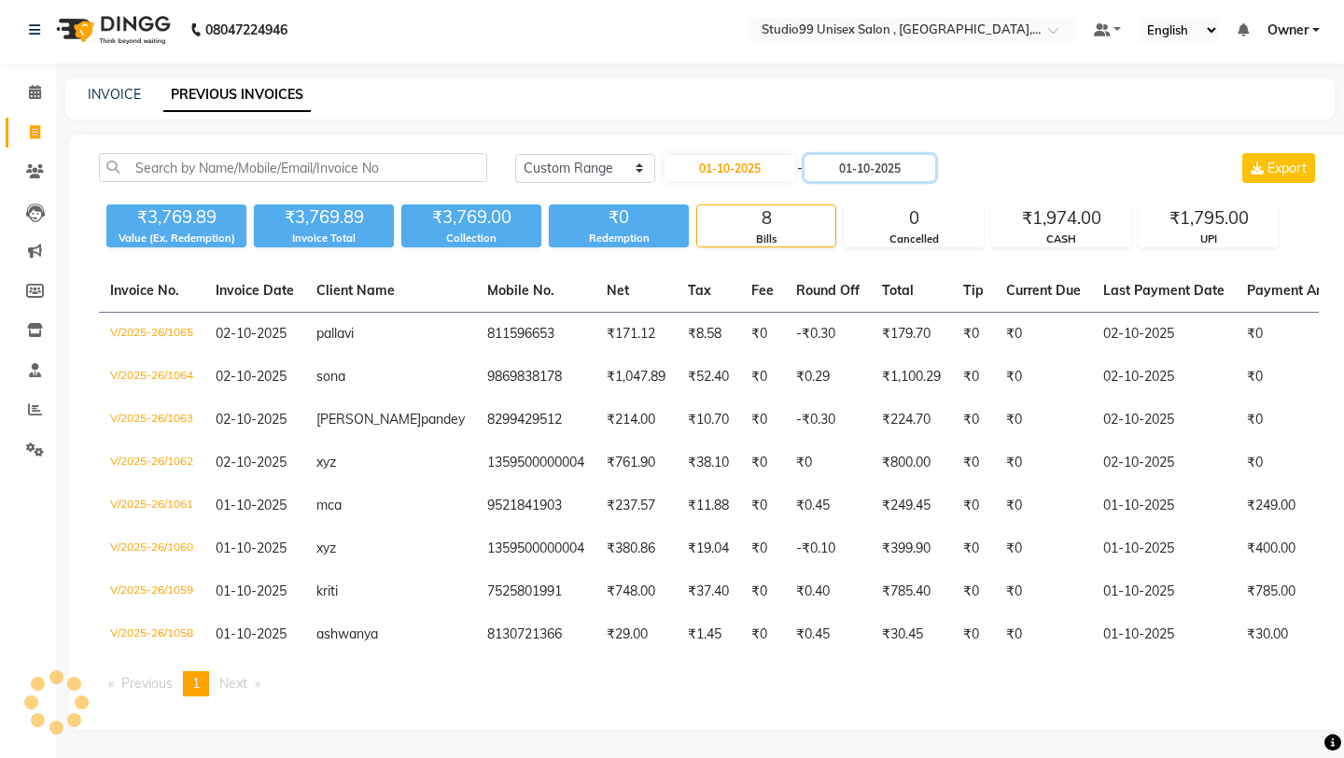
scroll to position [0, 0]
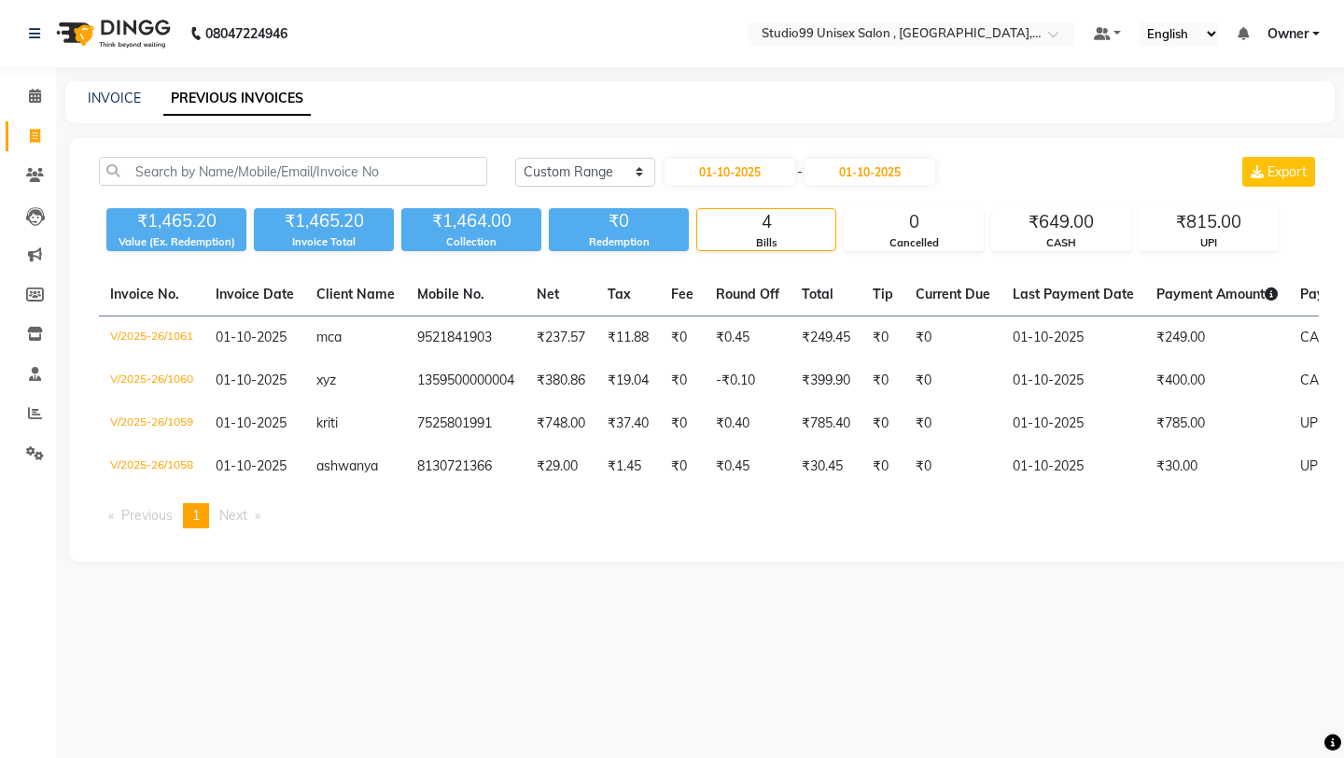
click at [36, 123] on link "Invoice" at bounding box center [28, 136] width 45 height 31
select select "service"
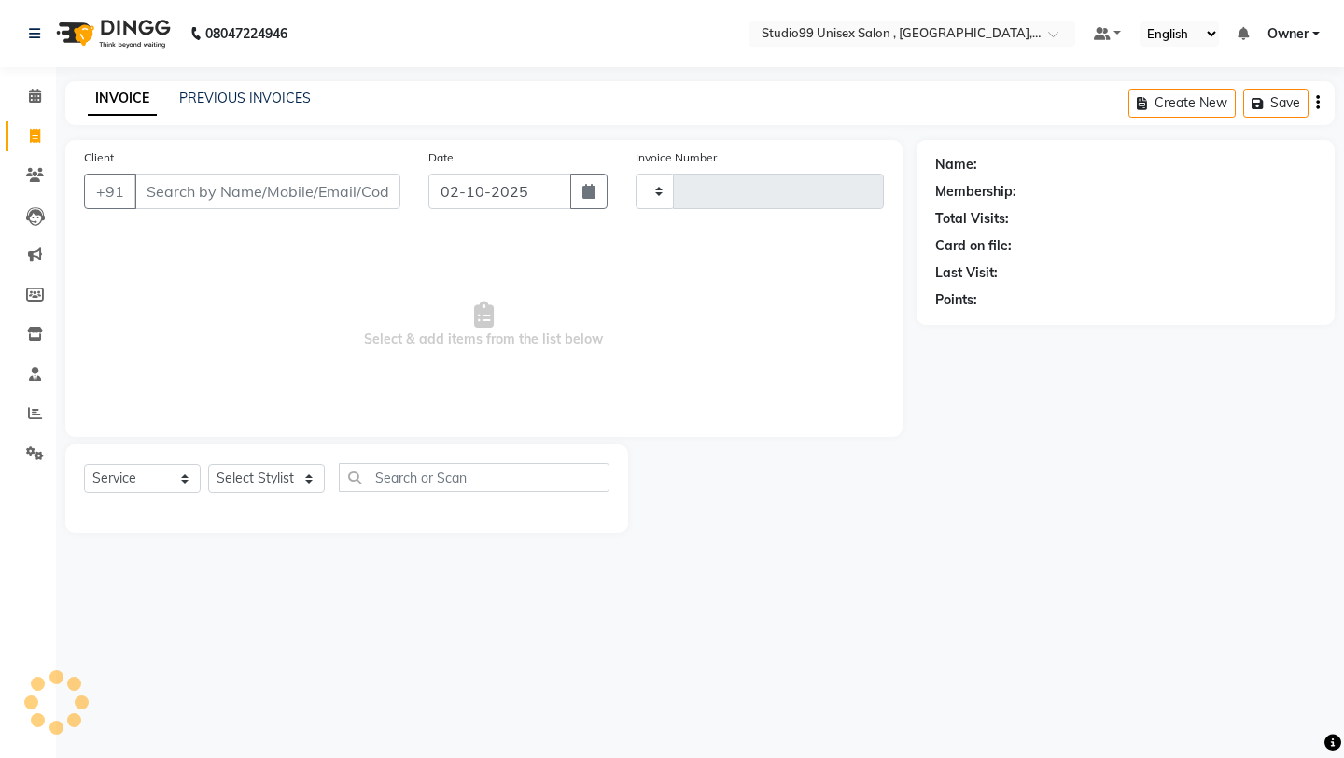
type input "1066"
select select "8117"
click at [284, 91] on link "PREVIOUS INVOICES" at bounding box center [245, 98] width 132 height 17
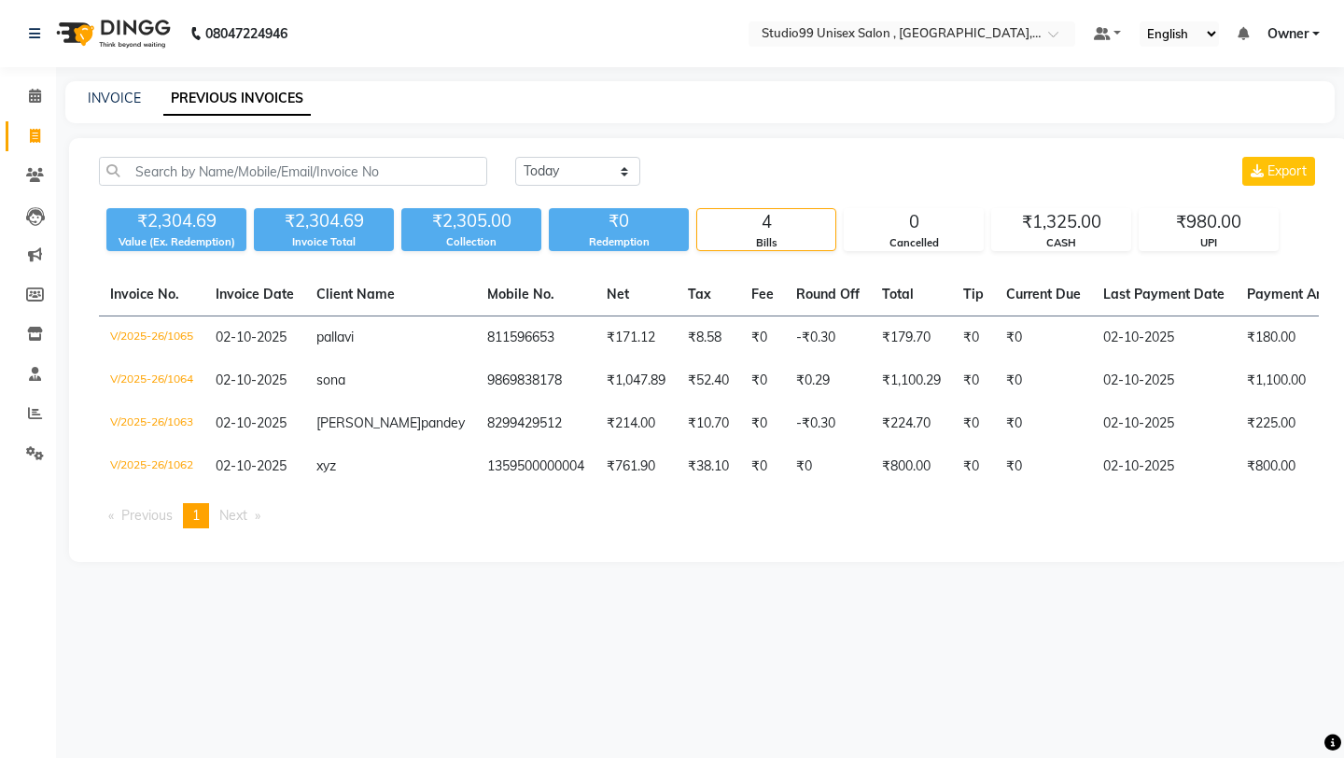
click at [494, 111] on div "INVOICE PREVIOUS INVOICES" at bounding box center [700, 102] width 1270 height 42
click at [557, 184] on select "[DATE] [DATE] Custom Range" at bounding box center [577, 171] width 125 height 29
select select "range"
click at [736, 177] on input "02-10-2025" at bounding box center [730, 172] width 131 height 26
select select "10"
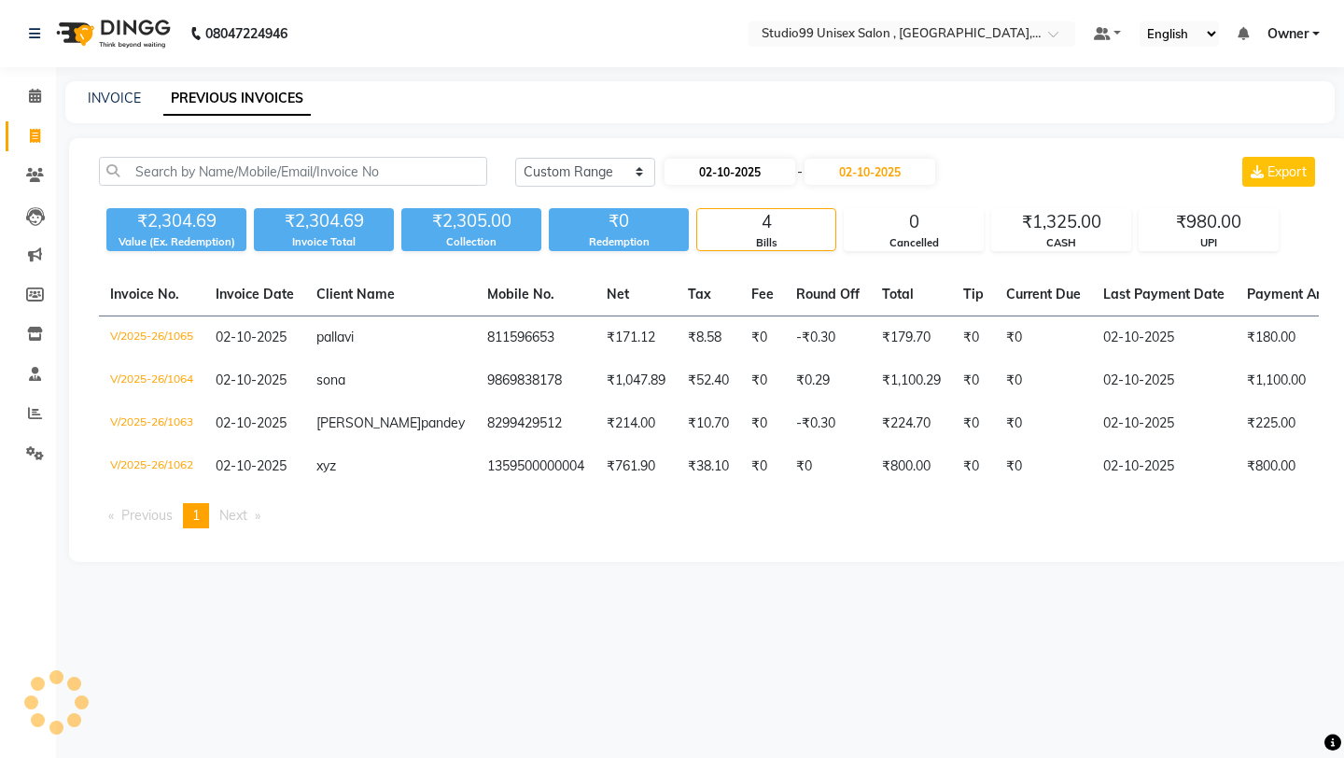
select select "2025"
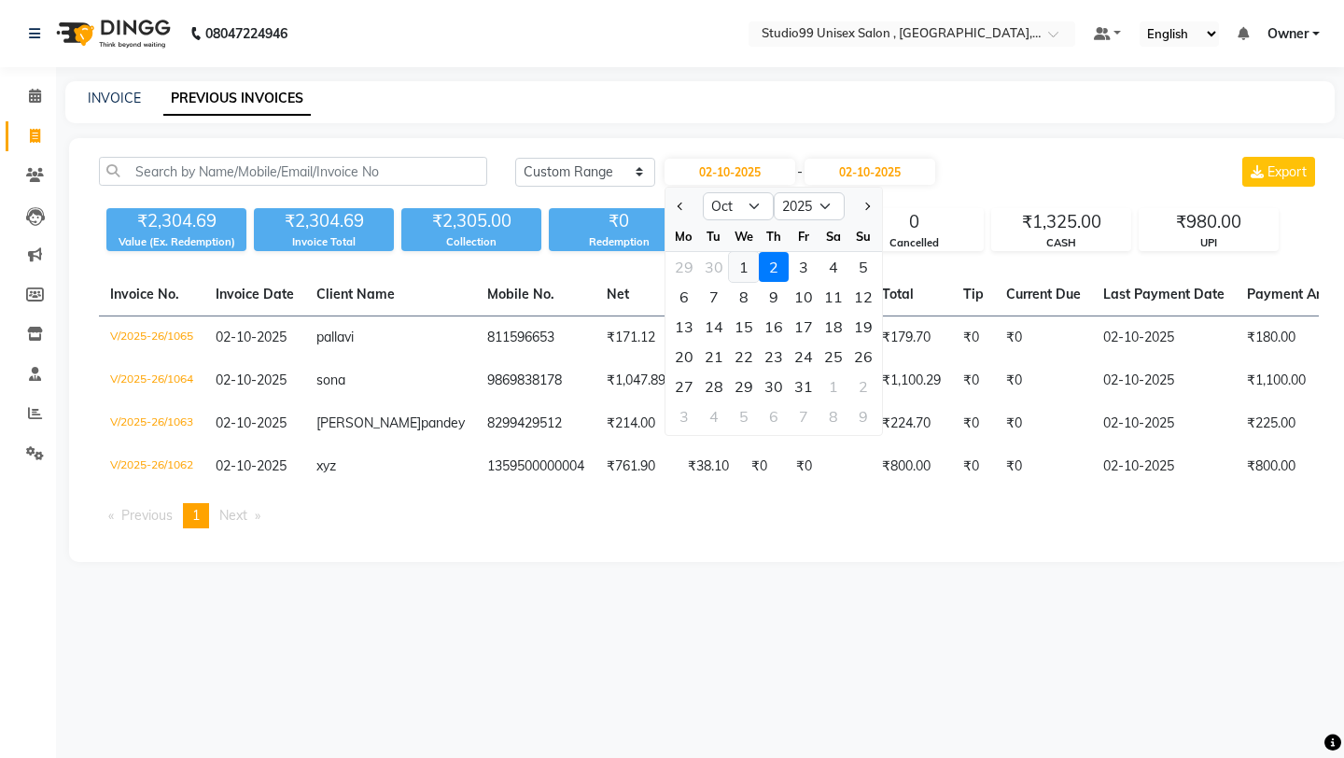
click at [740, 263] on div "1" at bounding box center [744, 267] width 30 height 30
type input "01-10-2025"
